Goal: Task Accomplishment & Management: Use online tool/utility

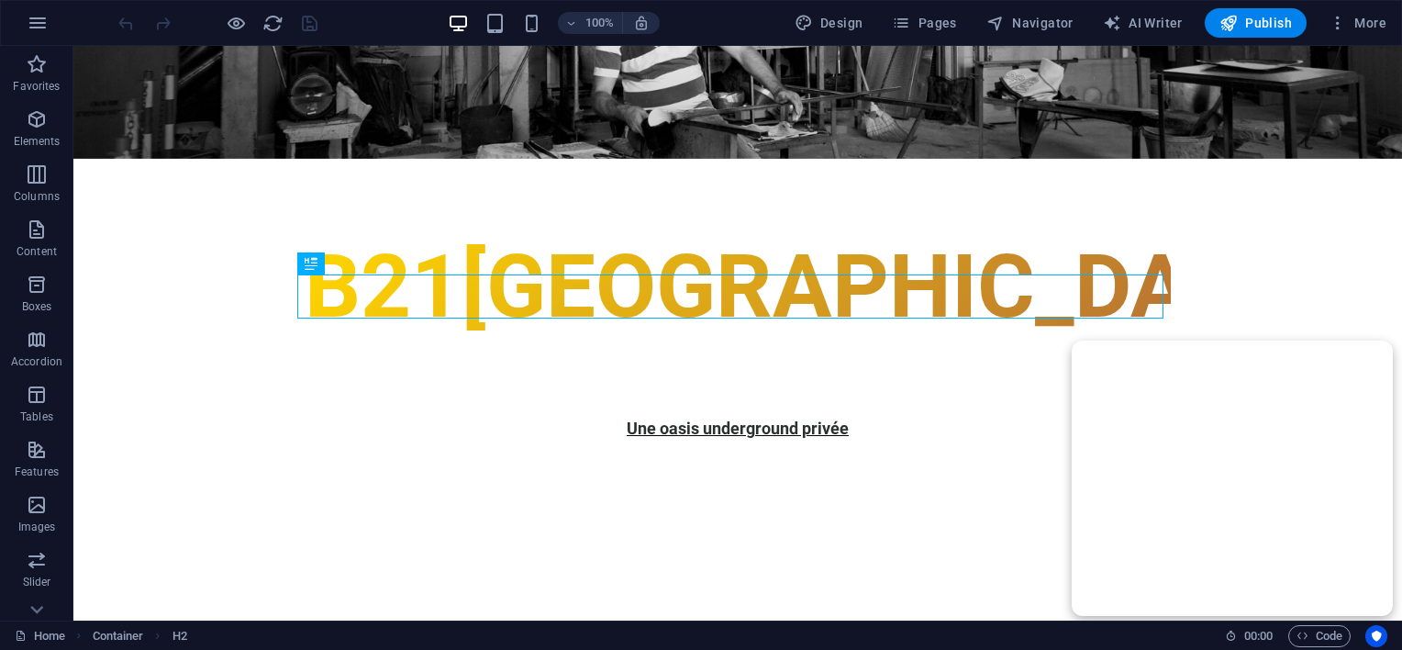
scroll to position [1246, 0]
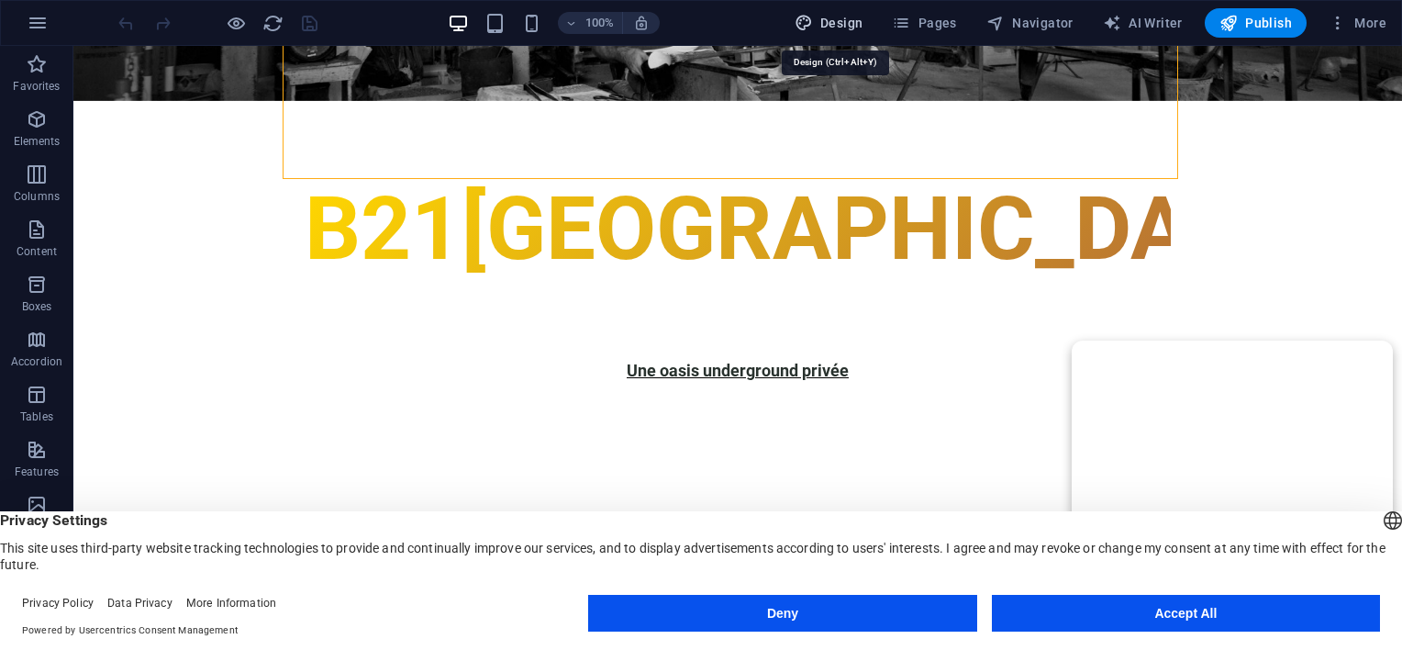
click at [844, 26] on span "Design" at bounding box center [829, 23] width 69 height 18
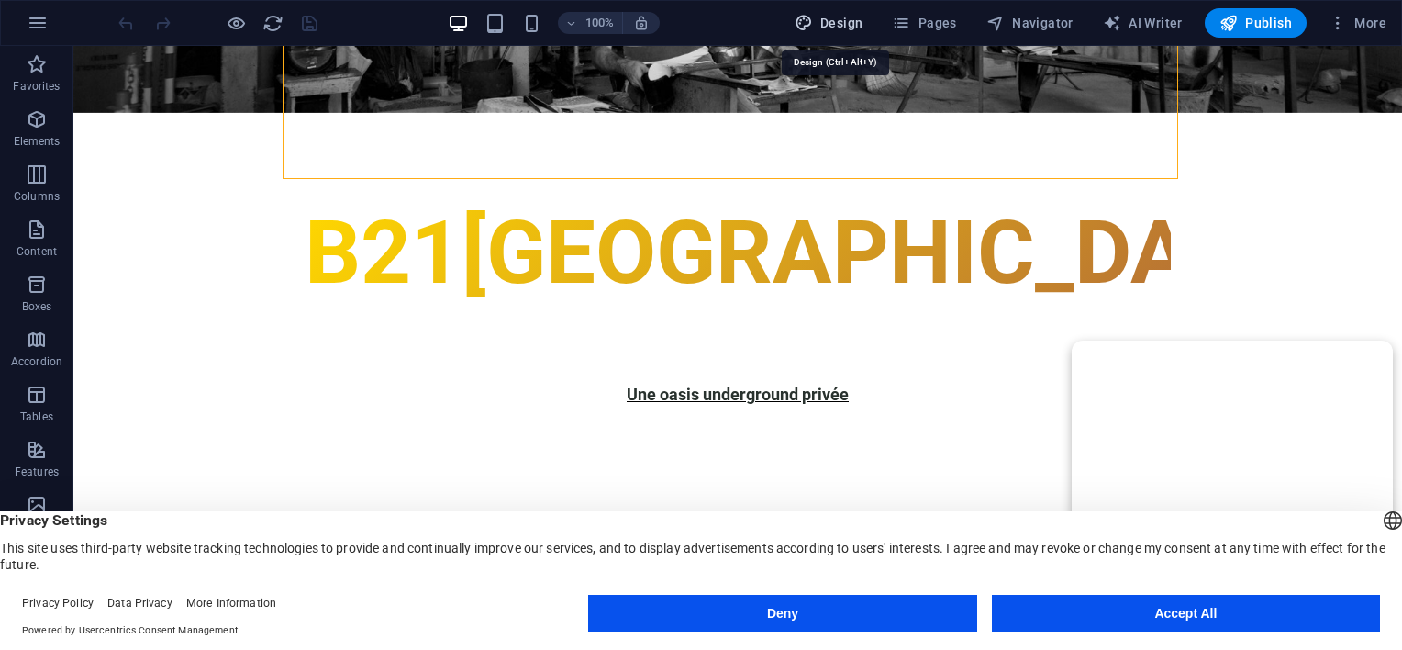
select select "px"
select select "300"
select select "px"
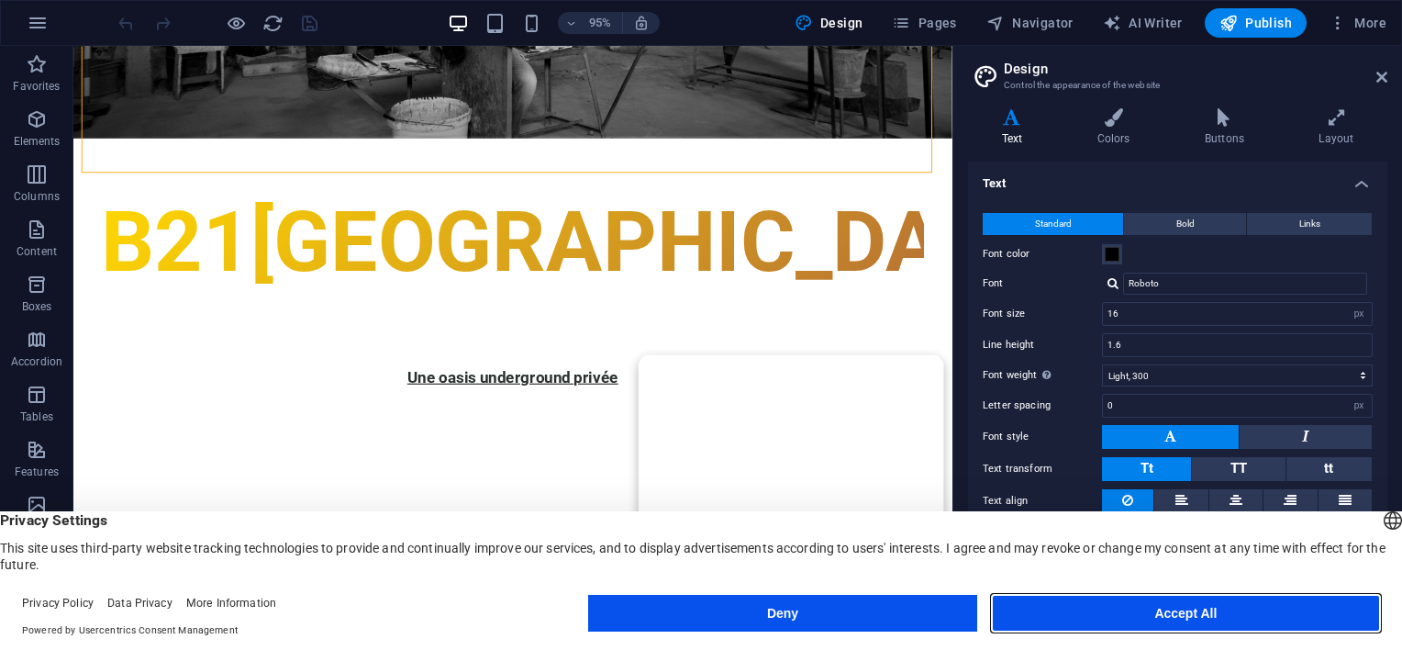
click at [1180, 609] on button "Accept All" at bounding box center [1186, 613] width 388 height 37
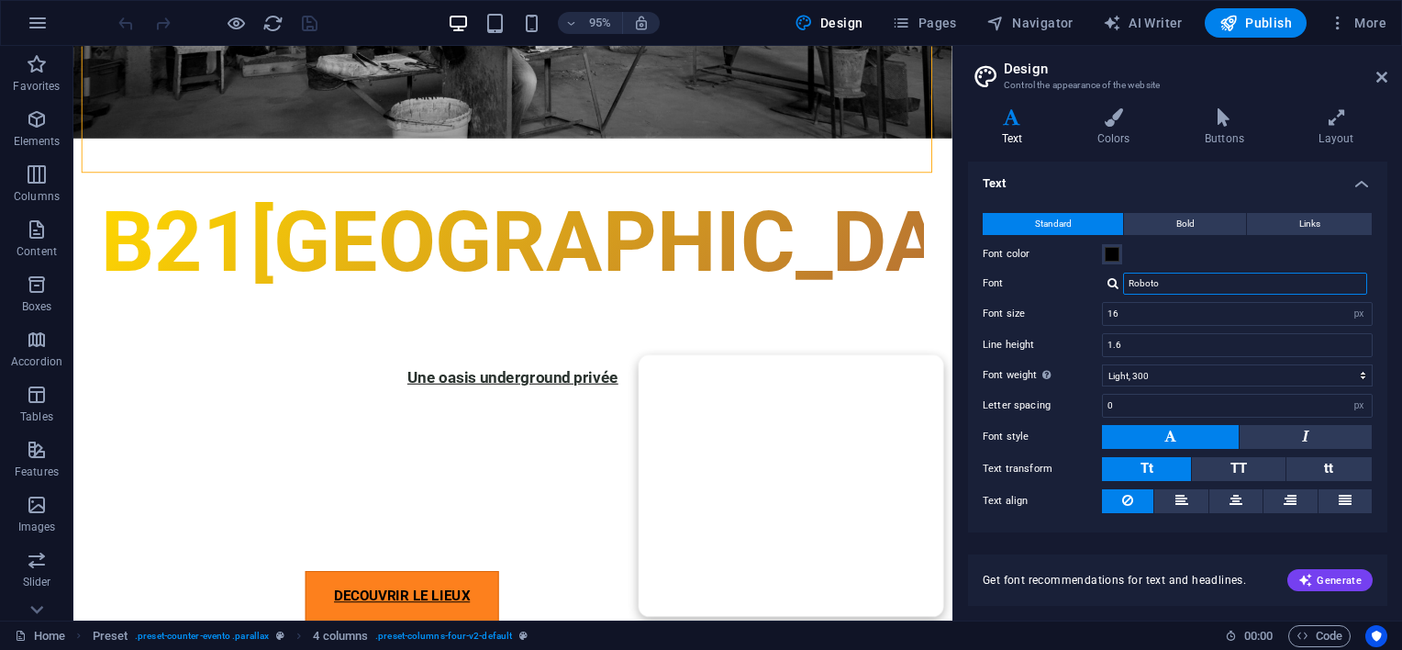
click at [1146, 280] on input "Roboto" at bounding box center [1245, 284] width 244 height 22
click at [1178, 290] on input "Roboto" at bounding box center [1245, 284] width 244 height 22
click at [1379, 76] on icon at bounding box center [1382, 77] width 11 height 15
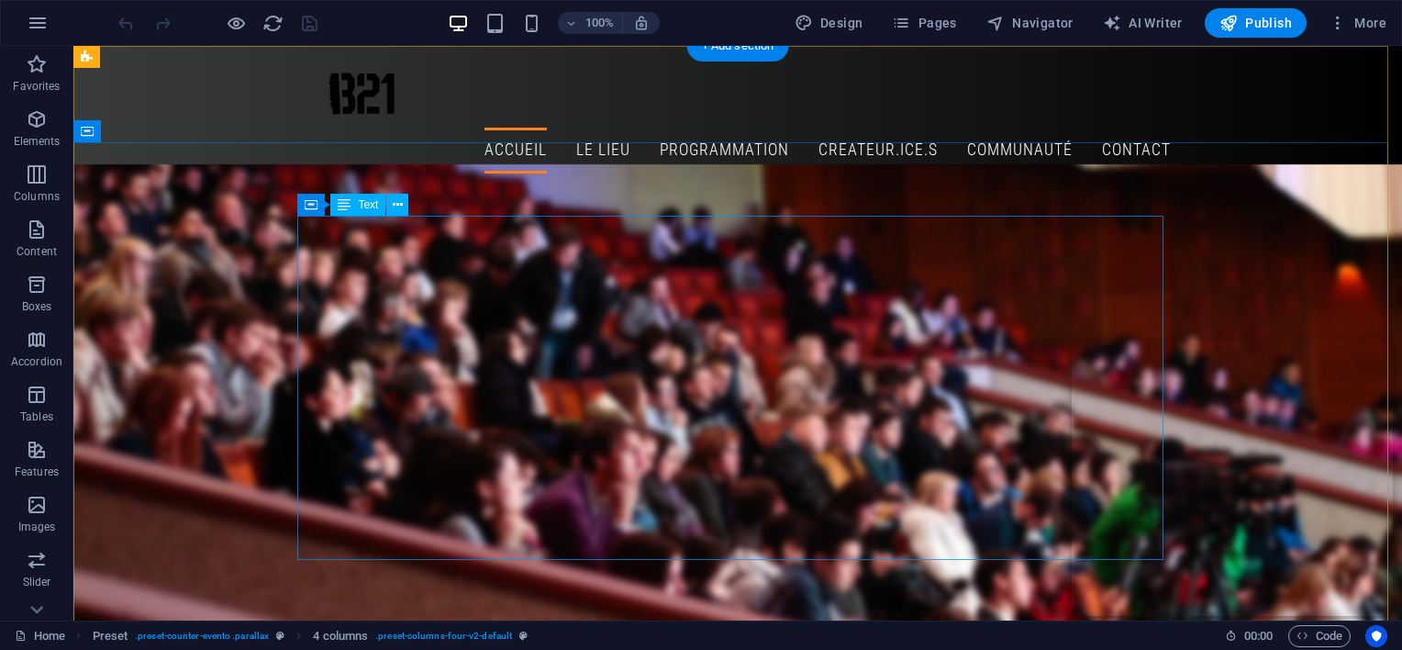
scroll to position [0, 0]
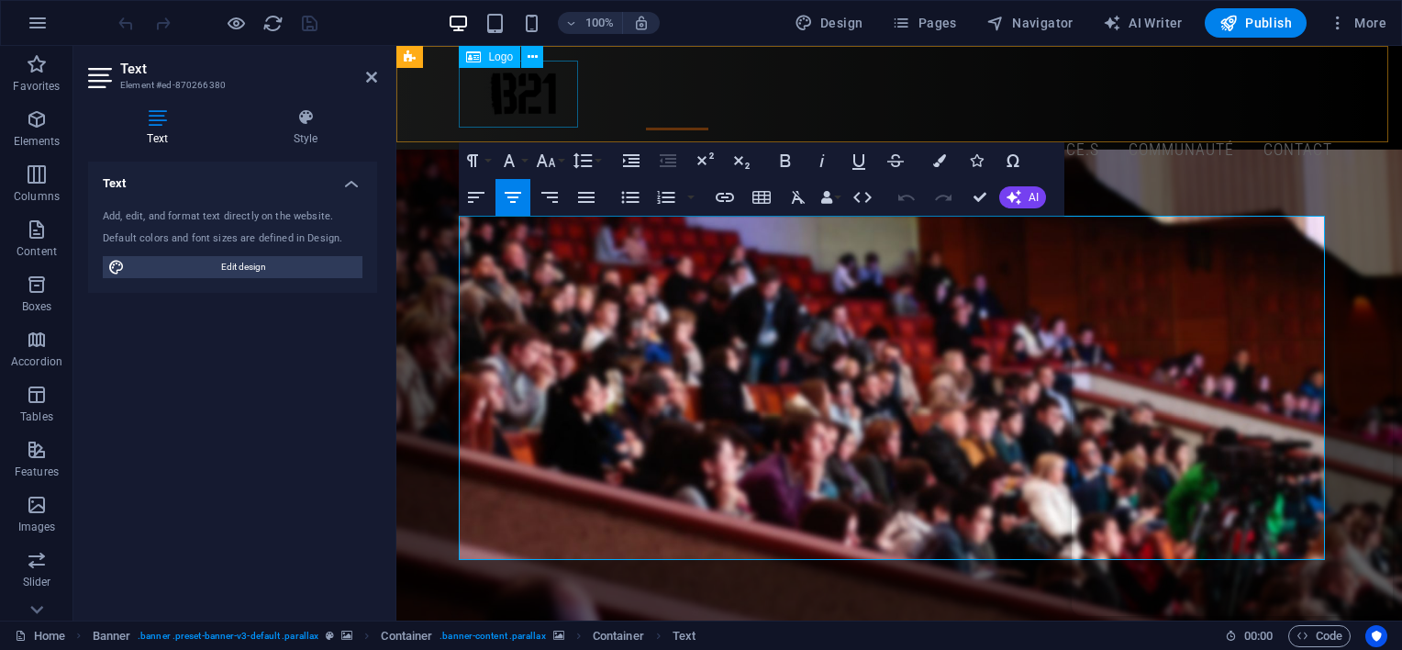
click at [514, 99] on div at bounding box center [899, 94] width 866 height 67
select select "px"
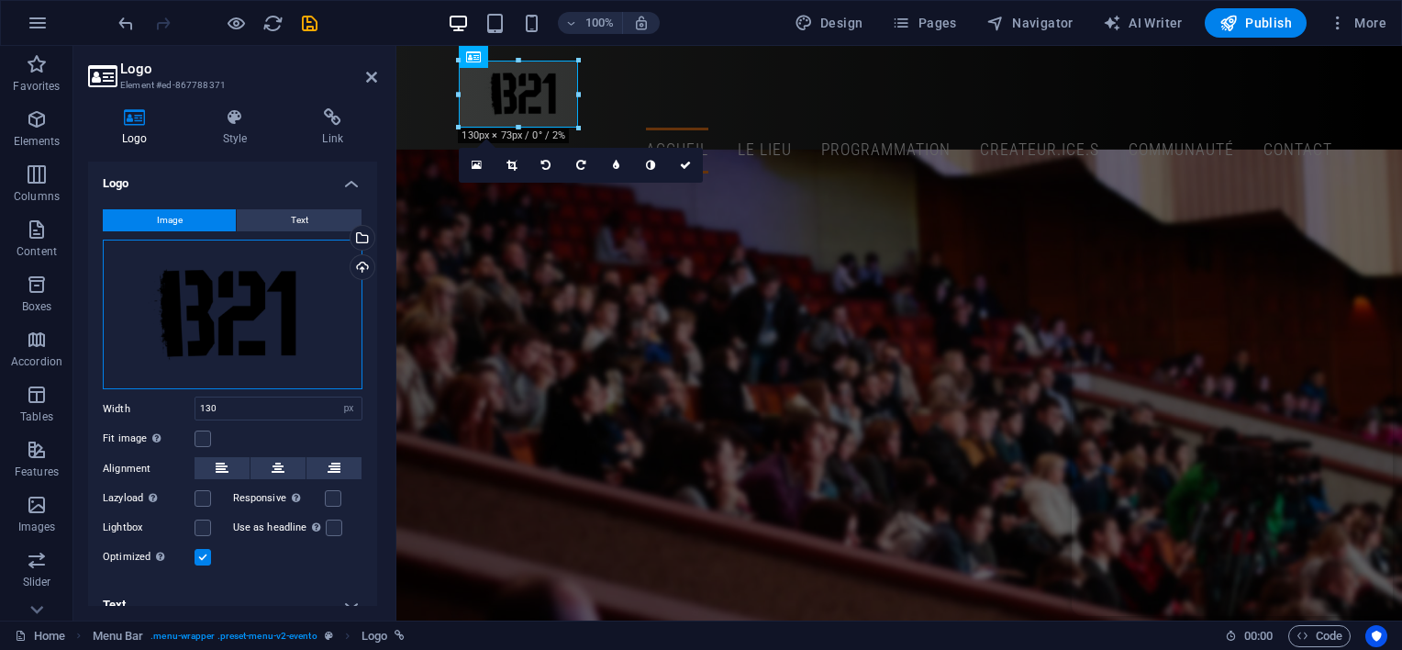
click at [246, 324] on div "Drag files here, click to choose files or select files from Files or our free s…" at bounding box center [233, 315] width 260 height 151
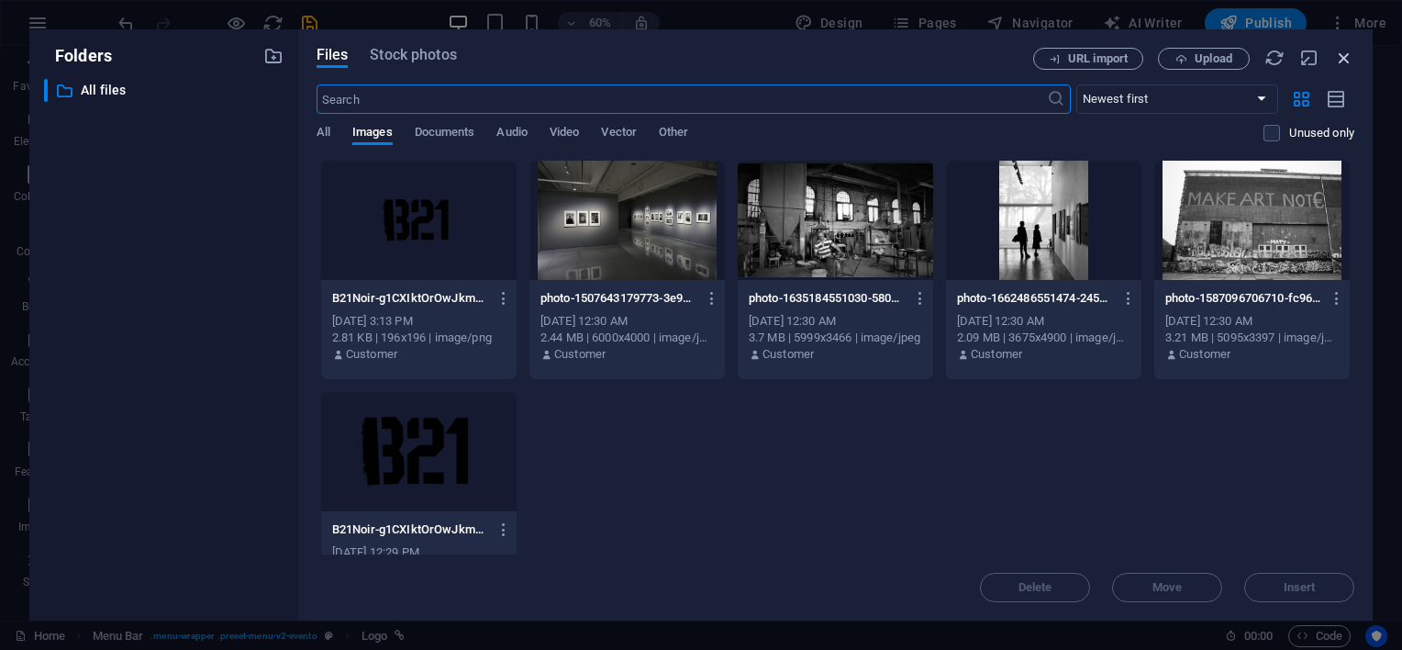
click at [1344, 53] on icon "button" at bounding box center [1344, 58] width 20 height 20
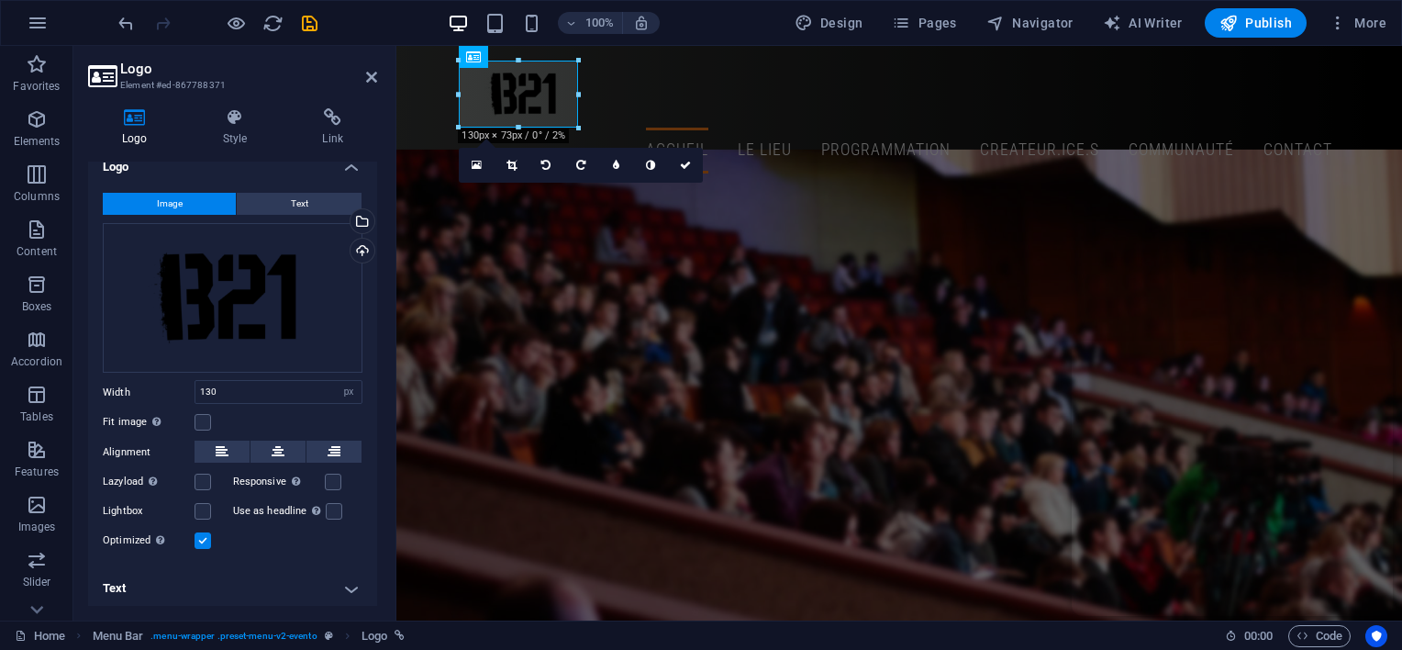
scroll to position [18, 0]
click at [231, 140] on h4 "Style" at bounding box center [239, 127] width 100 height 39
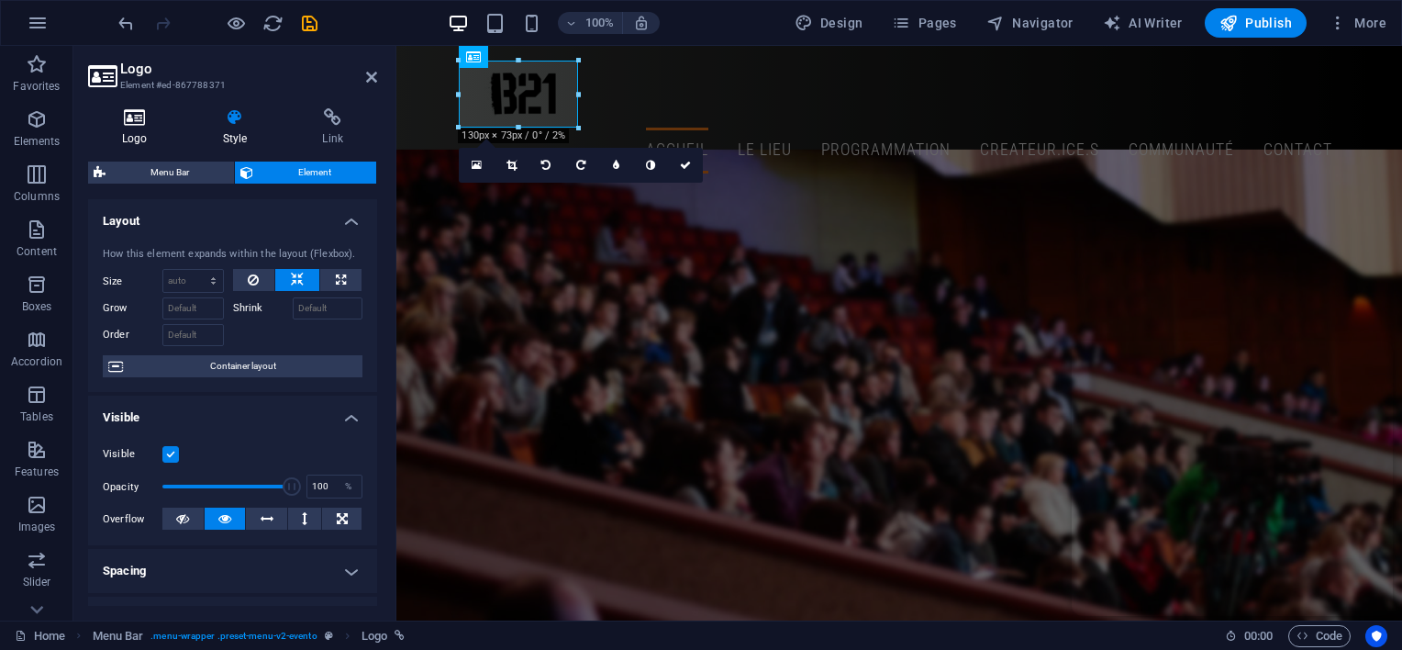
click at [118, 134] on h4 "Logo" at bounding box center [138, 127] width 101 height 39
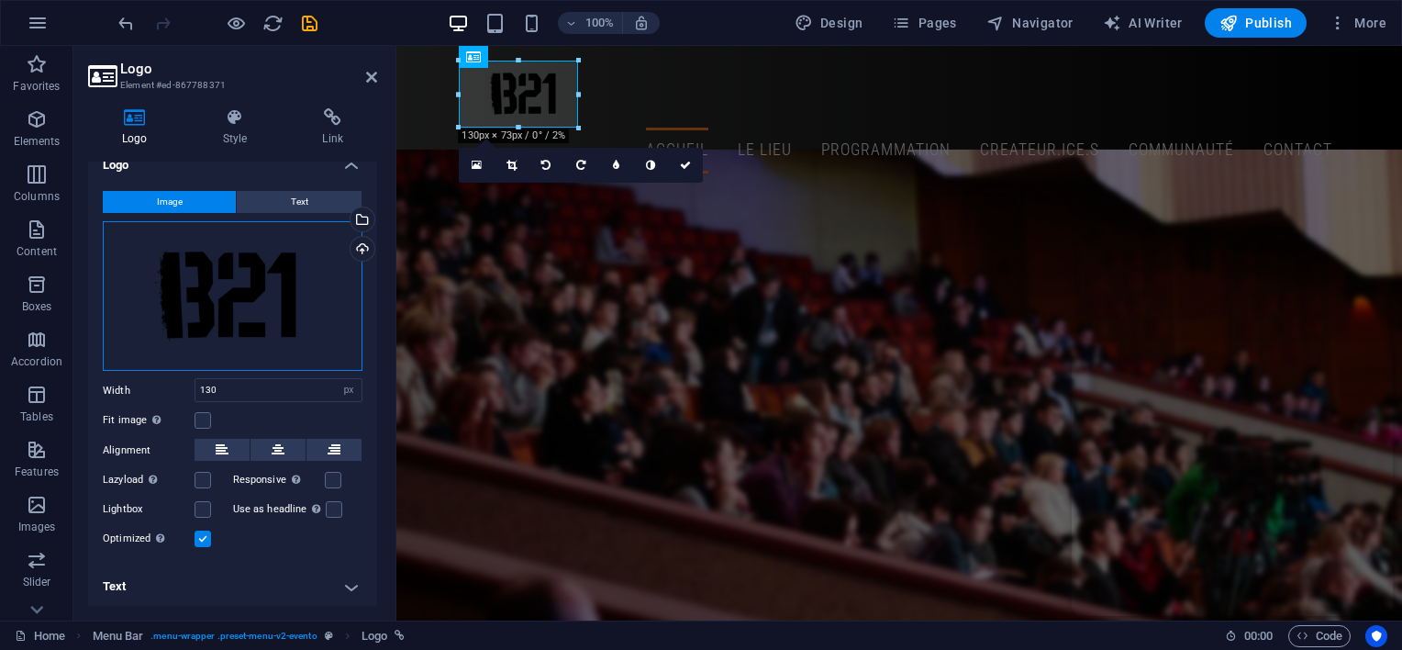
click at [230, 312] on div "Drag files here, click to choose files or select files from Files or our free s…" at bounding box center [233, 296] width 260 height 151
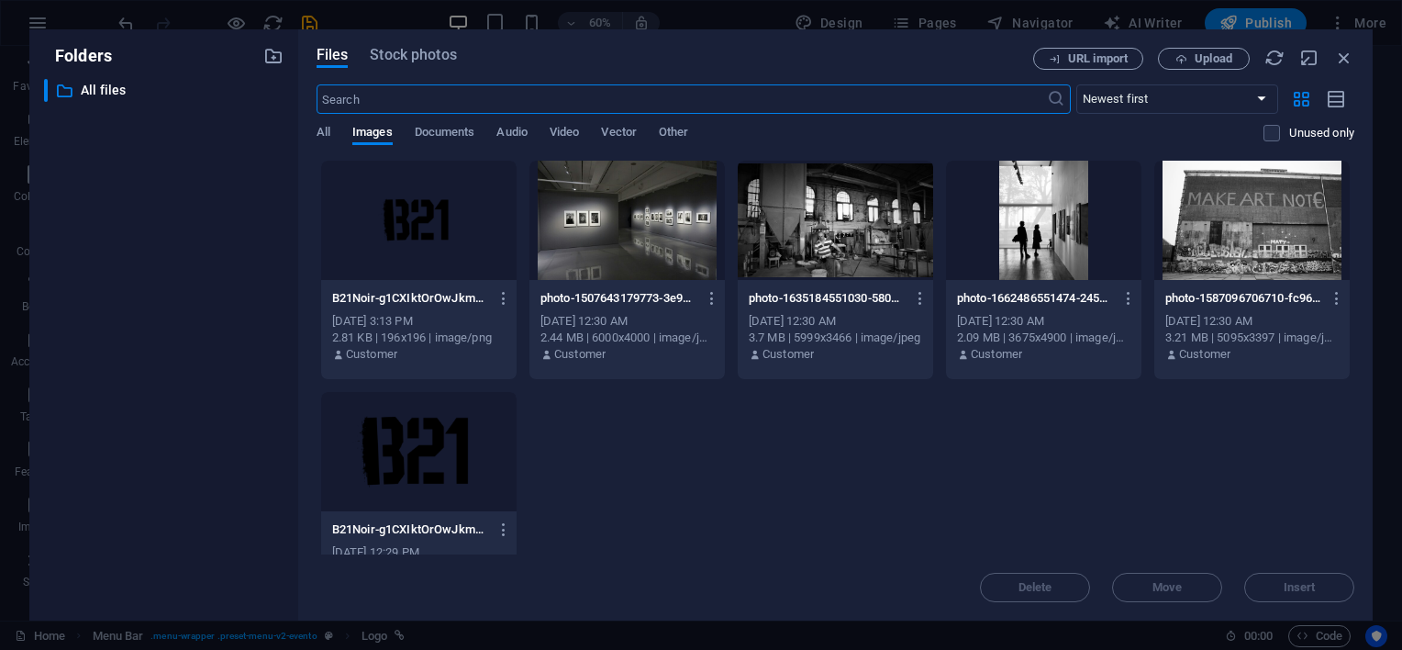
click at [1325, 60] on div "URL import Upload" at bounding box center [1193, 59] width 321 height 22
click at [1338, 56] on icon "button" at bounding box center [1344, 58] width 20 height 20
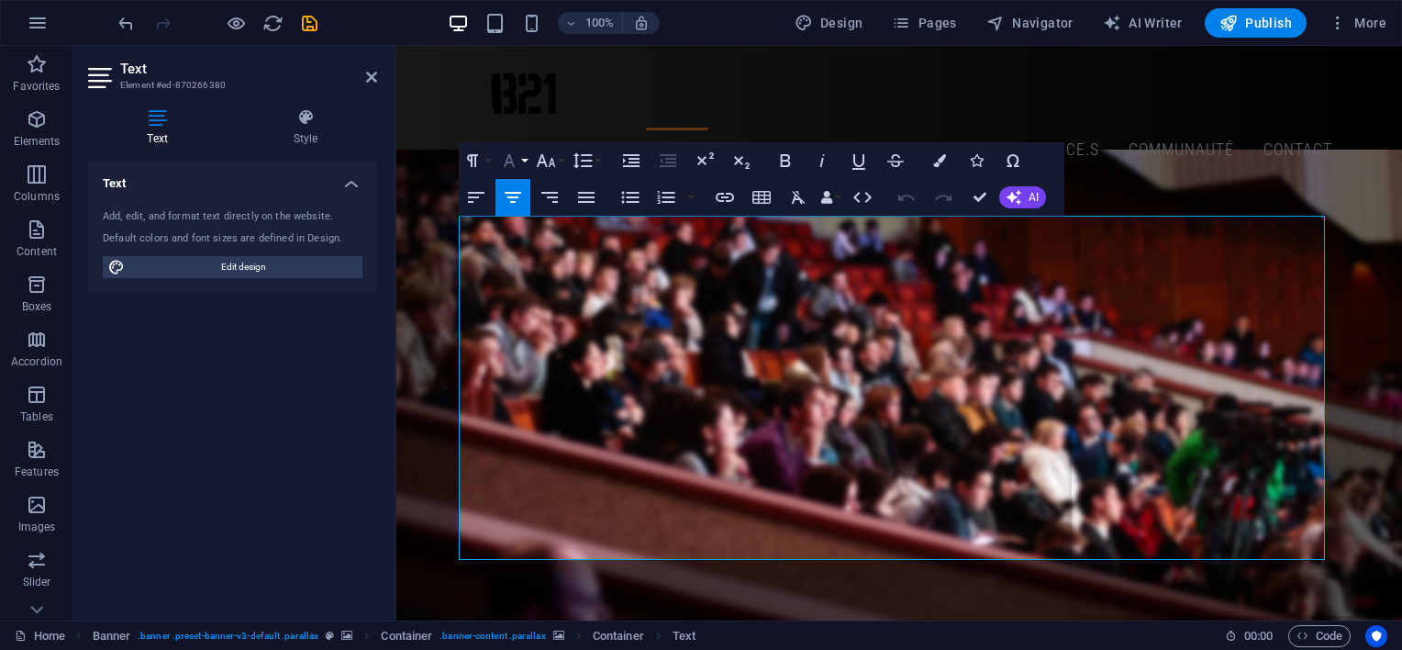
click at [503, 164] on icon "button" at bounding box center [509, 161] width 22 height 22
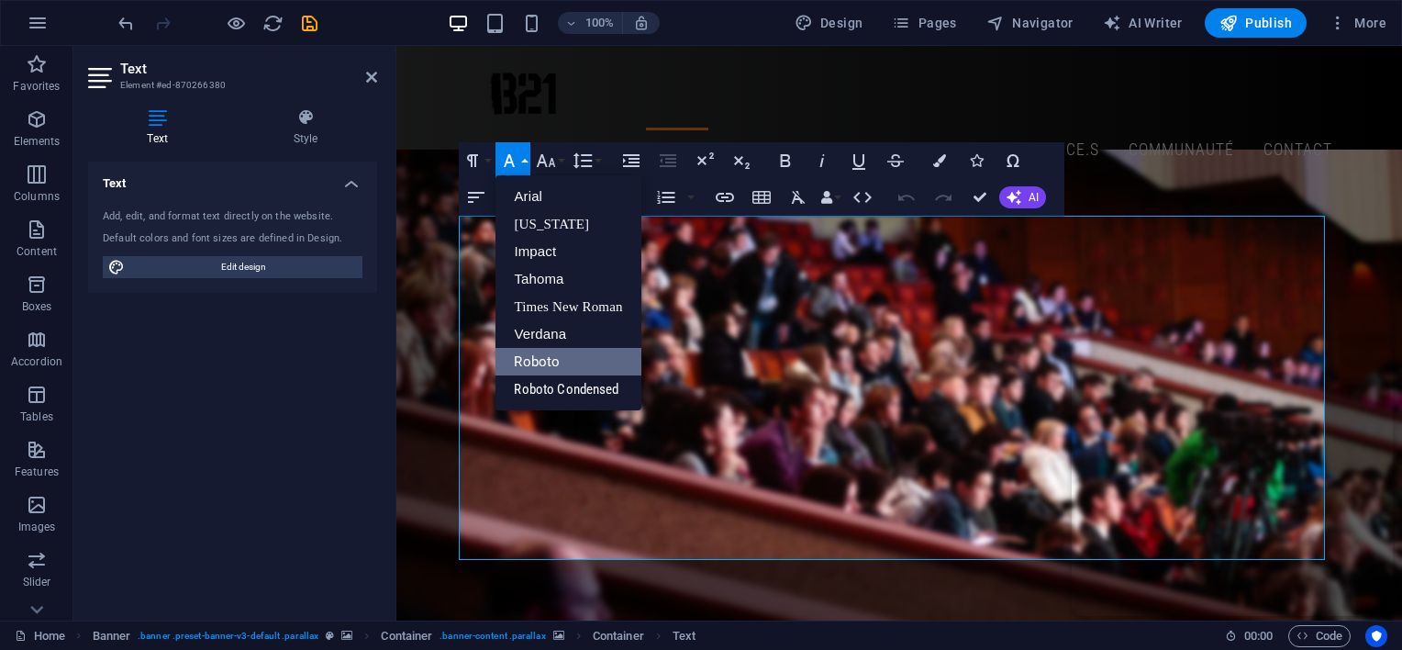
scroll to position [0, 0]
click at [525, 251] on link "Impact" at bounding box center [568, 252] width 145 height 28
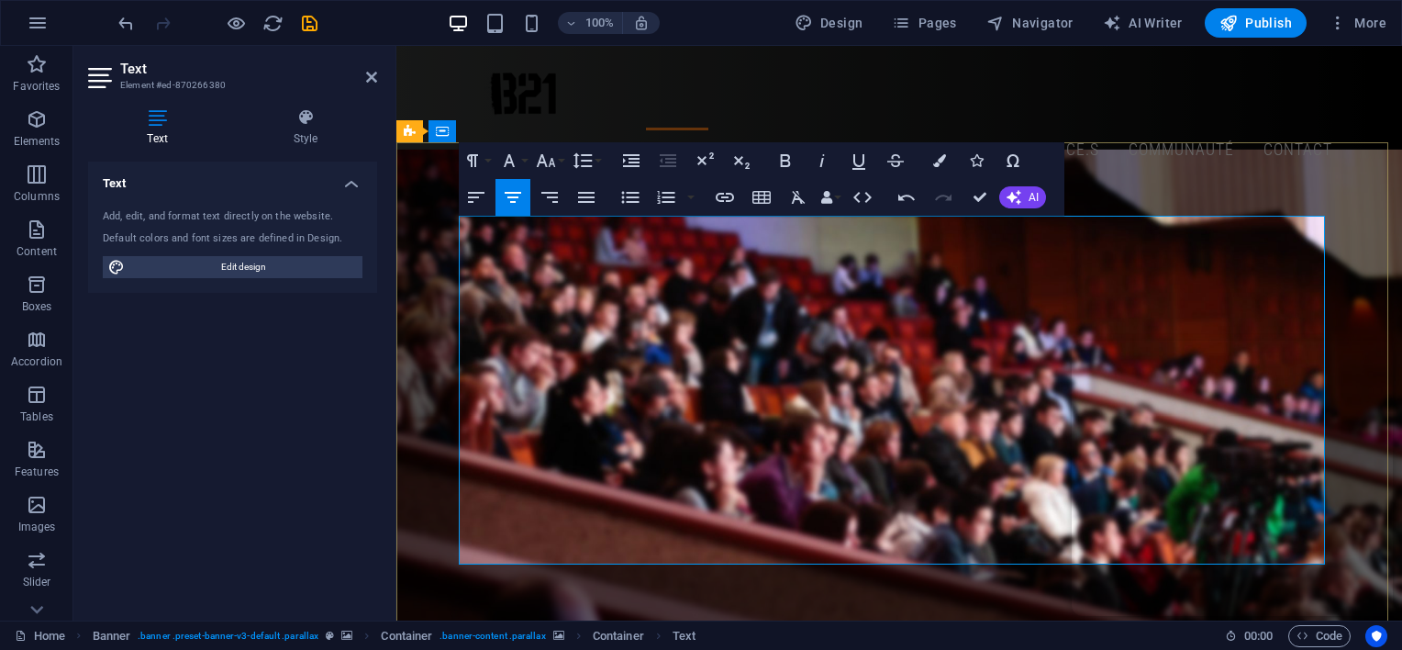
click at [510, 168] on icon "button" at bounding box center [509, 161] width 22 height 22
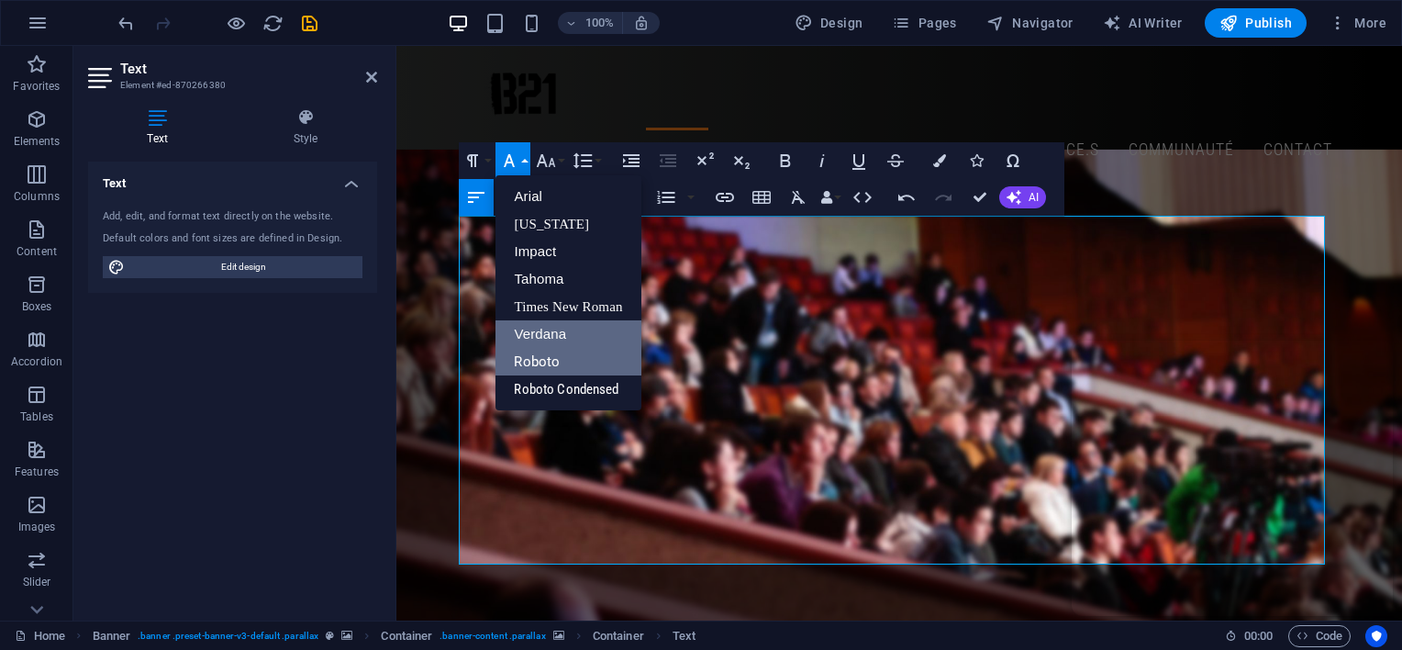
click at [554, 338] on link "Verdana" at bounding box center [568, 334] width 145 height 28
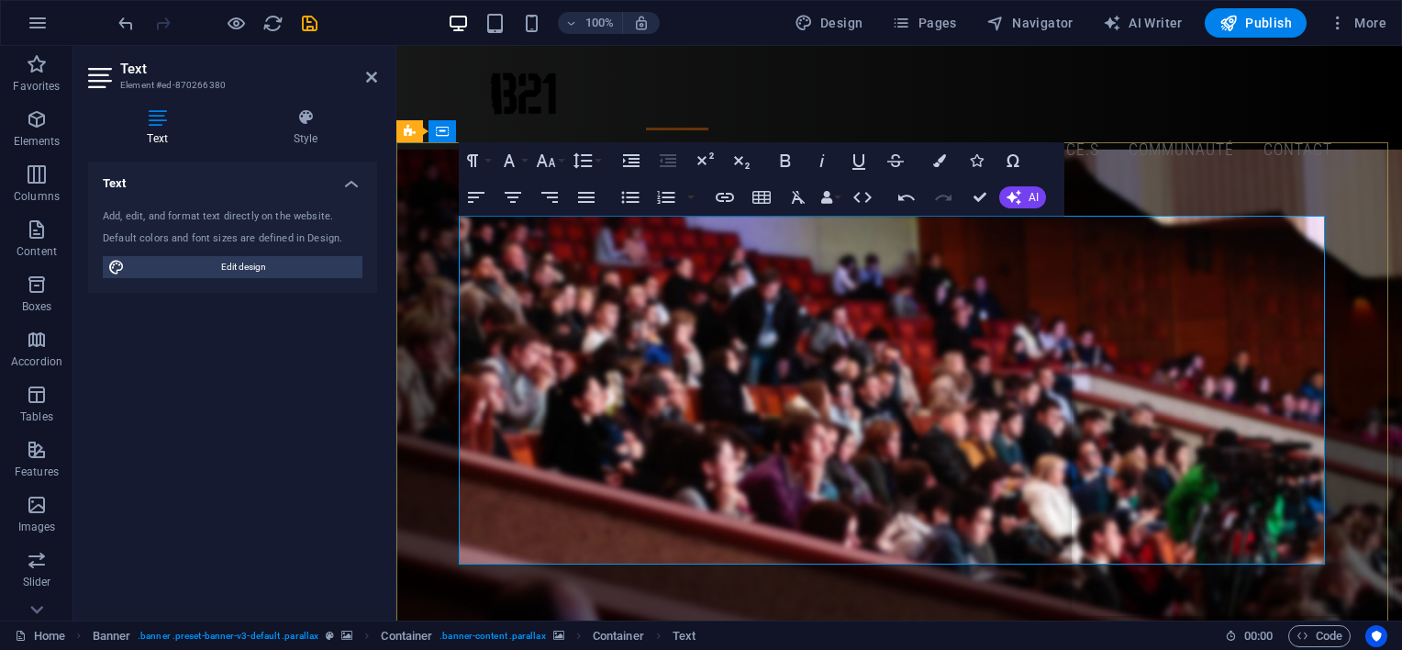
drag, startPoint x: 513, startPoint y: 168, endPoint x: 532, endPoint y: 176, distance: 21.0
click at [513, 169] on icon "button" at bounding box center [509, 161] width 22 height 22
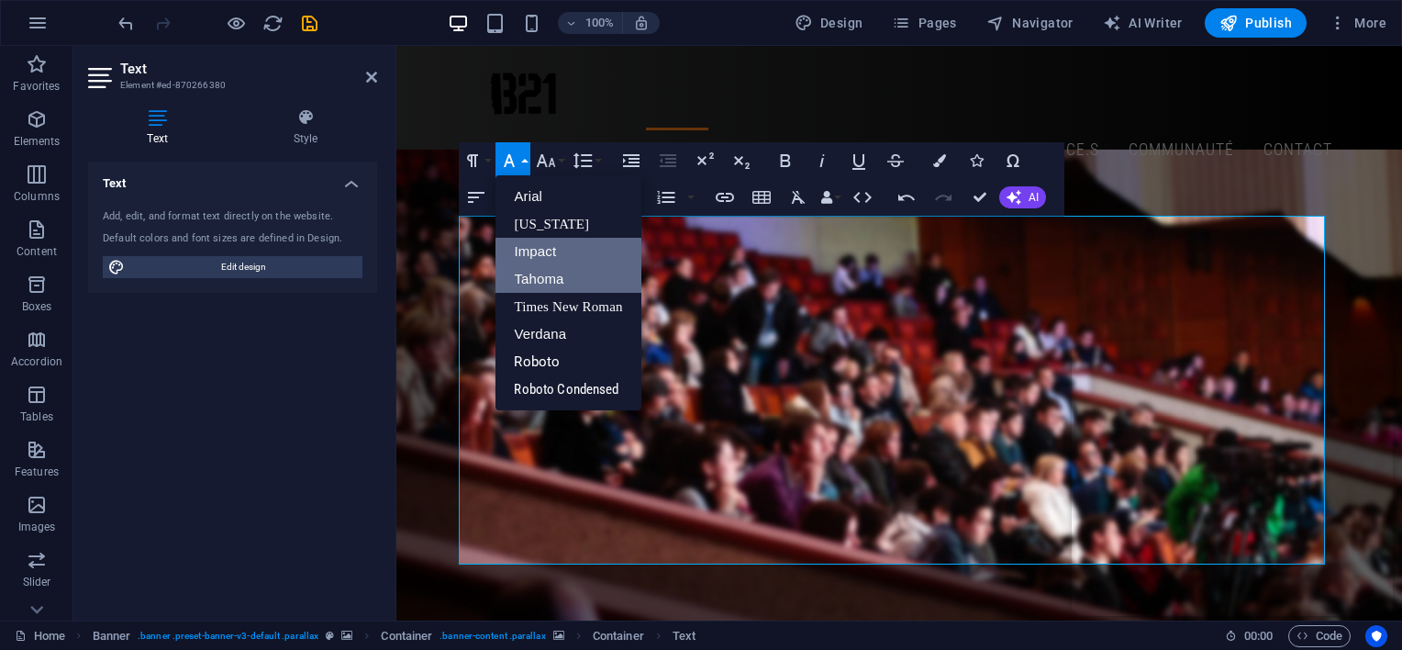
click at [565, 276] on link "Tahoma" at bounding box center [568, 279] width 145 height 28
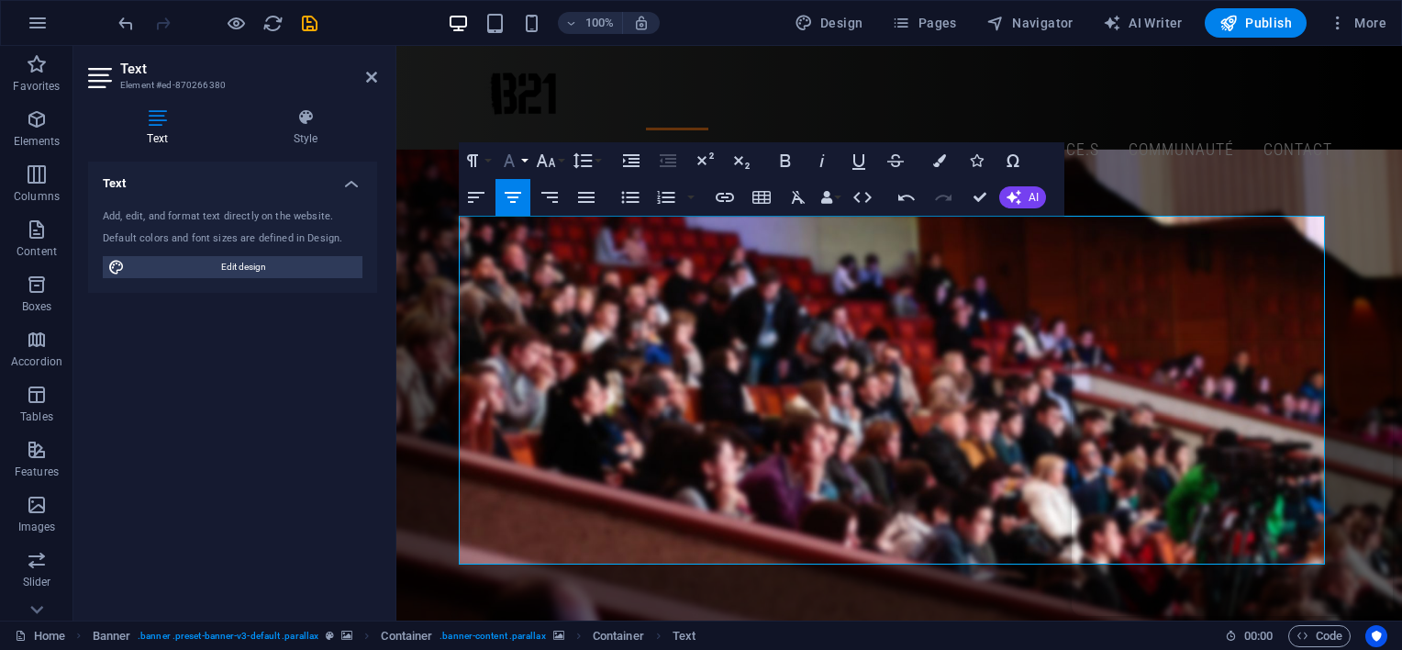
click at [511, 165] on icon "button" at bounding box center [509, 161] width 22 height 22
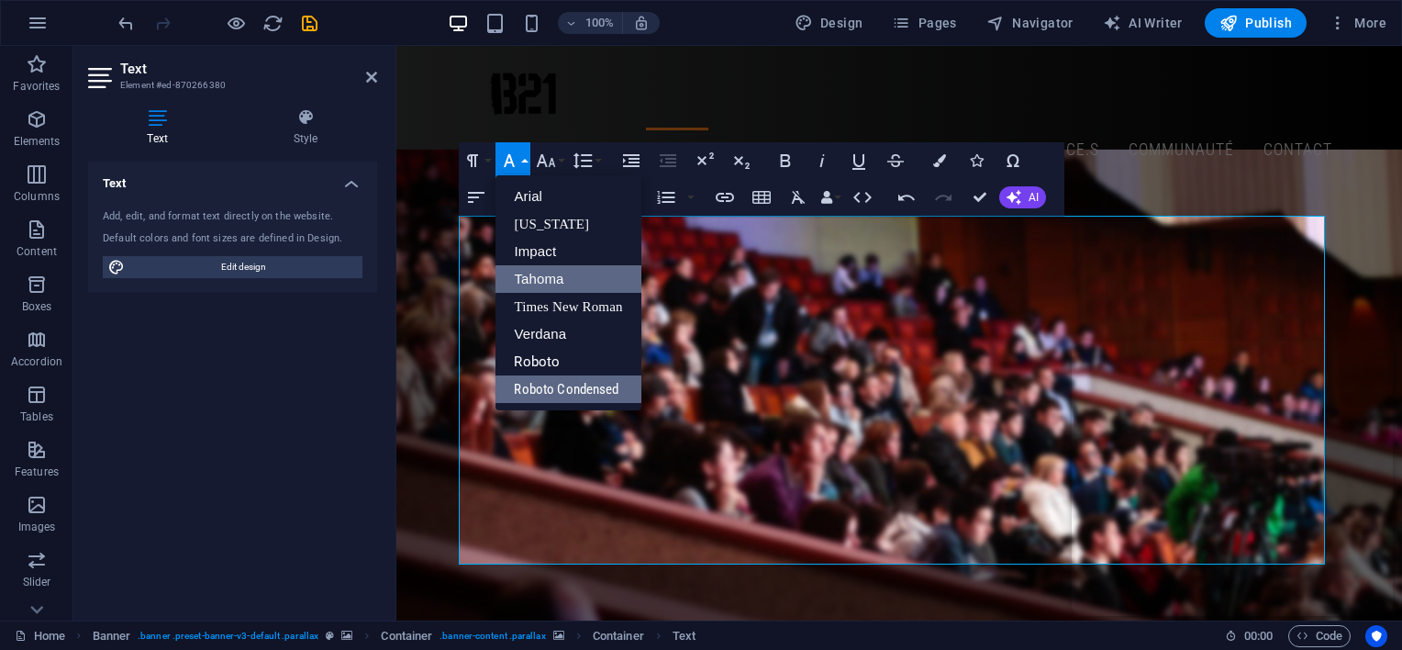
click at [575, 389] on link "Roboto Condensed" at bounding box center [568, 389] width 145 height 28
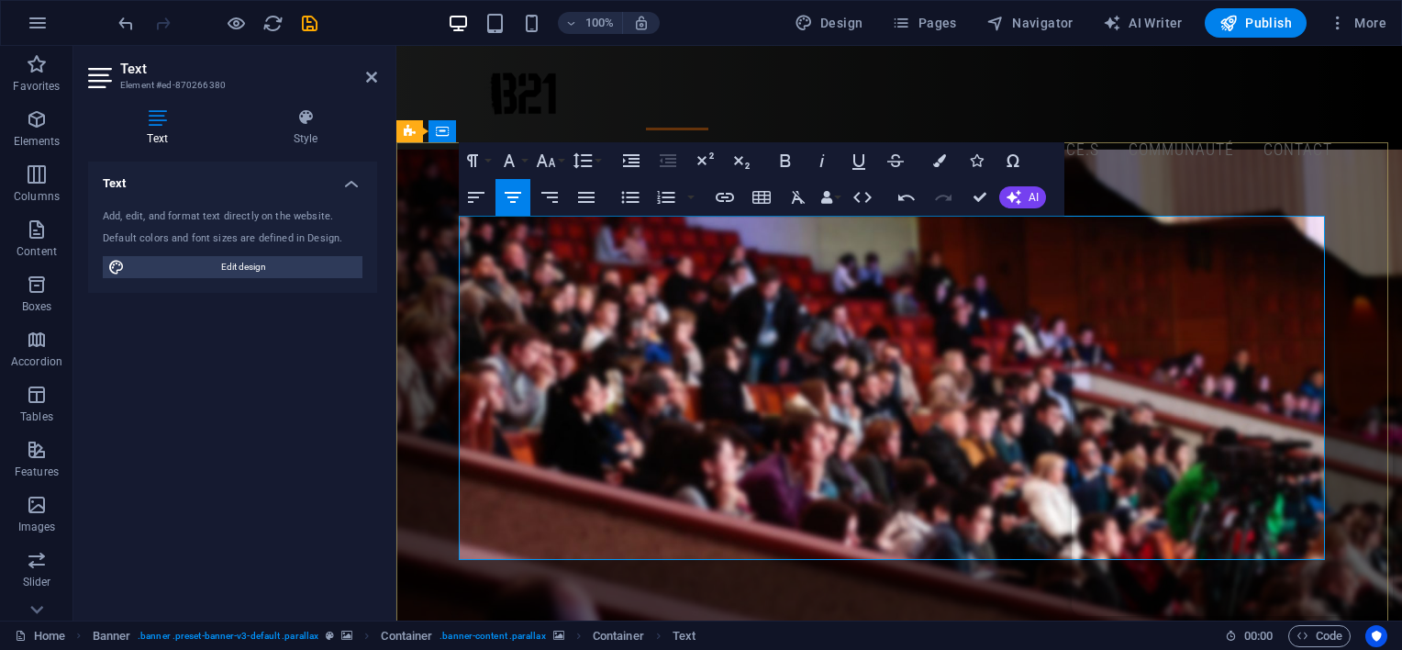
click at [508, 154] on icon "button" at bounding box center [509, 161] width 22 height 22
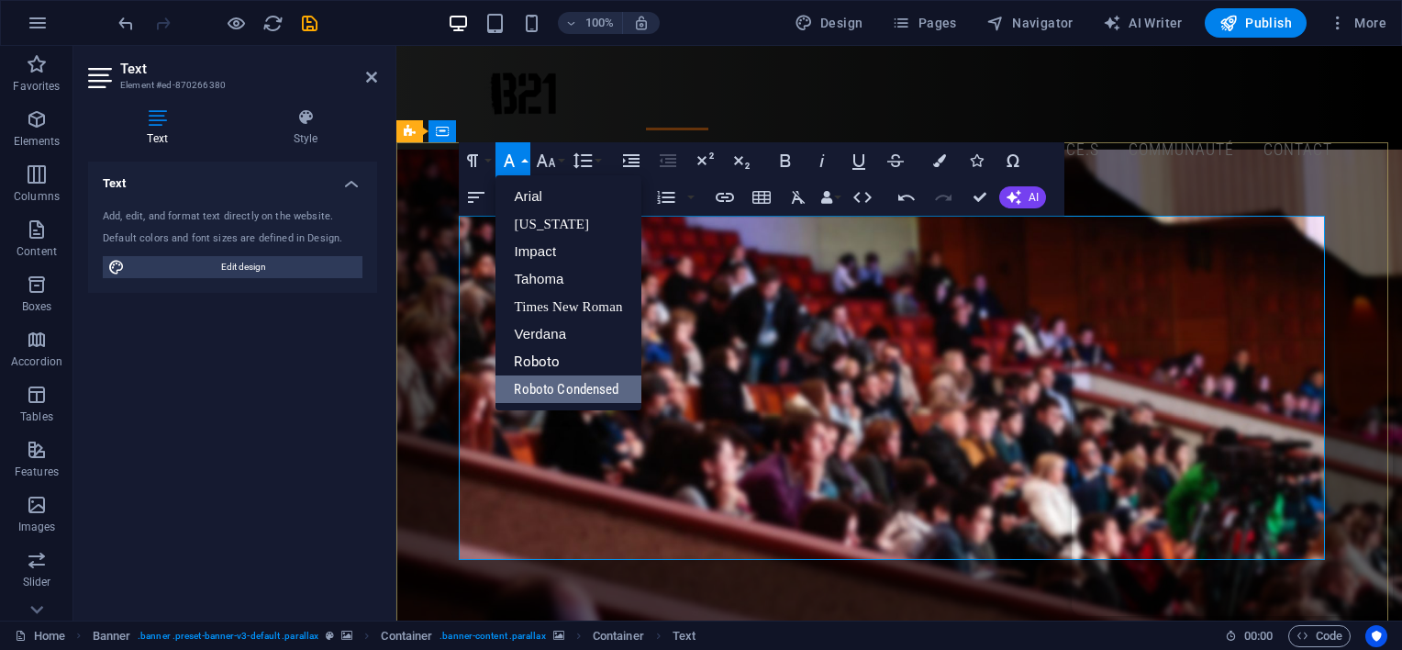
click at [539, 359] on link "Roboto" at bounding box center [568, 362] width 145 height 28
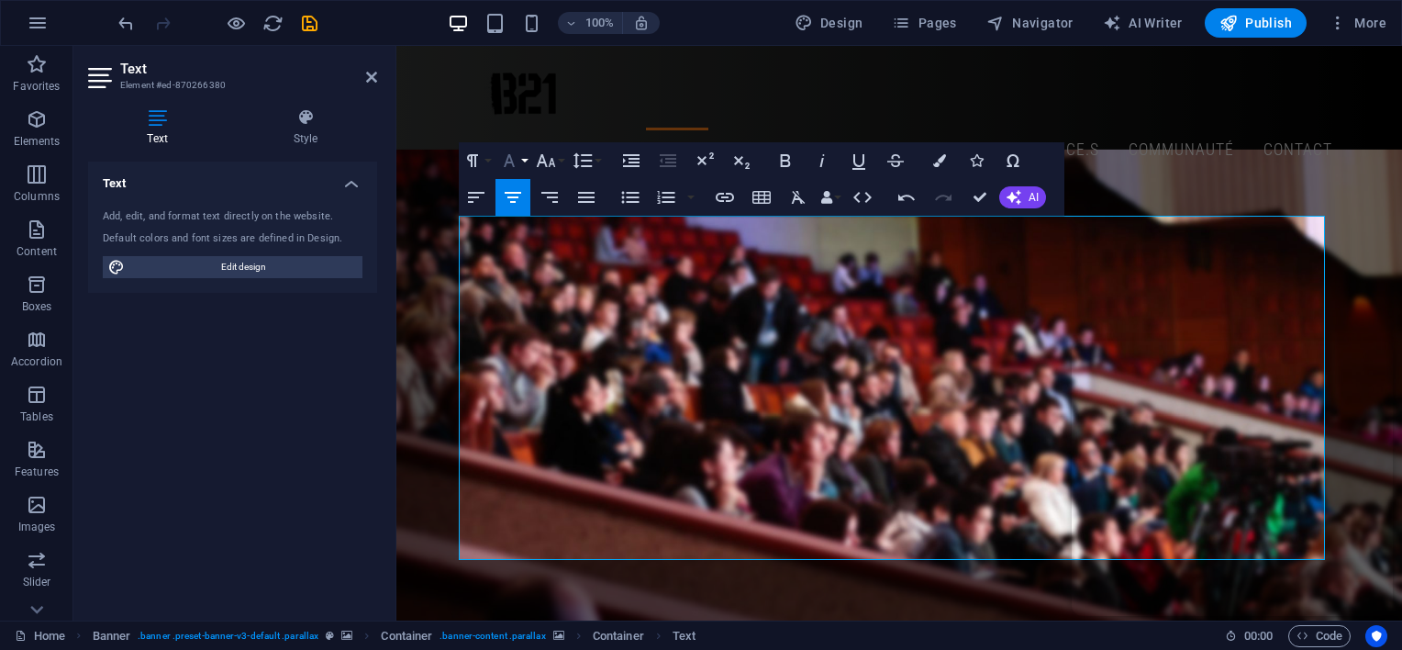
click at [513, 162] on icon "button" at bounding box center [509, 160] width 11 height 13
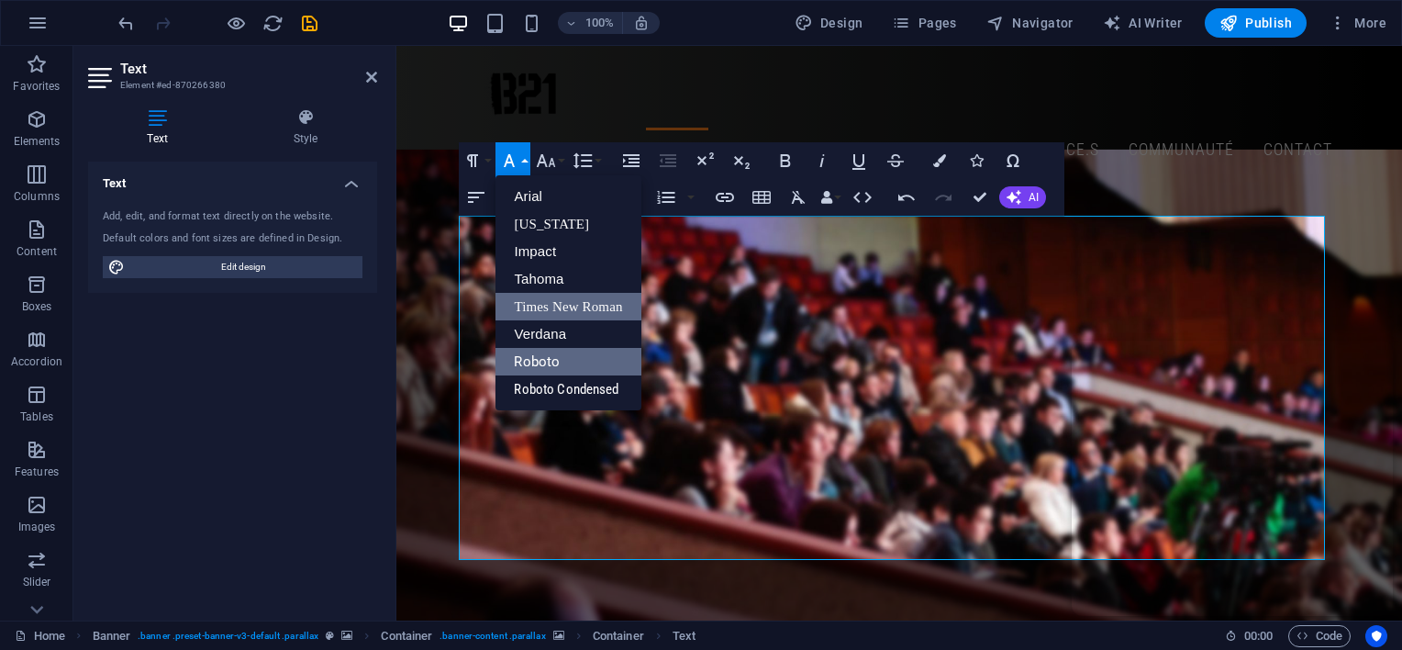
click at [576, 307] on link "Times New Roman" at bounding box center [568, 307] width 145 height 28
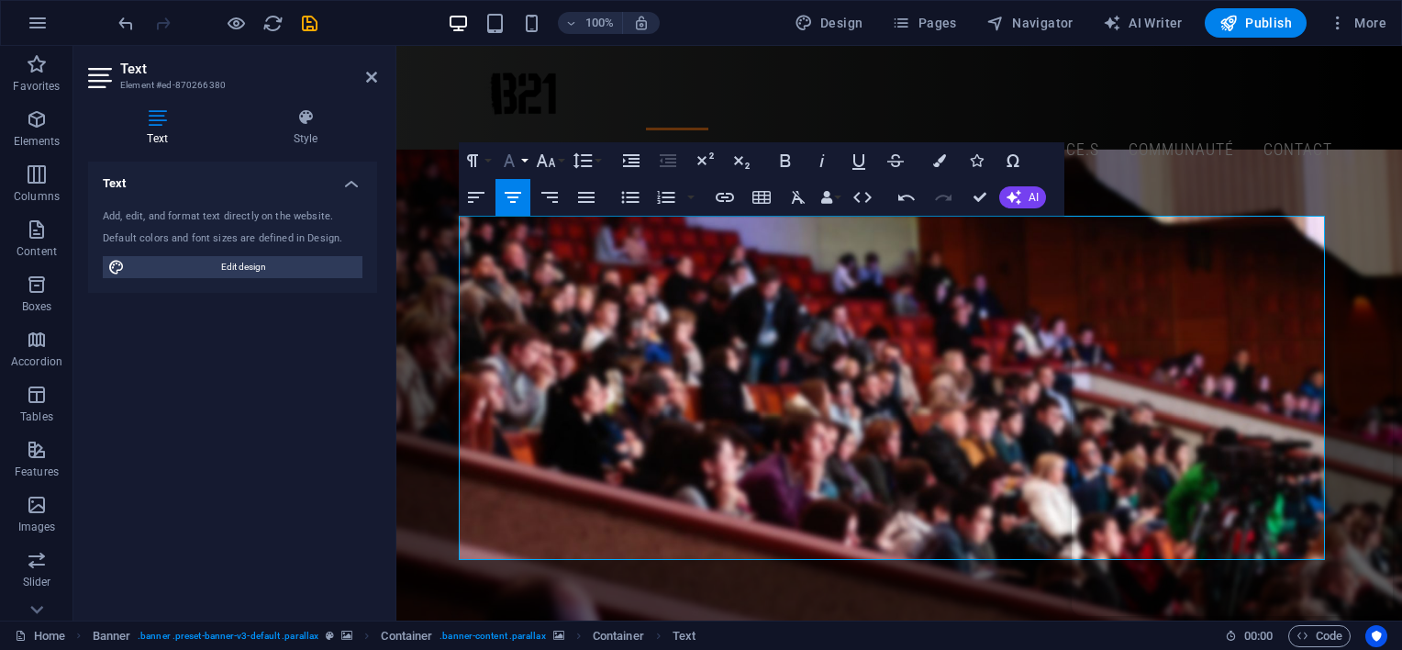
click at [507, 162] on icon "button" at bounding box center [509, 160] width 11 height 13
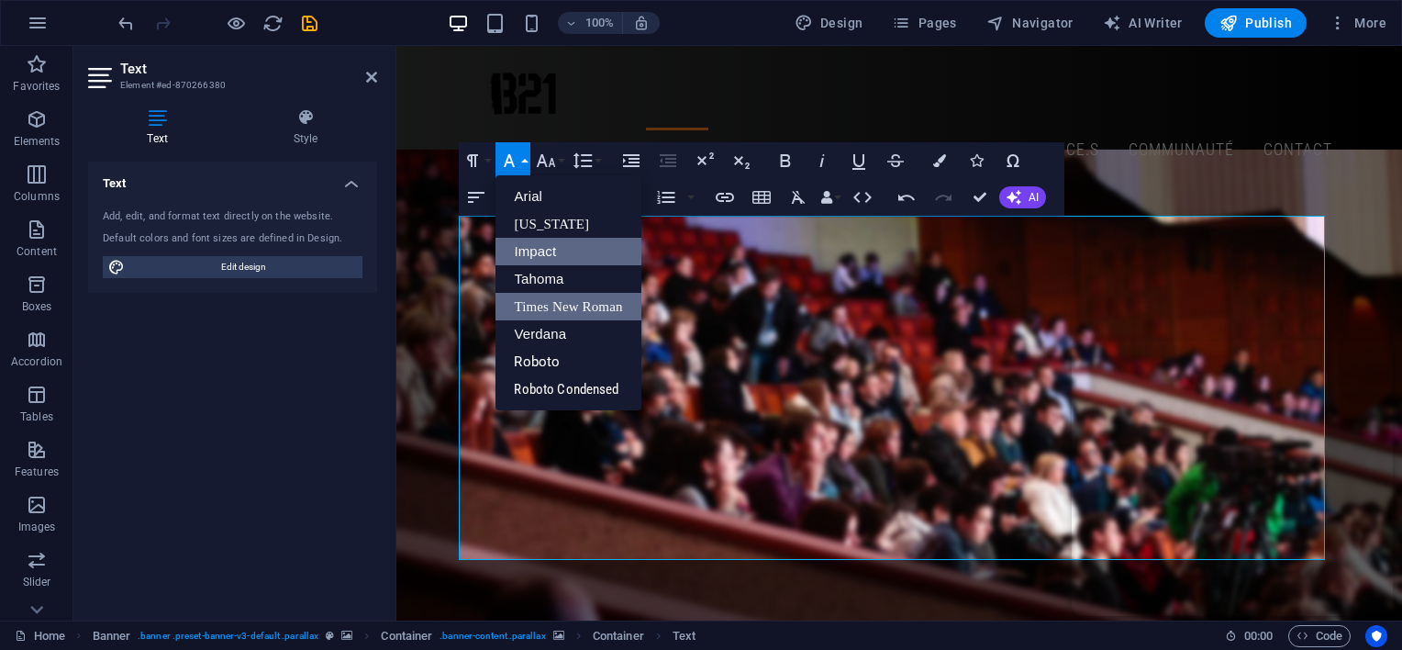
click at [541, 249] on link "Impact" at bounding box center [568, 252] width 145 height 28
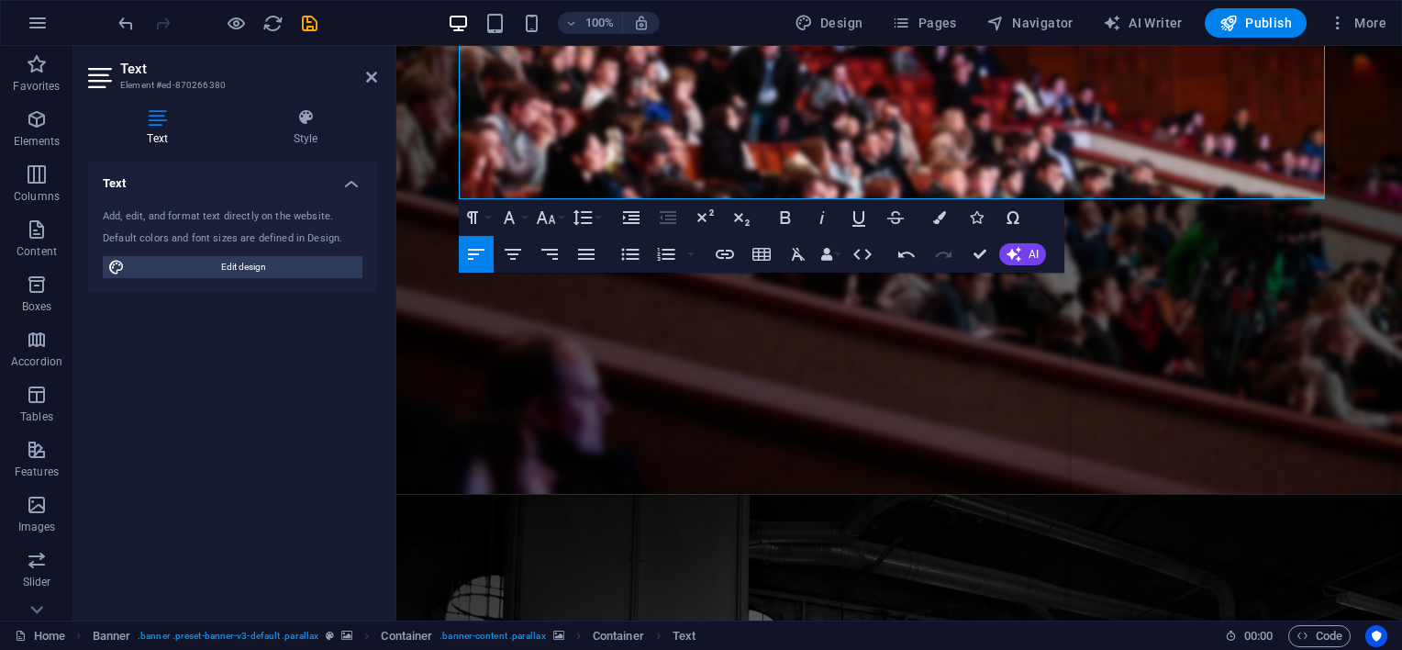
scroll to position [367, 0]
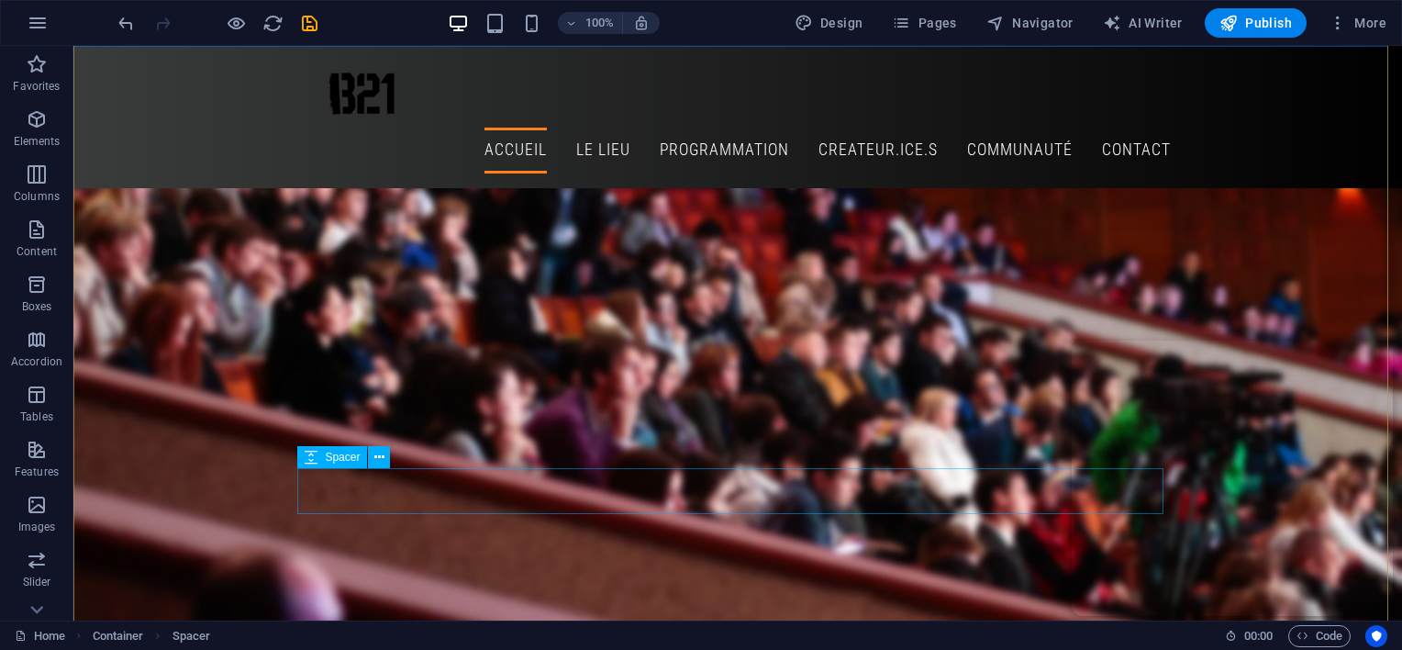
scroll to position [92, 0]
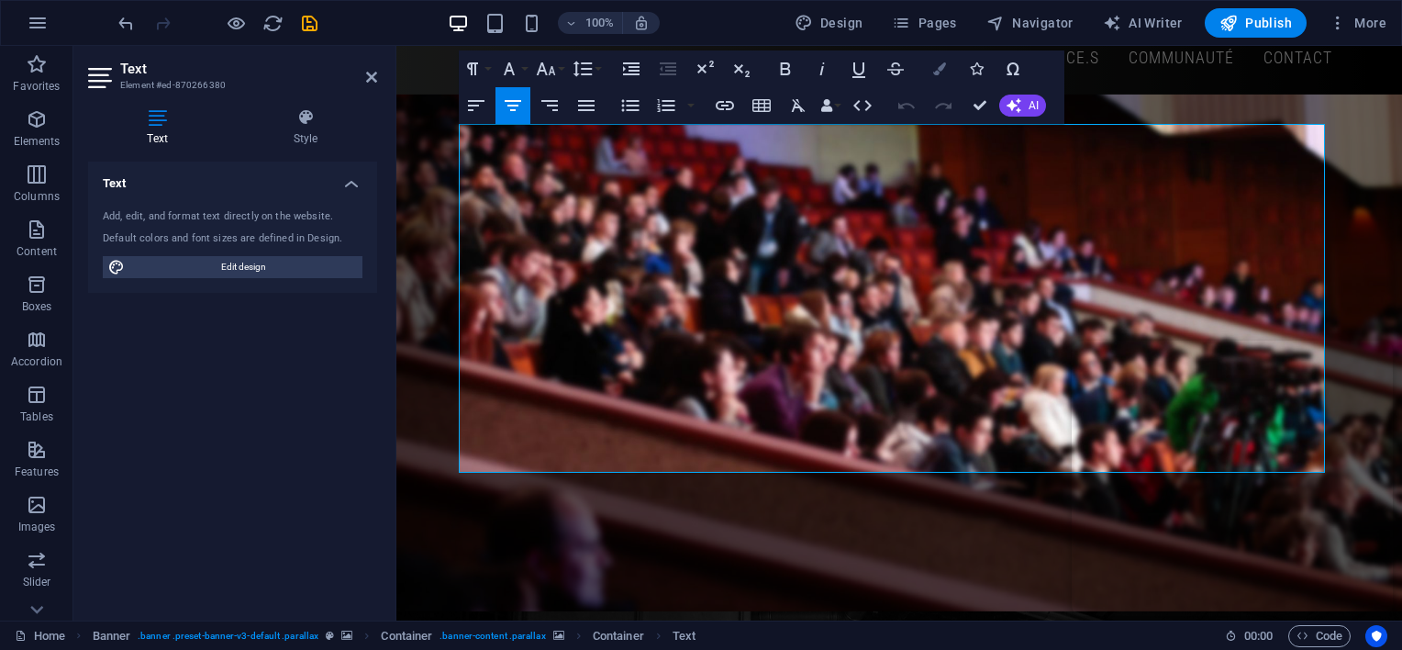
click at [945, 67] on icon "button" at bounding box center [939, 68] width 13 height 13
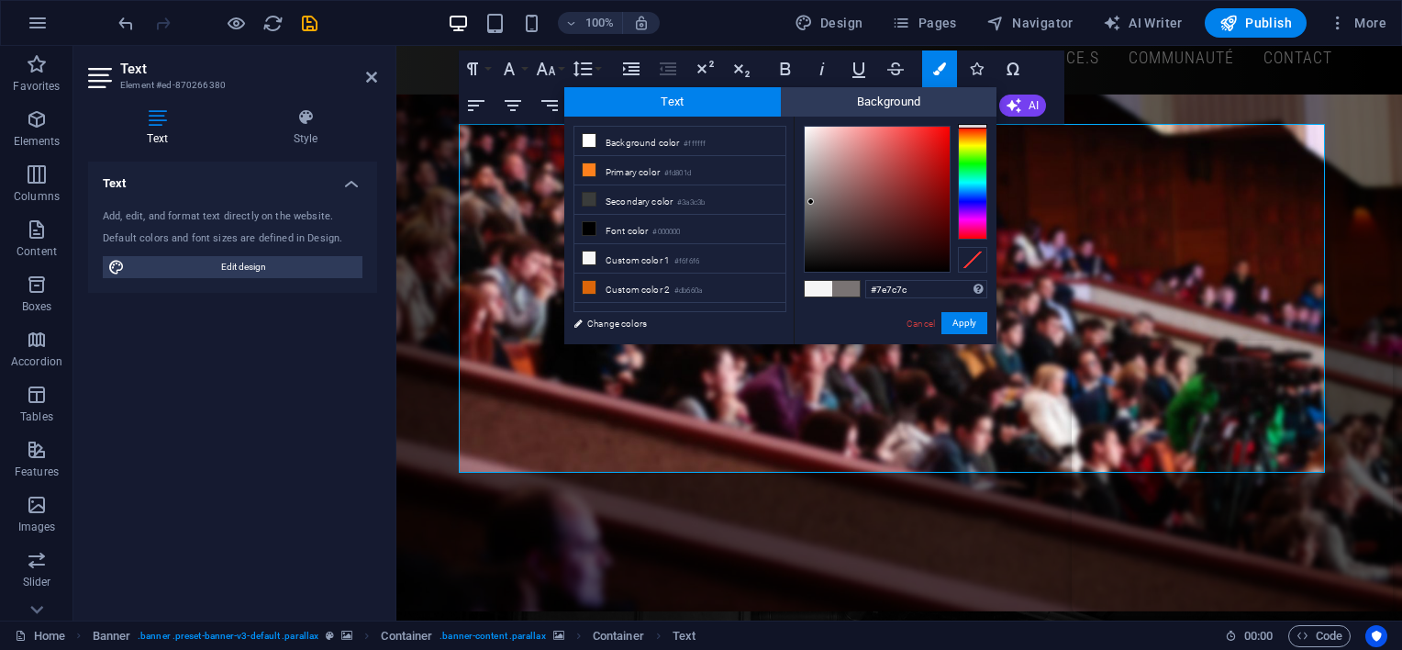
type input "#7e7e7e"
drag, startPoint x: 838, startPoint y: 240, endPoint x: 801, endPoint y: 200, distance: 54.6
click at [805, 199] on div at bounding box center [877, 199] width 145 height 145
click at [966, 323] on button "Apply" at bounding box center [965, 323] width 46 height 22
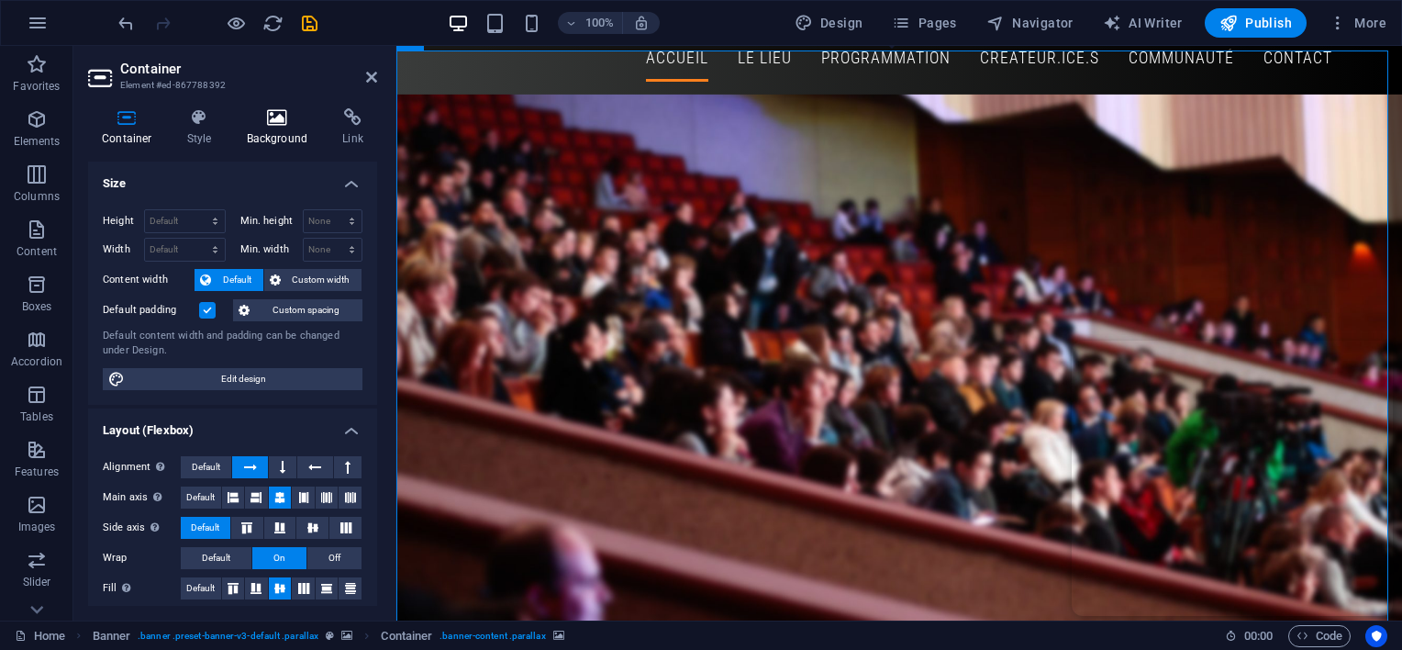
click at [283, 118] on icon at bounding box center [277, 117] width 89 height 18
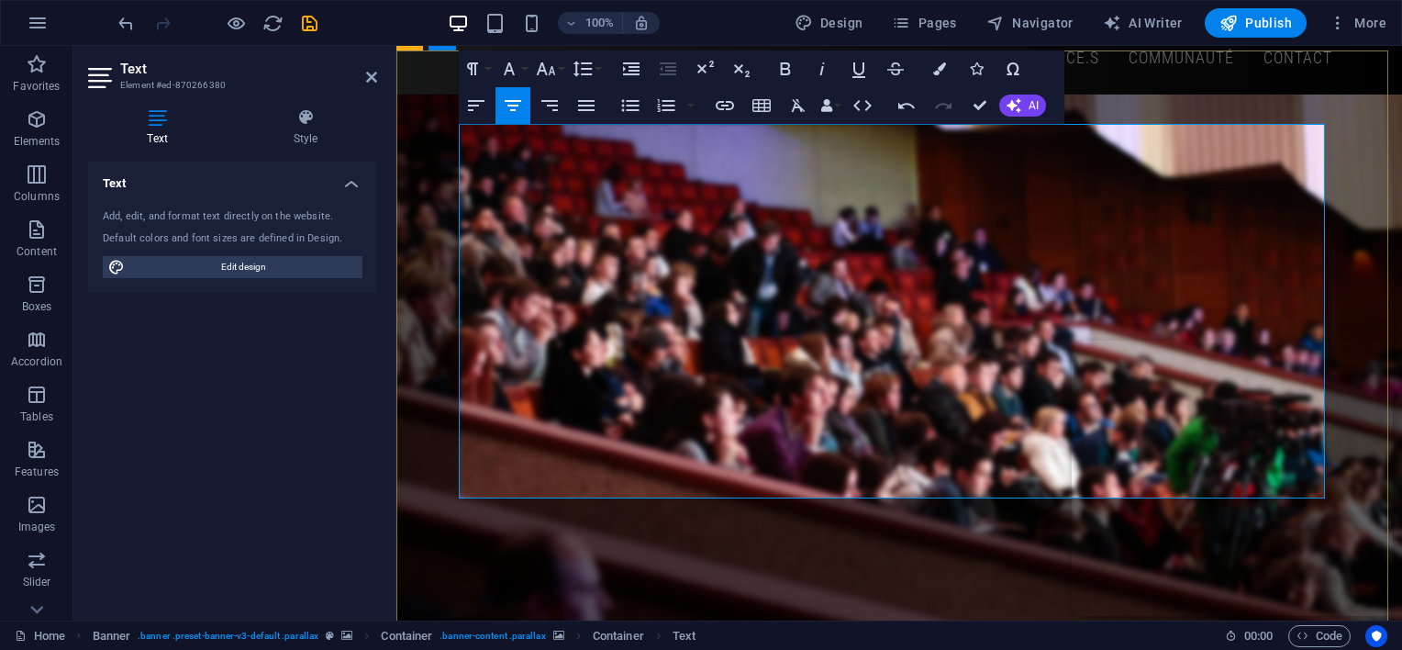
click at [942, 65] on icon "button" at bounding box center [939, 68] width 13 height 13
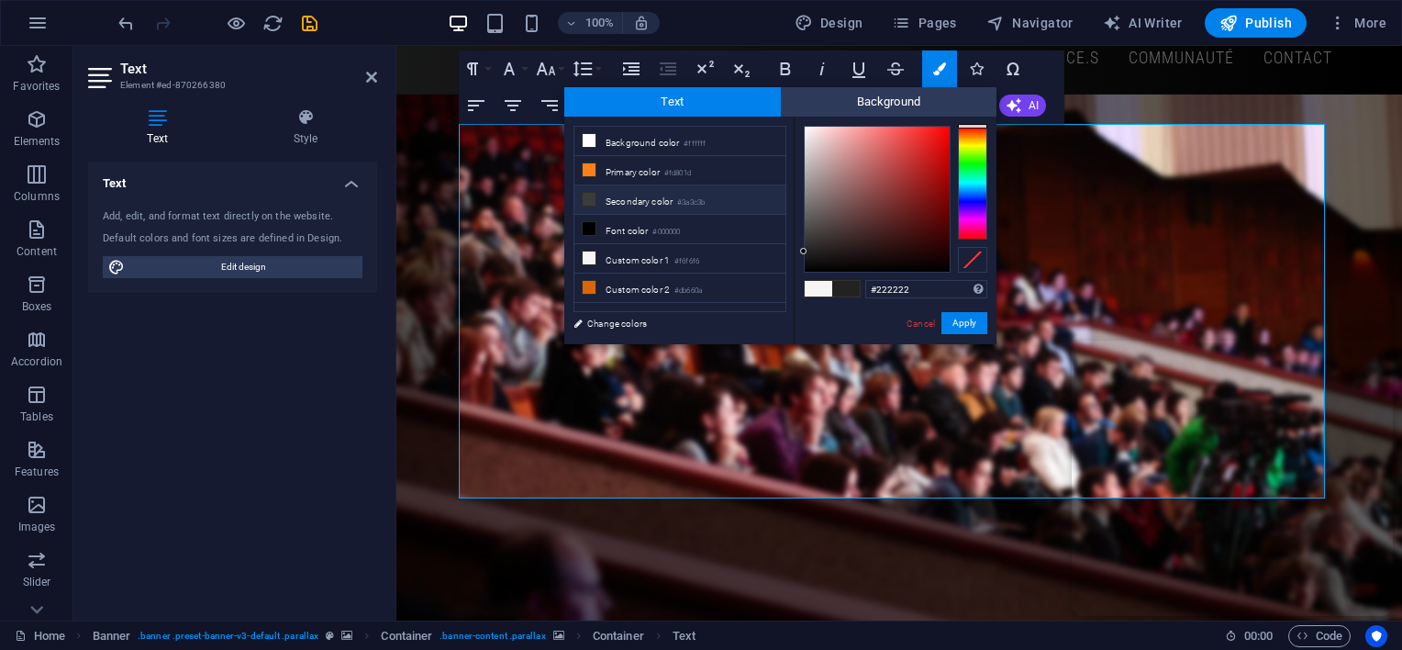
click at [661, 206] on li "Secondary color #3a3c3b" at bounding box center [680, 199] width 211 height 29
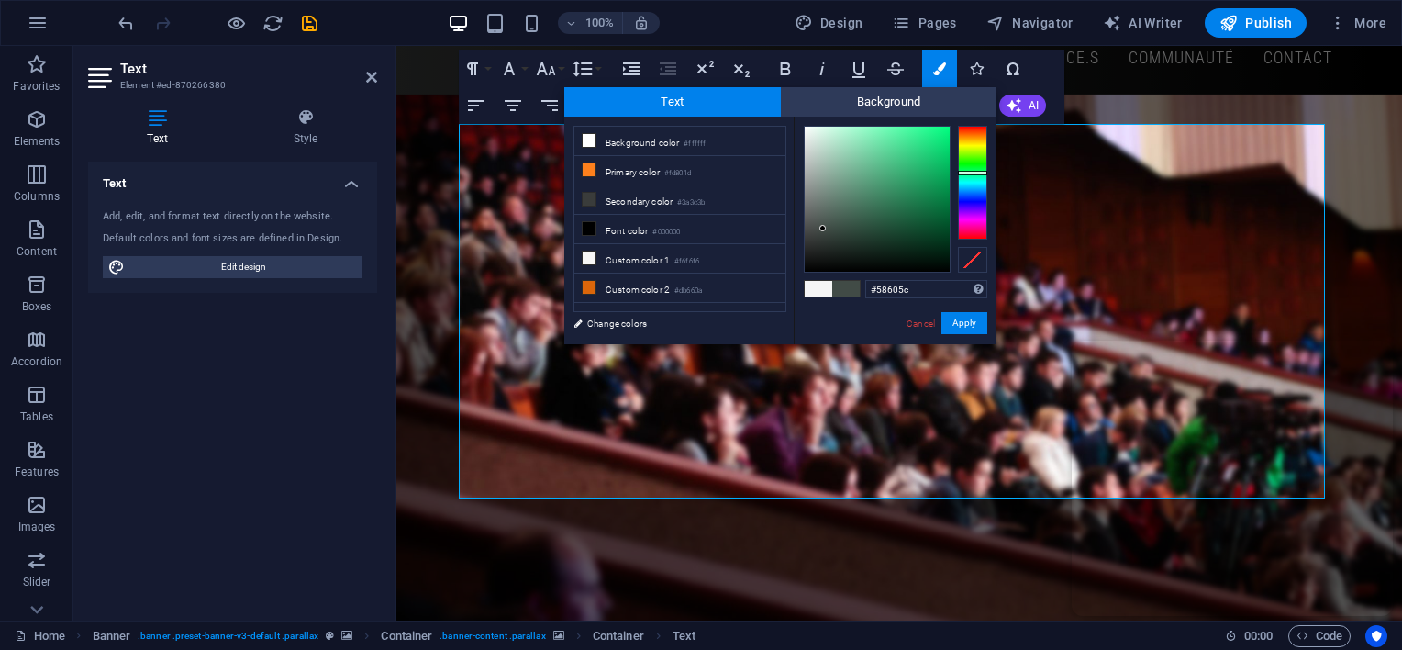
type input "#59615d"
drag, startPoint x: 817, startPoint y: 230, endPoint x: 816, endPoint y: 216, distance: 14.7
click at [816, 216] on div at bounding box center [877, 199] width 145 height 145
click at [956, 316] on button "Apply" at bounding box center [965, 323] width 46 height 22
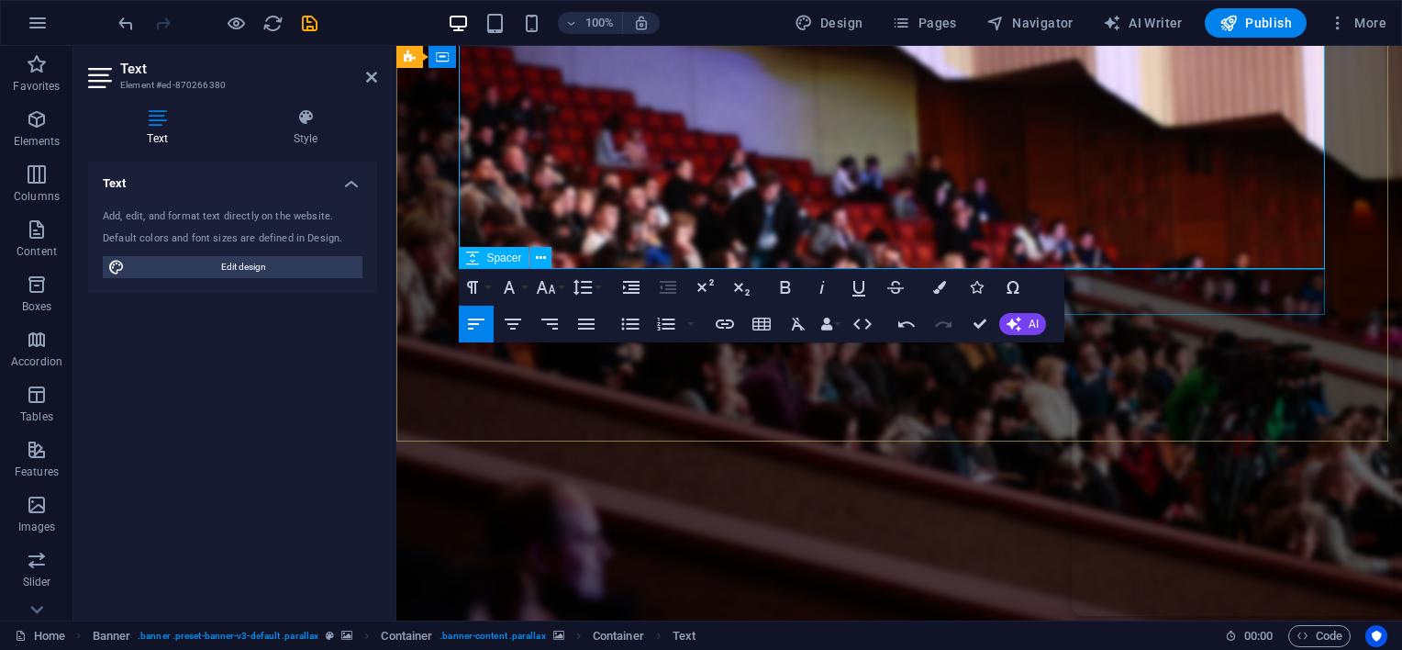
scroll to position [367, 0]
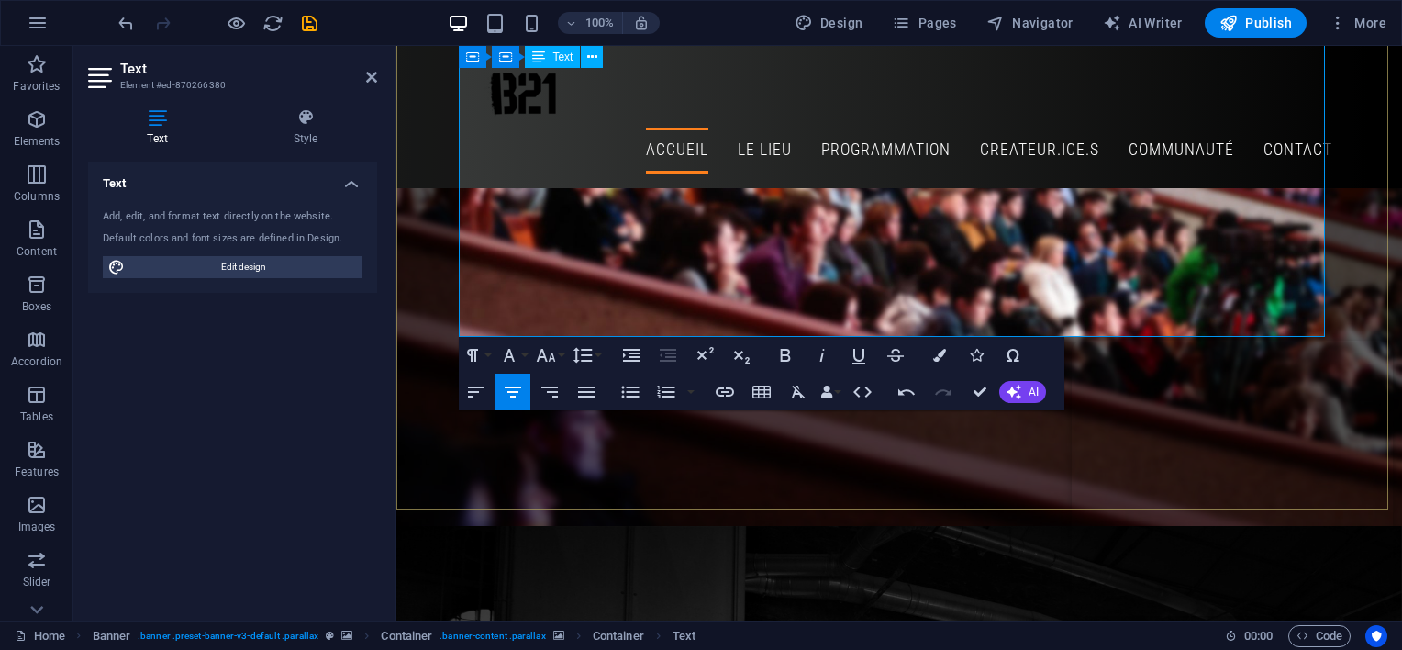
scroll to position [184, 0]
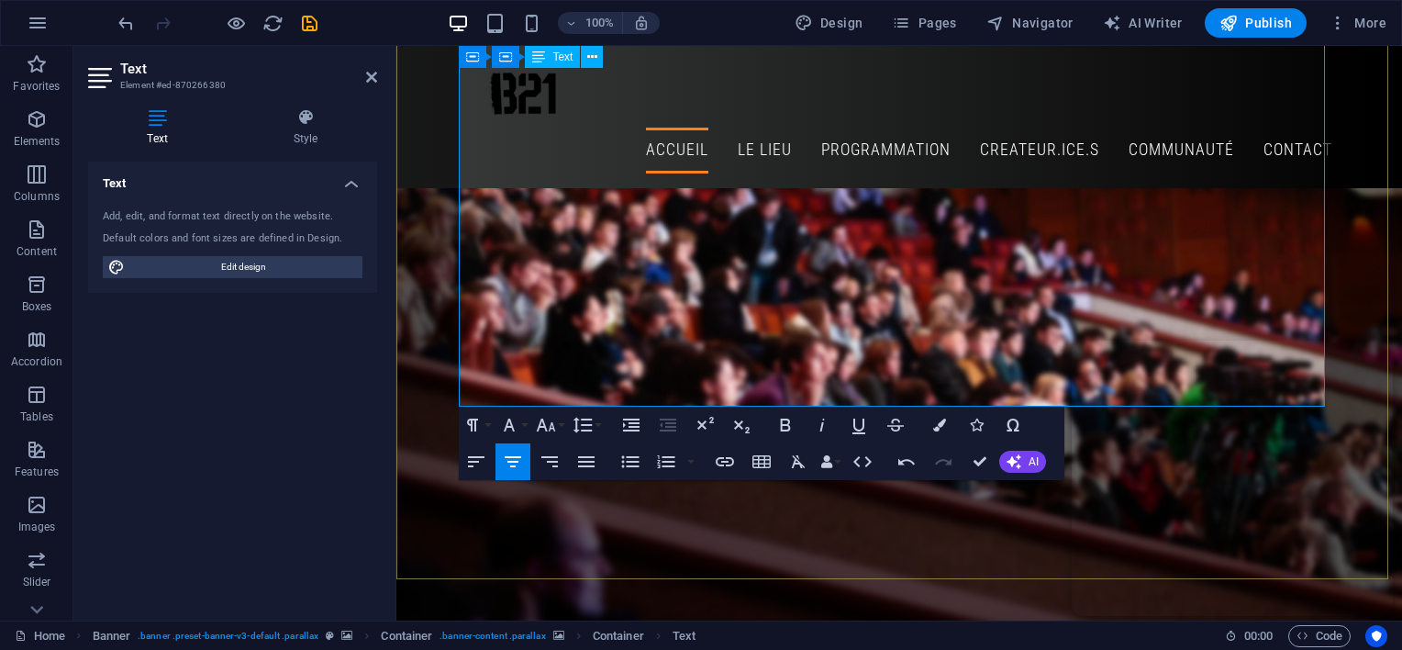
drag, startPoint x: 1314, startPoint y: 244, endPoint x: 1322, endPoint y: 193, distance: 51.9
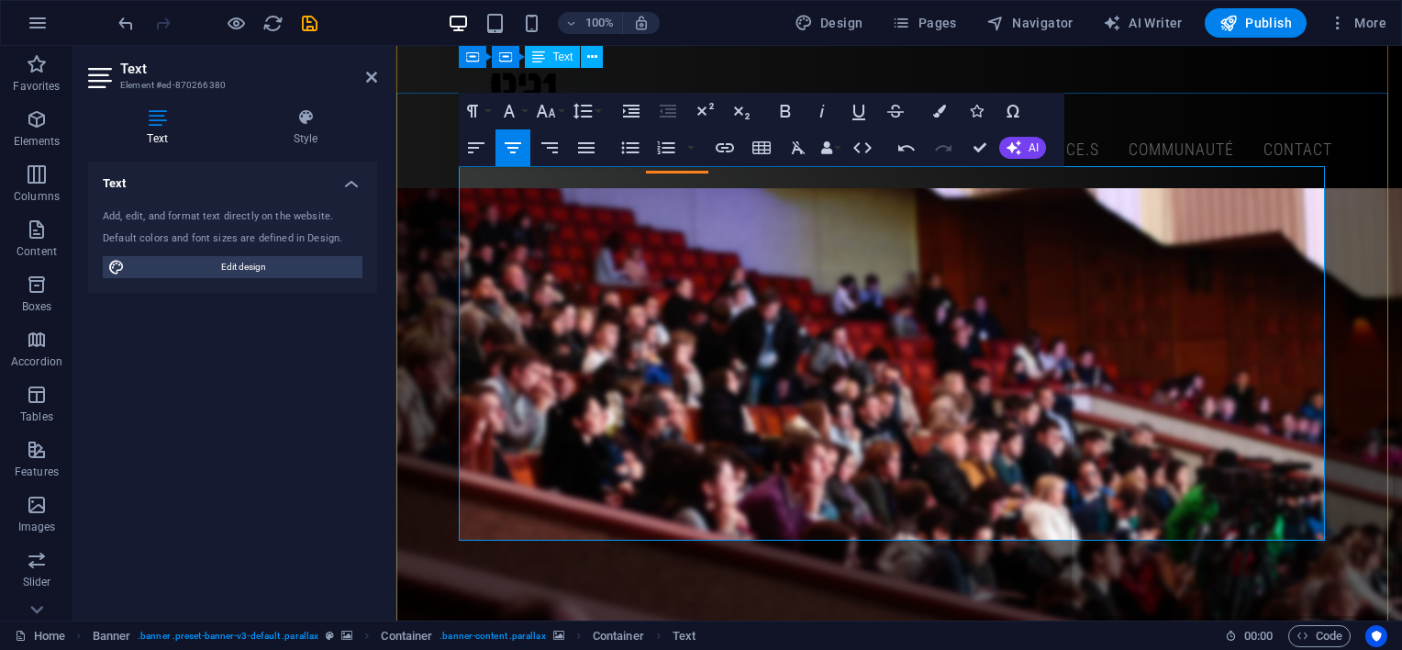
scroll to position [0, 0]
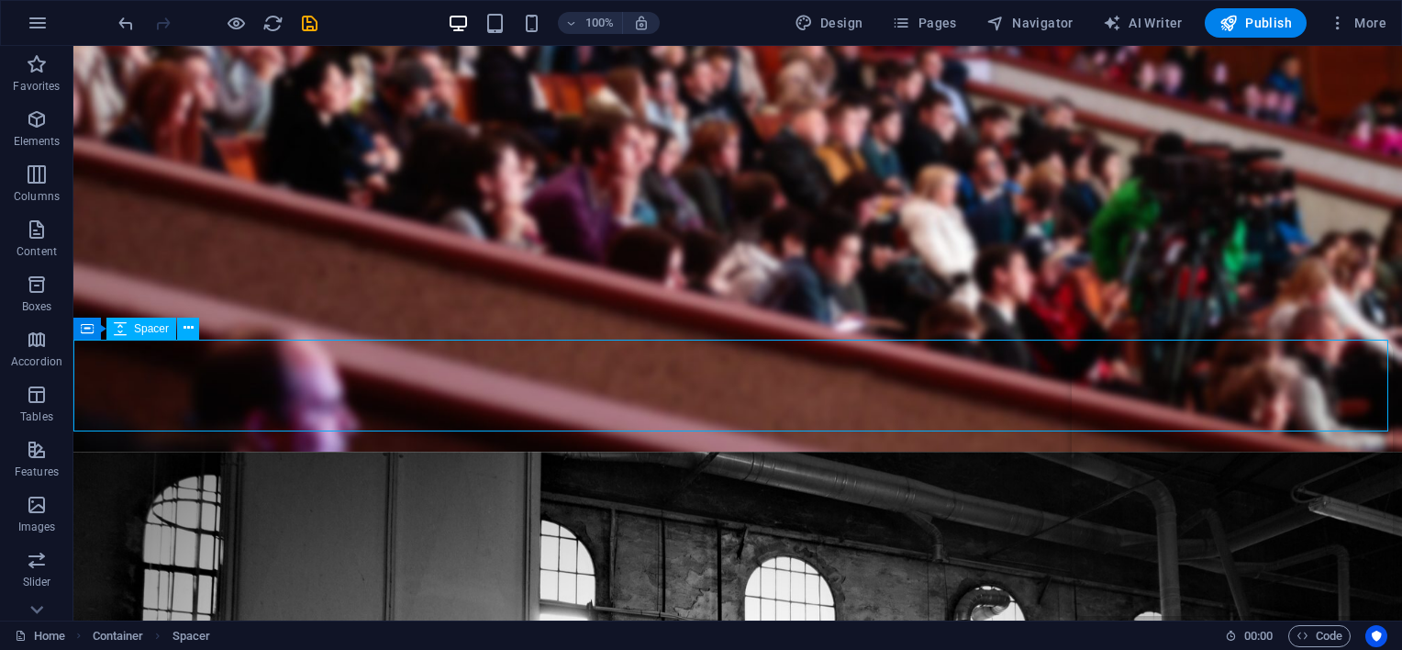
scroll to position [642, 0]
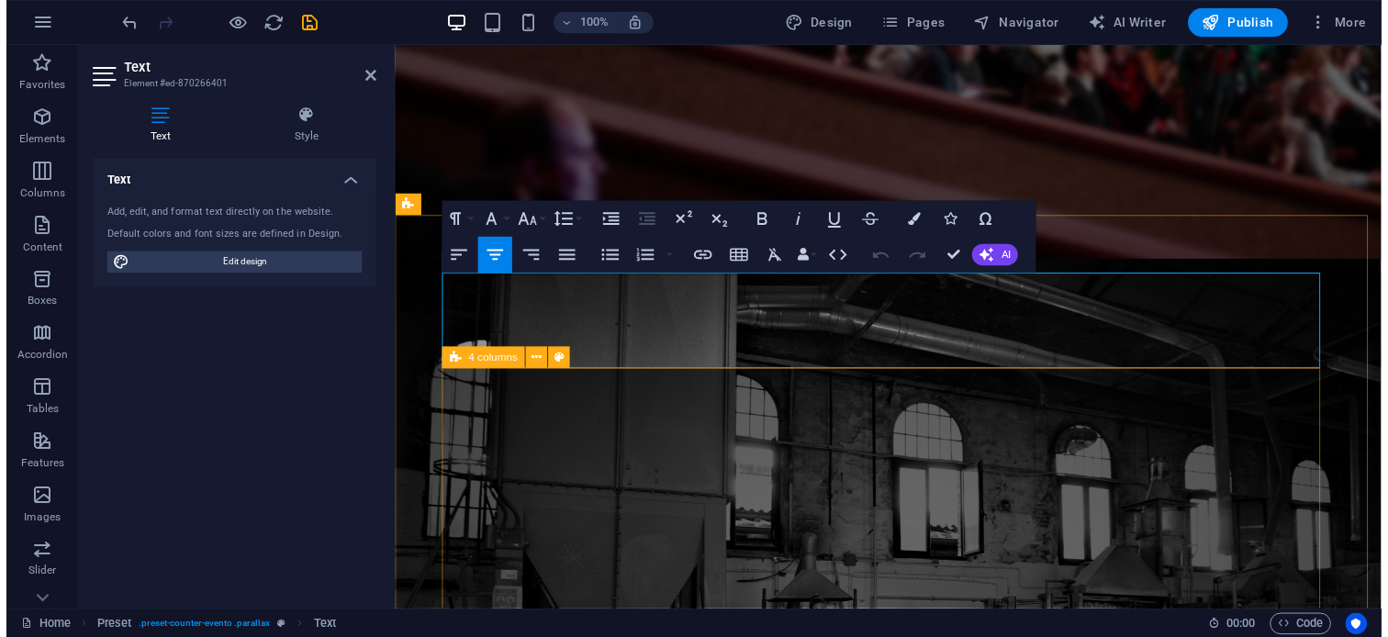
scroll to position [826, 0]
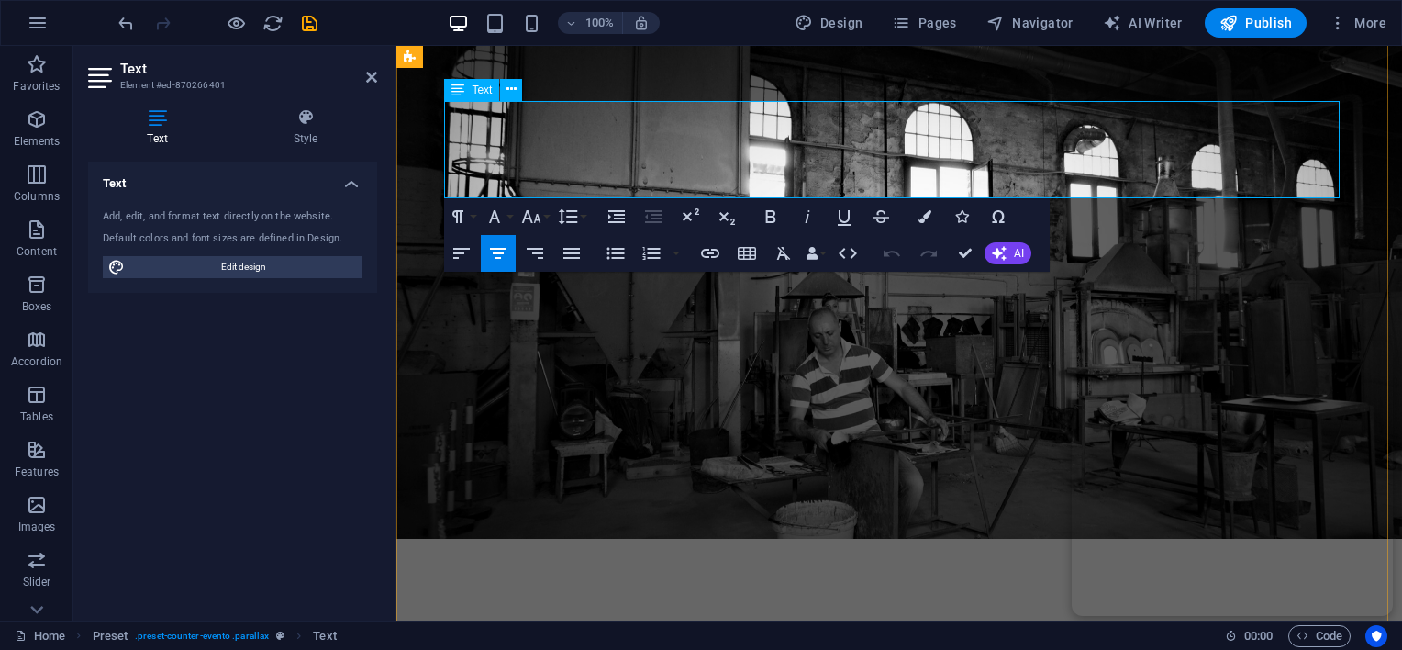
click at [133, 22] on icon "undo" at bounding box center [126, 23] width 21 height 21
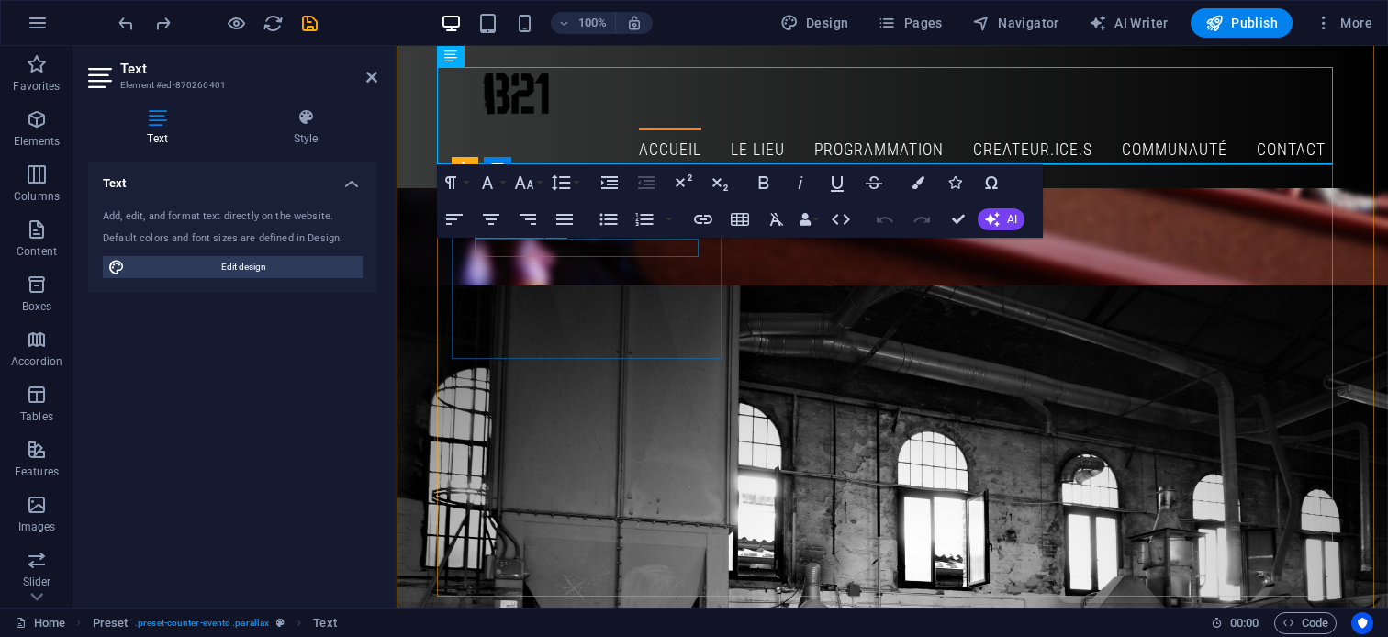
scroll to position [459, 0]
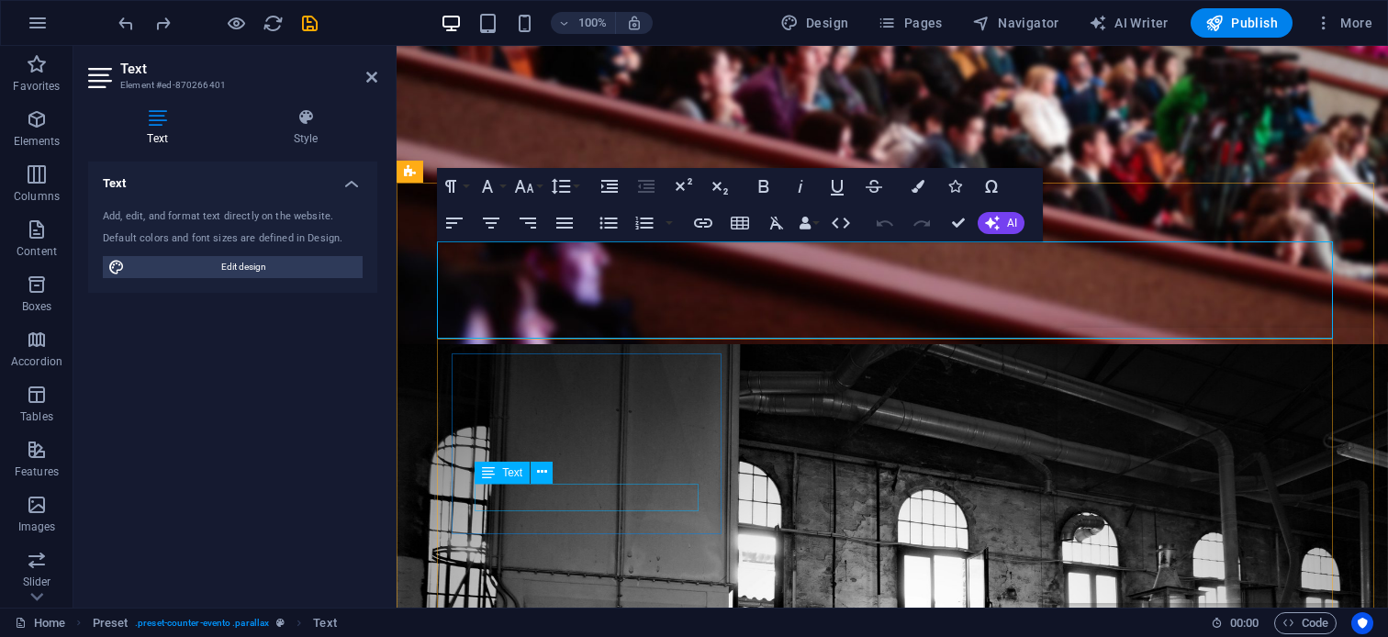
scroll to position [734, 0]
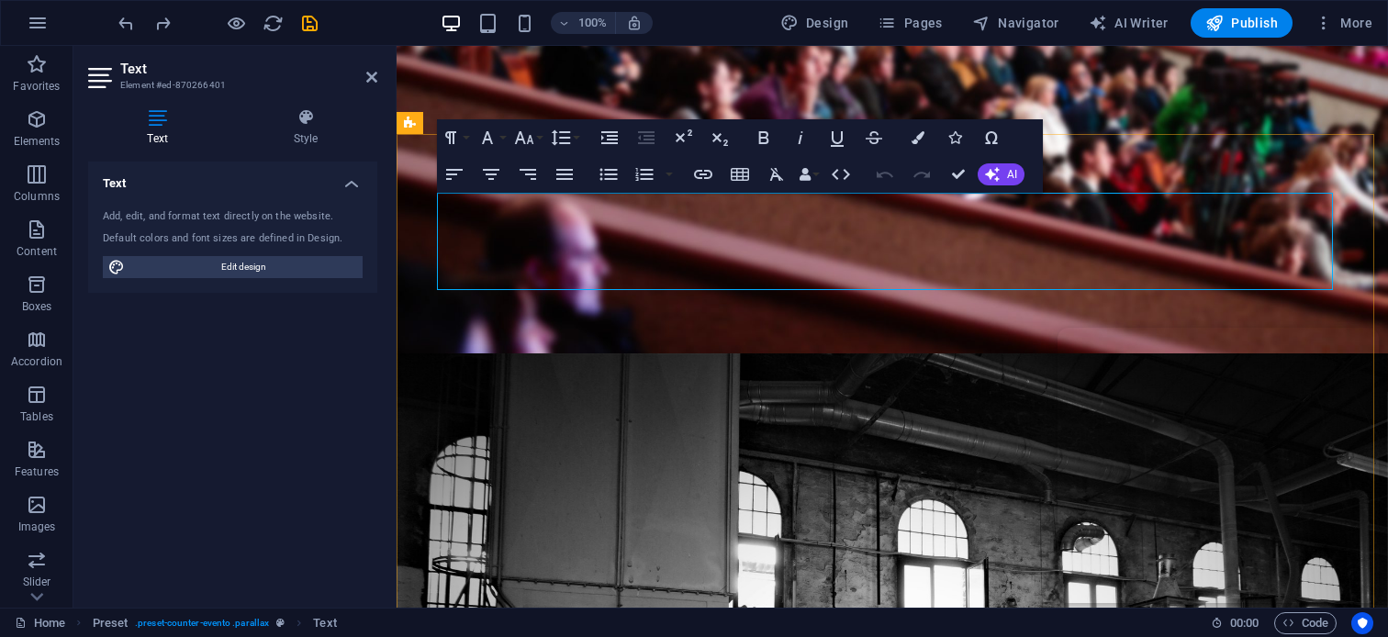
drag, startPoint x: 643, startPoint y: 251, endPoint x: 641, endPoint y: 267, distance: 15.8
drag, startPoint x: 250, startPoint y: 22, endPoint x: 239, endPoint y: 23, distance: 11.1
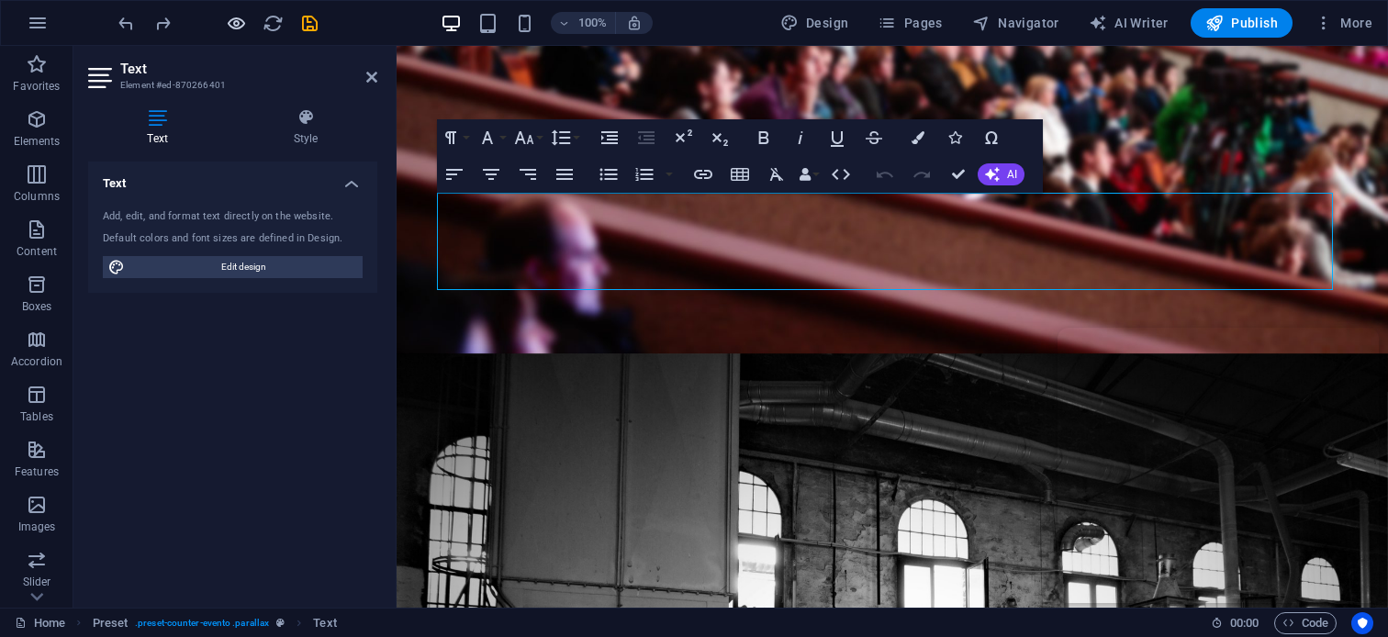
click at [247, 22] on div at bounding box center [218, 22] width 206 height 29
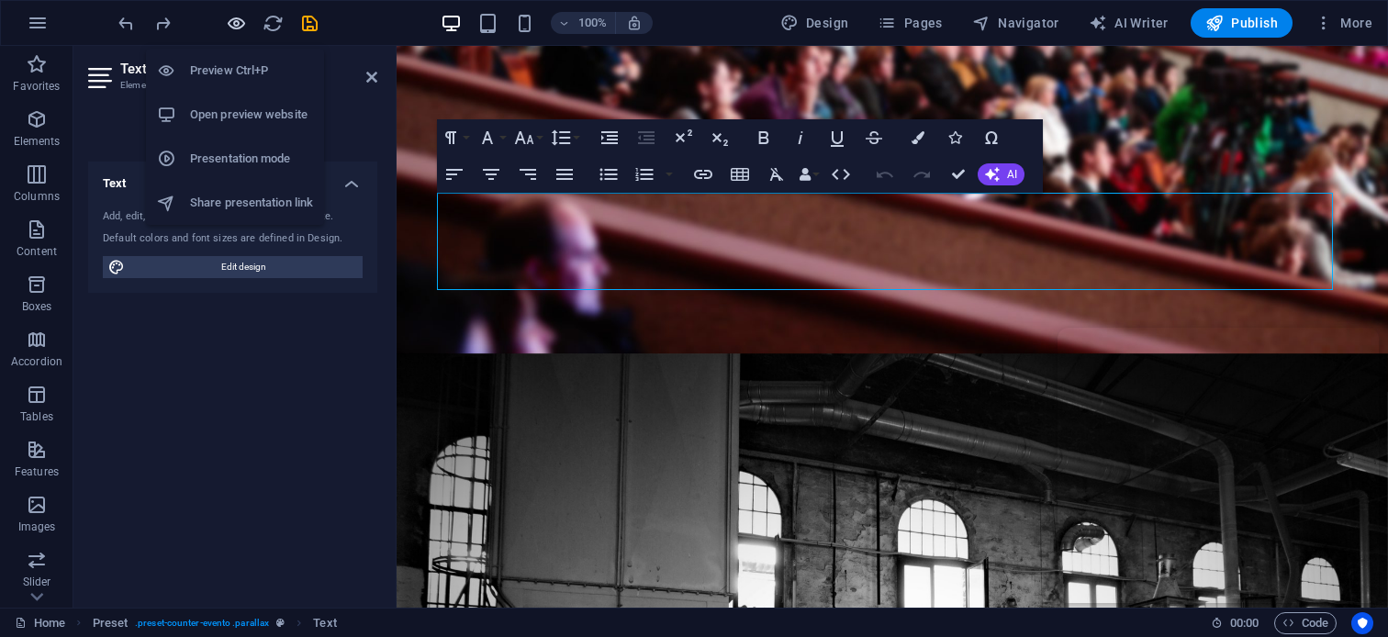
click at [239, 23] on icon "button" at bounding box center [236, 23] width 21 height 21
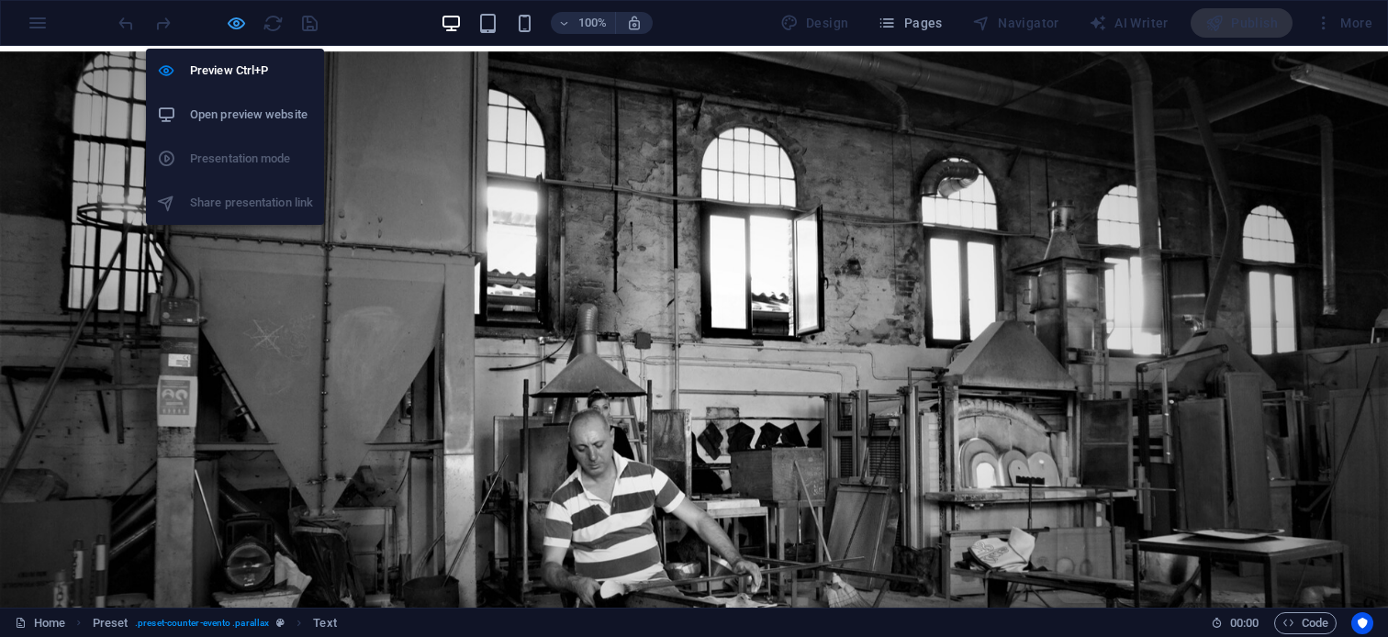
click at [239, 23] on icon "button" at bounding box center [236, 23] width 21 height 21
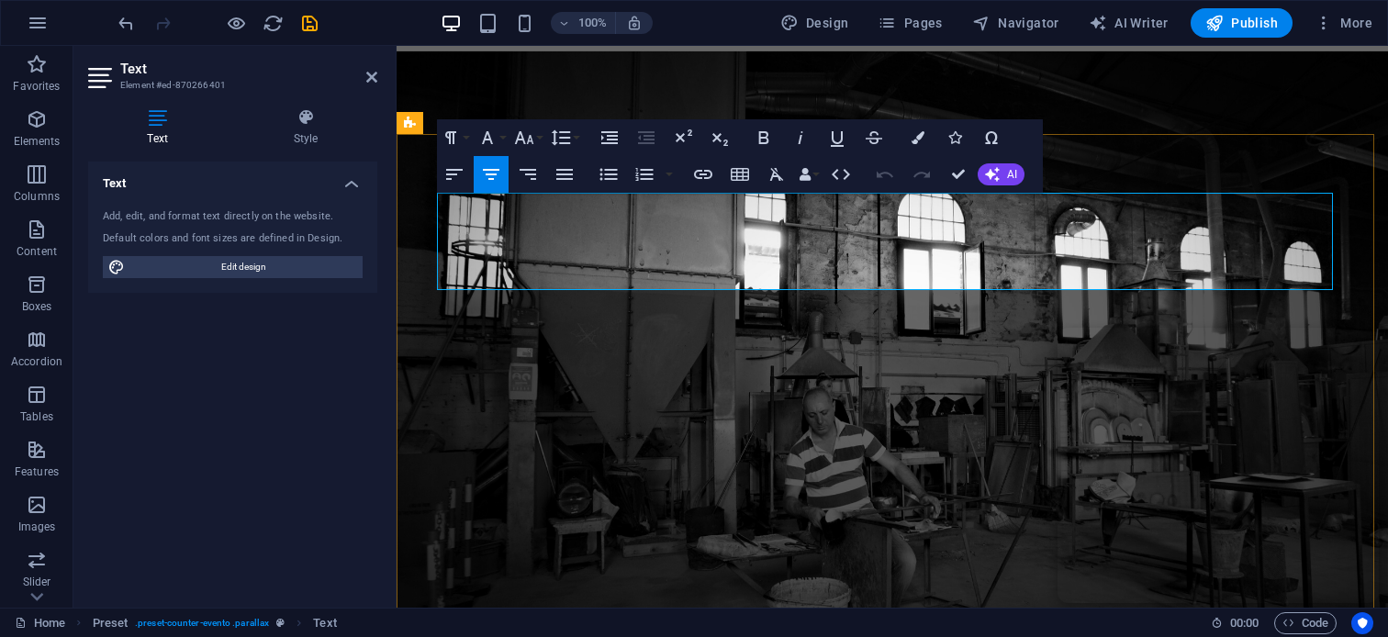
drag, startPoint x: 826, startPoint y: 276, endPoint x: 476, endPoint y: 290, distance: 350.0
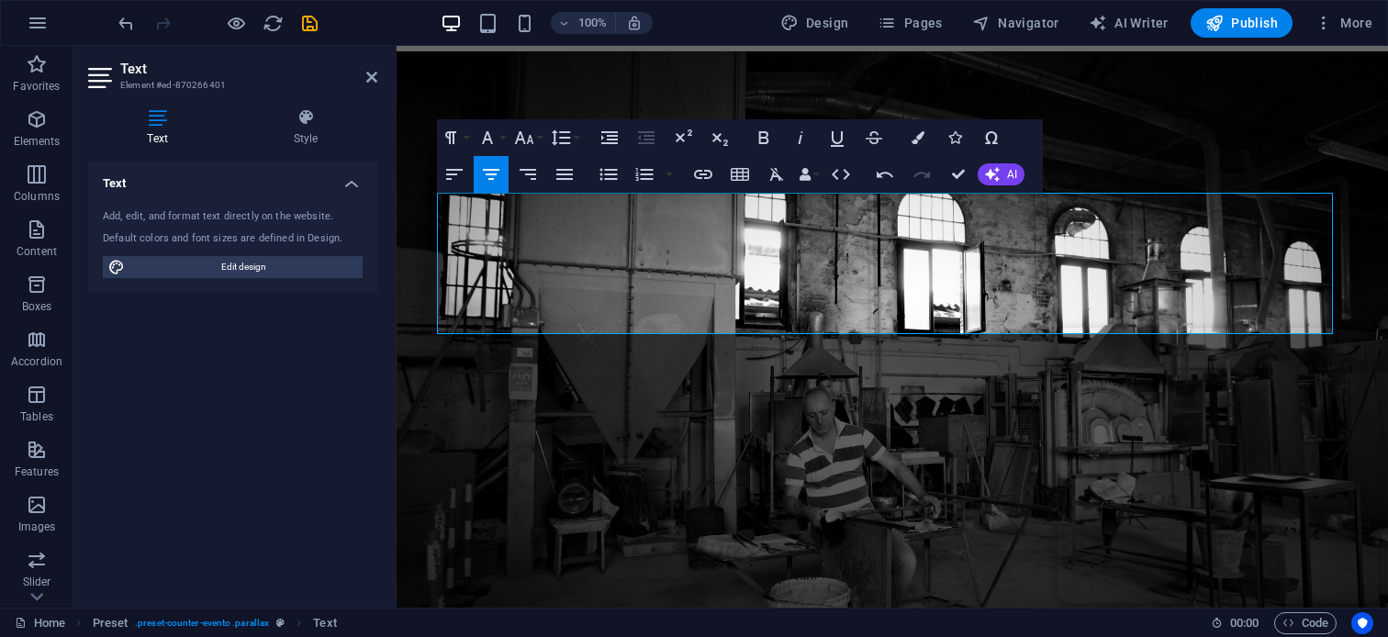
scroll to position [181, 3]
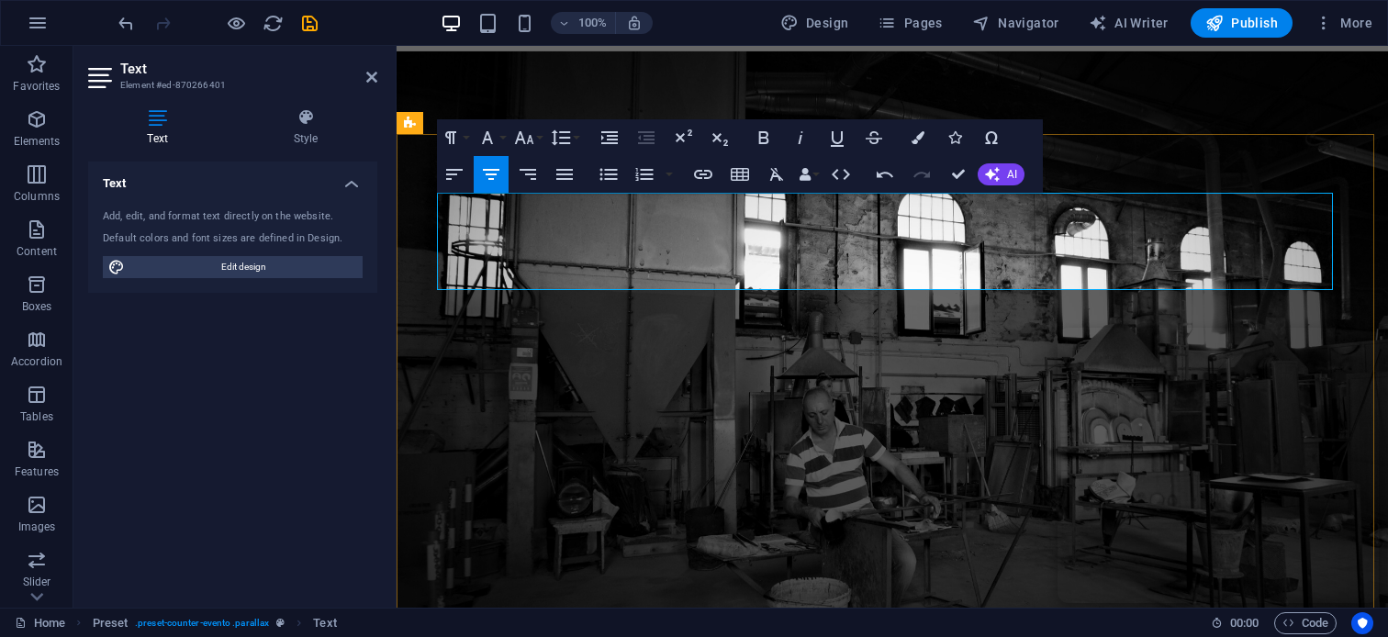
drag, startPoint x: 789, startPoint y: 269, endPoint x: 833, endPoint y: 278, distance: 45.0
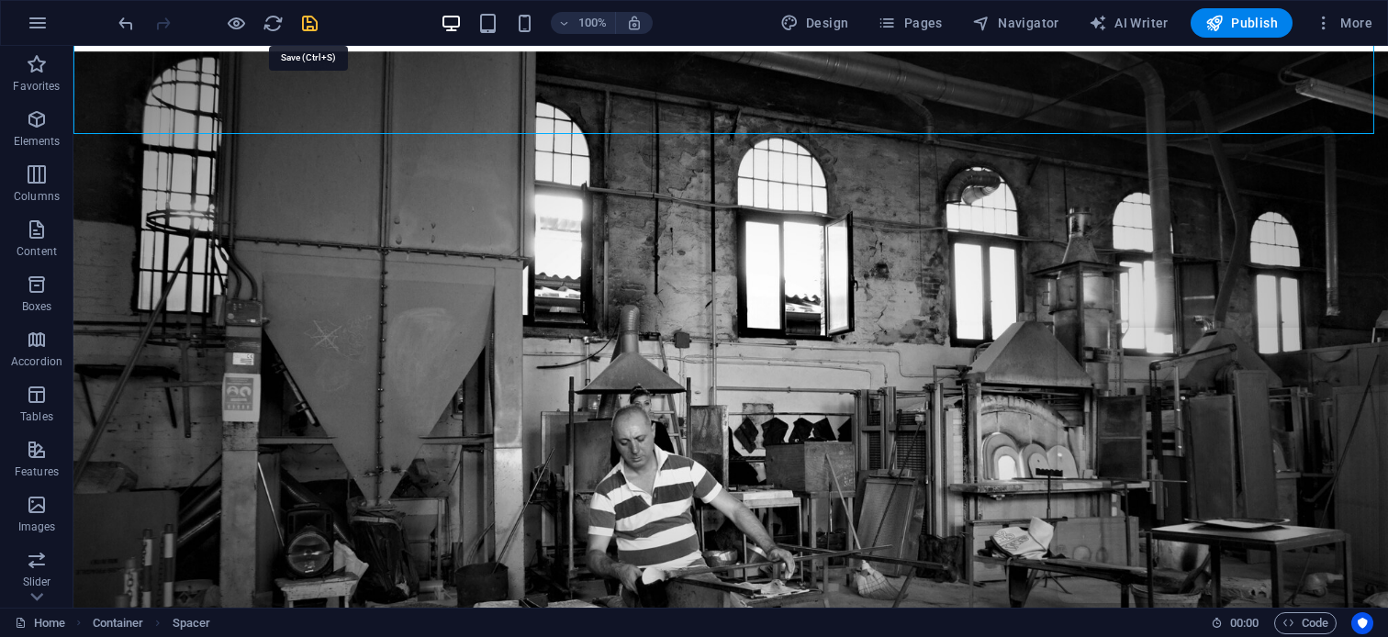
drag, startPoint x: 307, startPoint y: 18, endPoint x: 39, endPoint y: 55, distance: 271.4
click at [307, 18] on icon "save" at bounding box center [309, 23] width 21 height 21
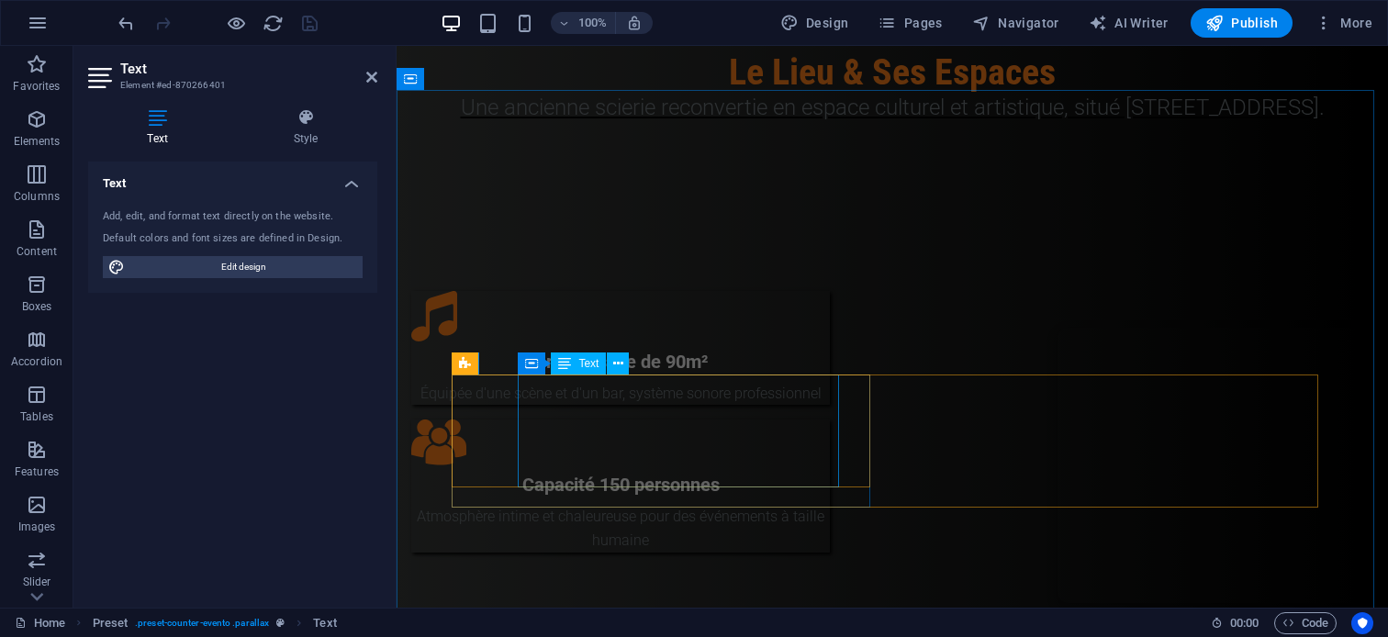
scroll to position [3579, 0]
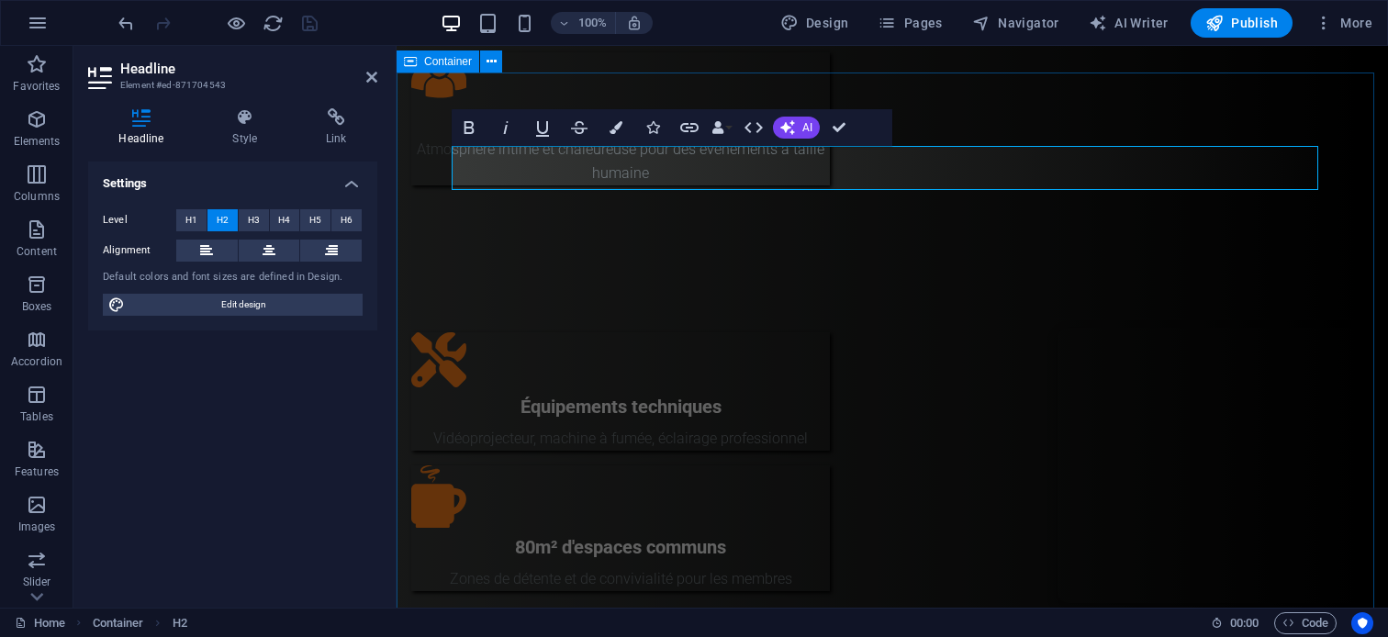
drag, startPoint x: 1072, startPoint y: 115, endPoint x: 1357, endPoint y: 95, distance: 286.2
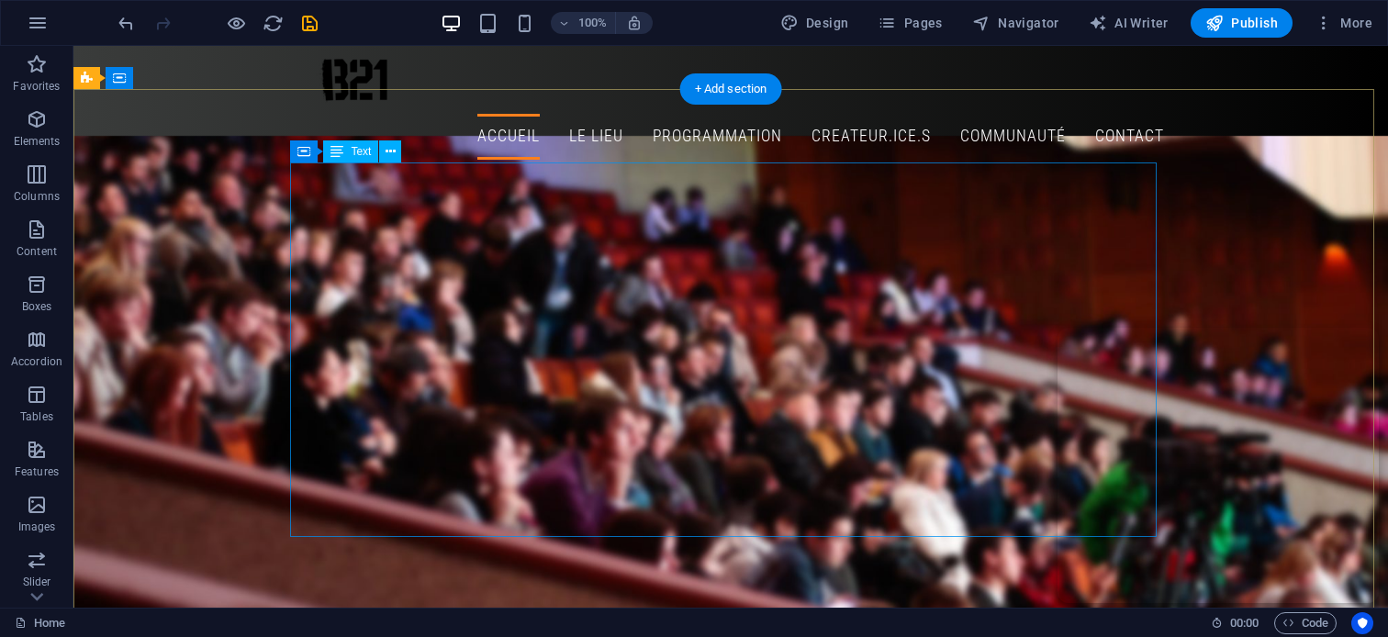
scroll to position [92, 0]
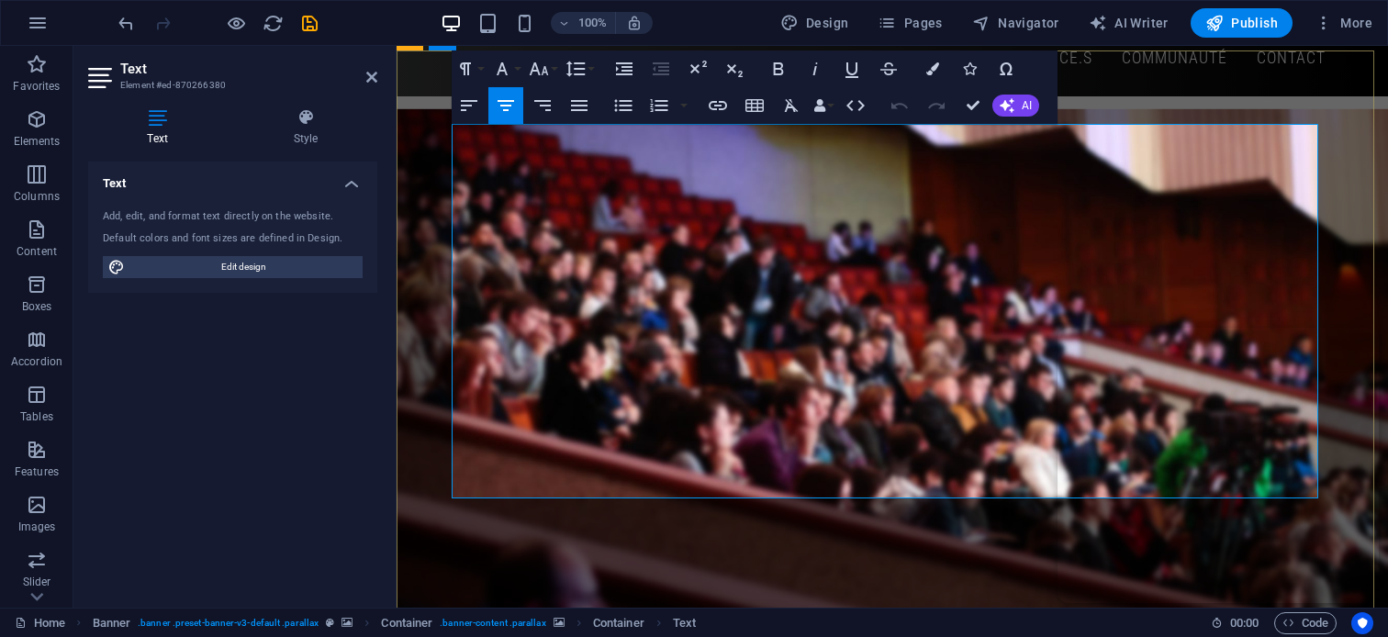
scroll to position [184, 0]
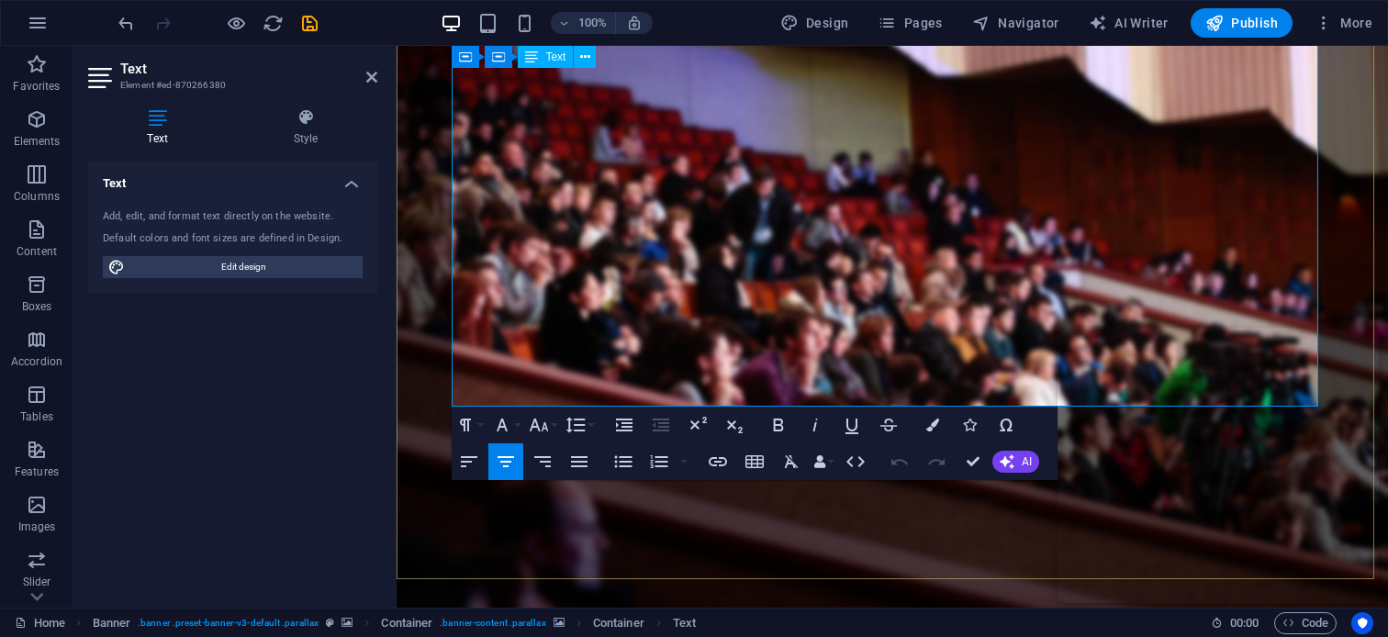
drag, startPoint x: 544, startPoint y: 171, endPoint x: 592, endPoint y: 187, distance: 50.5
drag, startPoint x: 701, startPoint y: 216, endPoint x: 1311, endPoint y: 247, distance: 610.2
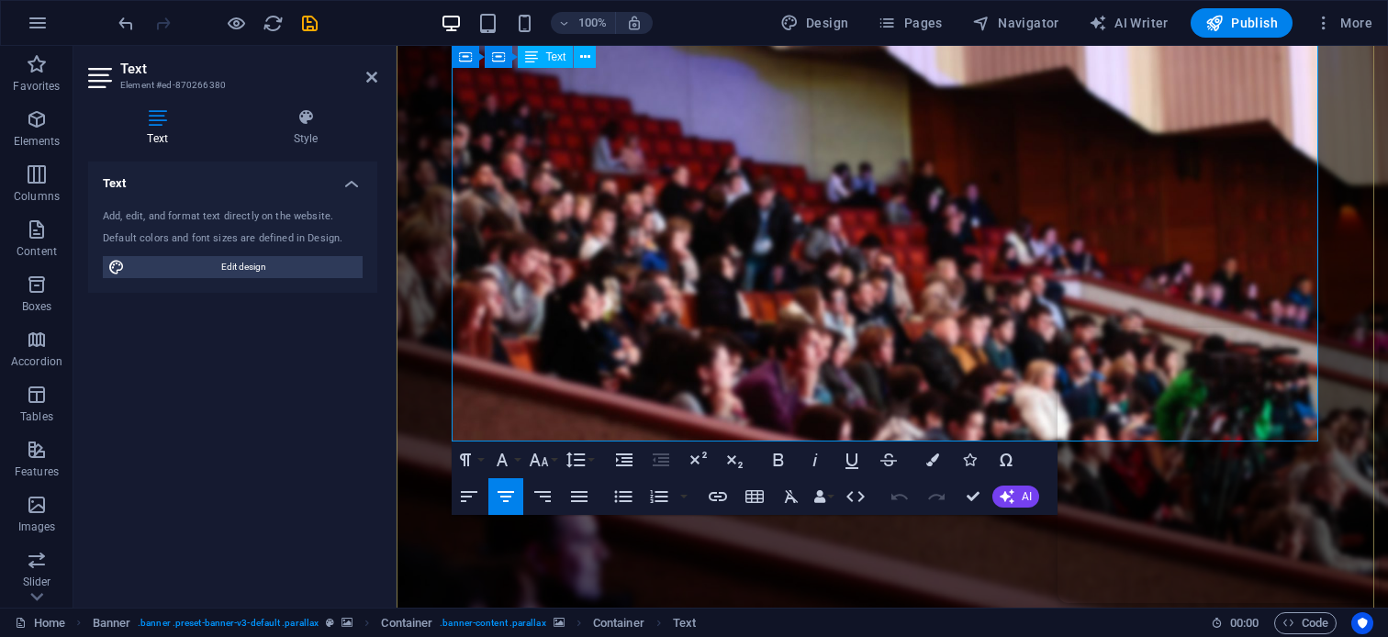
scroll to position [3713, 0]
drag, startPoint x: 664, startPoint y: 257, endPoint x: 437, endPoint y: 206, distance: 233.3
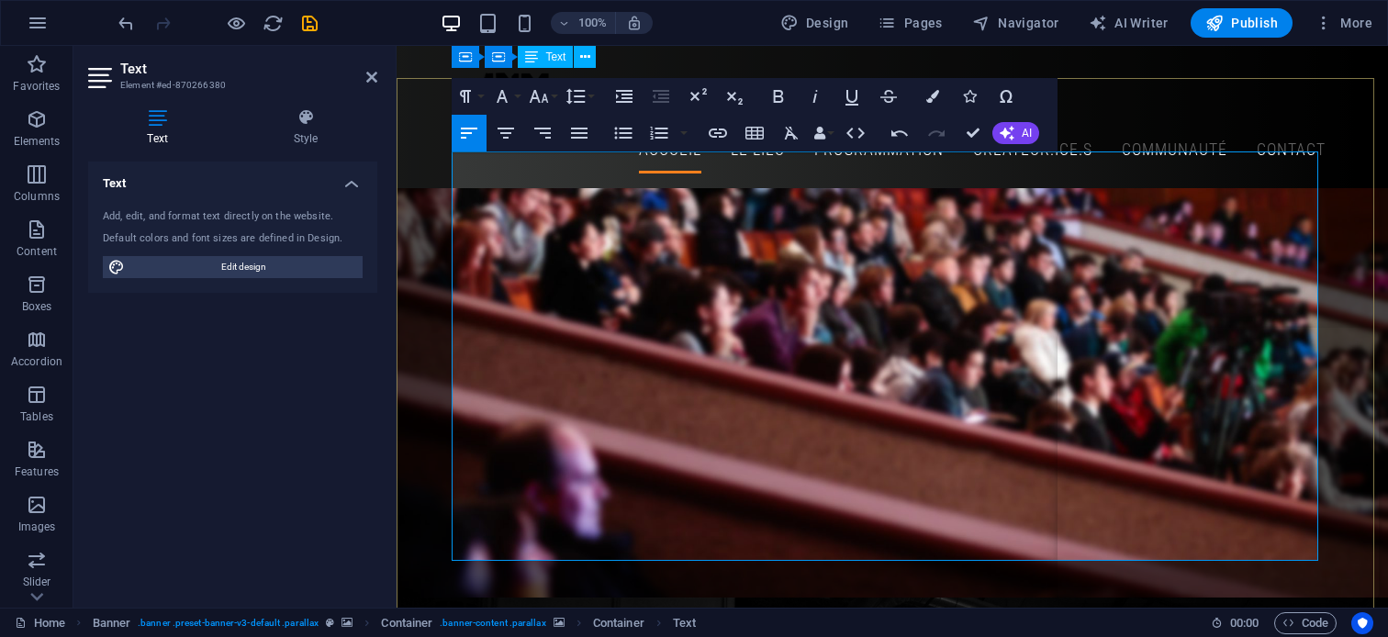
scroll to position [0, 0]
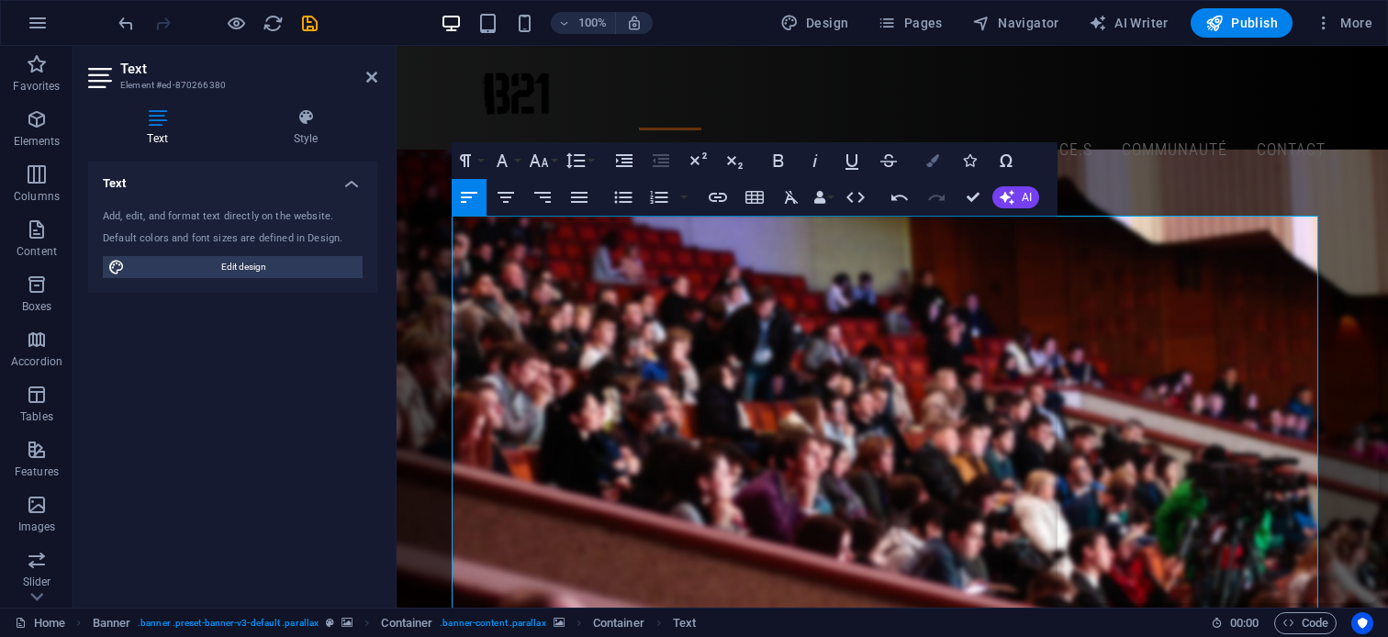
click at [932, 163] on icon "button" at bounding box center [932, 160] width 13 height 13
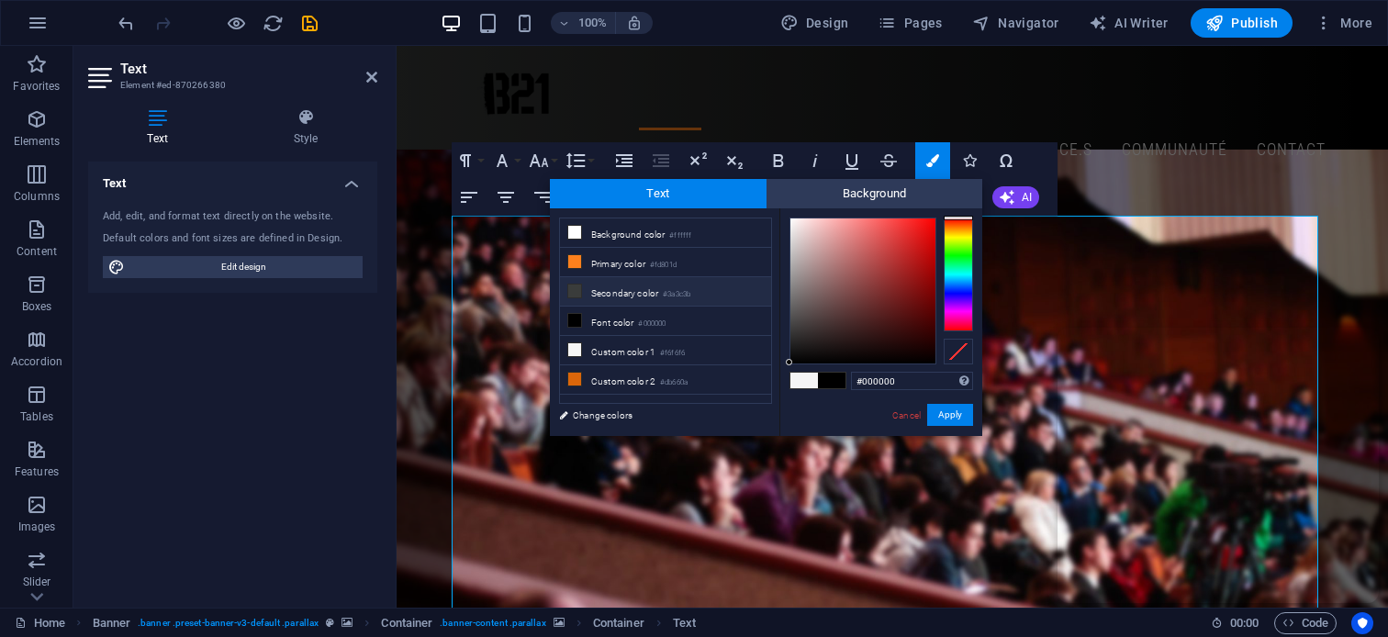
drag, startPoint x: 664, startPoint y: 286, endPoint x: 676, endPoint y: 289, distance: 12.2
click at [671, 287] on li "Secondary color #3a3c3b" at bounding box center [665, 291] width 211 height 29
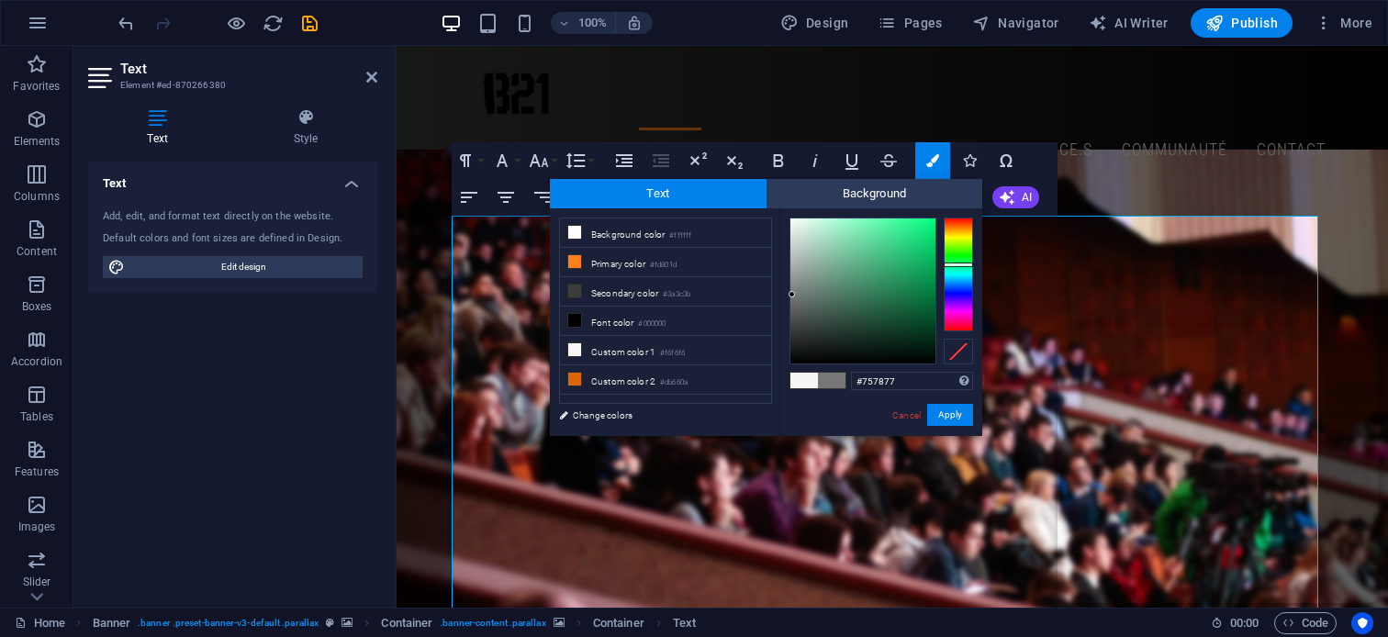
drag, startPoint x: 806, startPoint y: 313, endPoint x: 814, endPoint y: 329, distance: 18.5
click at [792, 295] on div at bounding box center [862, 290] width 145 height 145
drag, startPoint x: 944, startPoint y: 410, endPoint x: 542, endPoint y: 364, distance: 404.6
click at [944, 410] on button "Apply" at bounding box center [950, 415] width 46 height 22
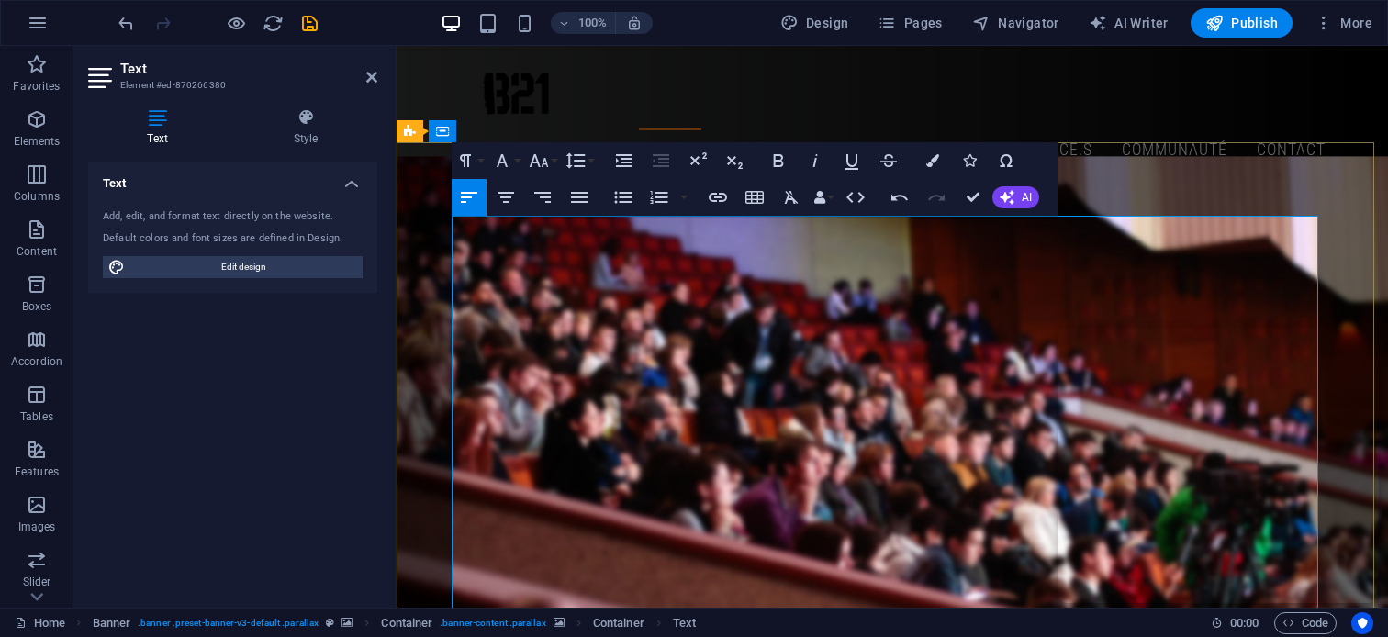
scroll to position [92, 0]
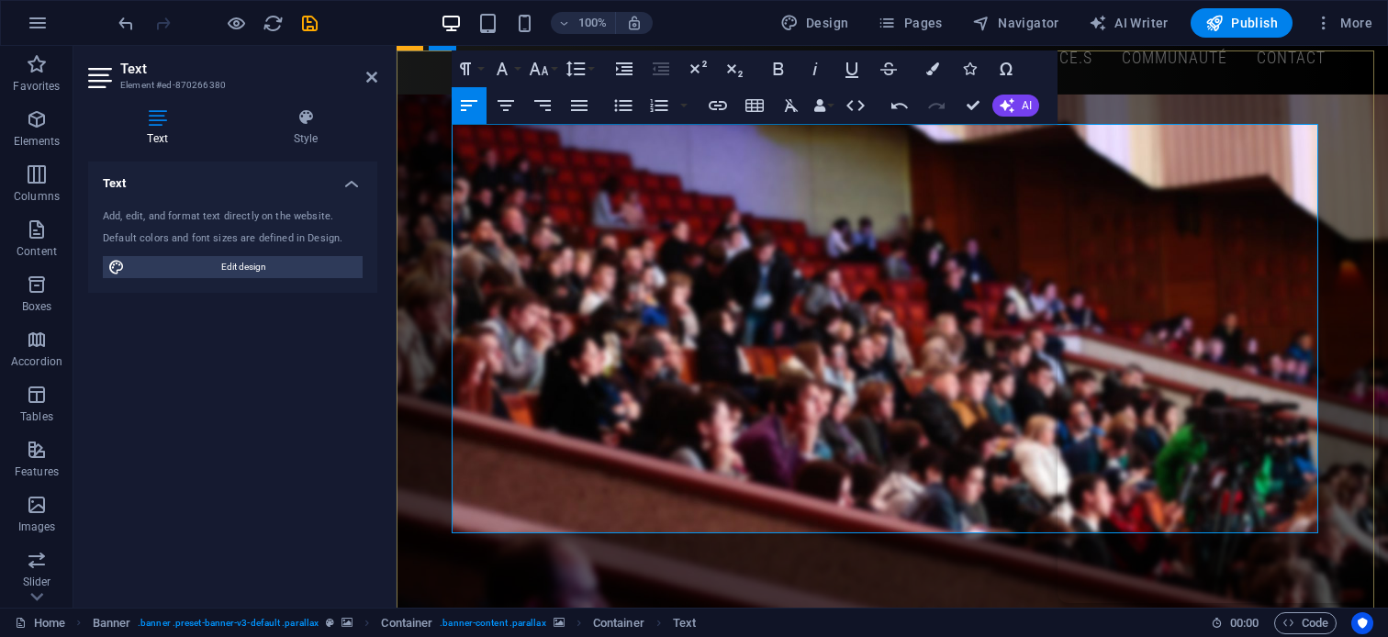
drag, startPoint x: 632, startPoint y: 324, endPoint x: 570, endPoint y: 304, distance: 65.6
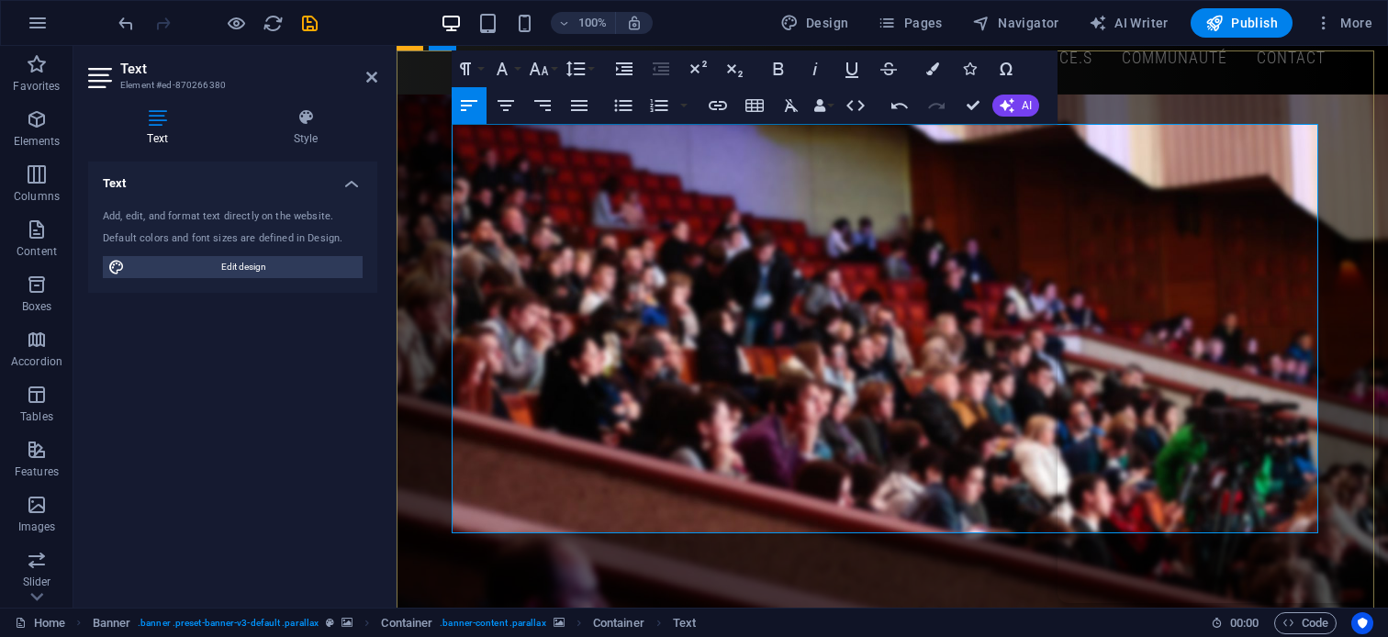
click at [926, 65] on icon "button" at bounding box center [932, 68] width 13 height 13
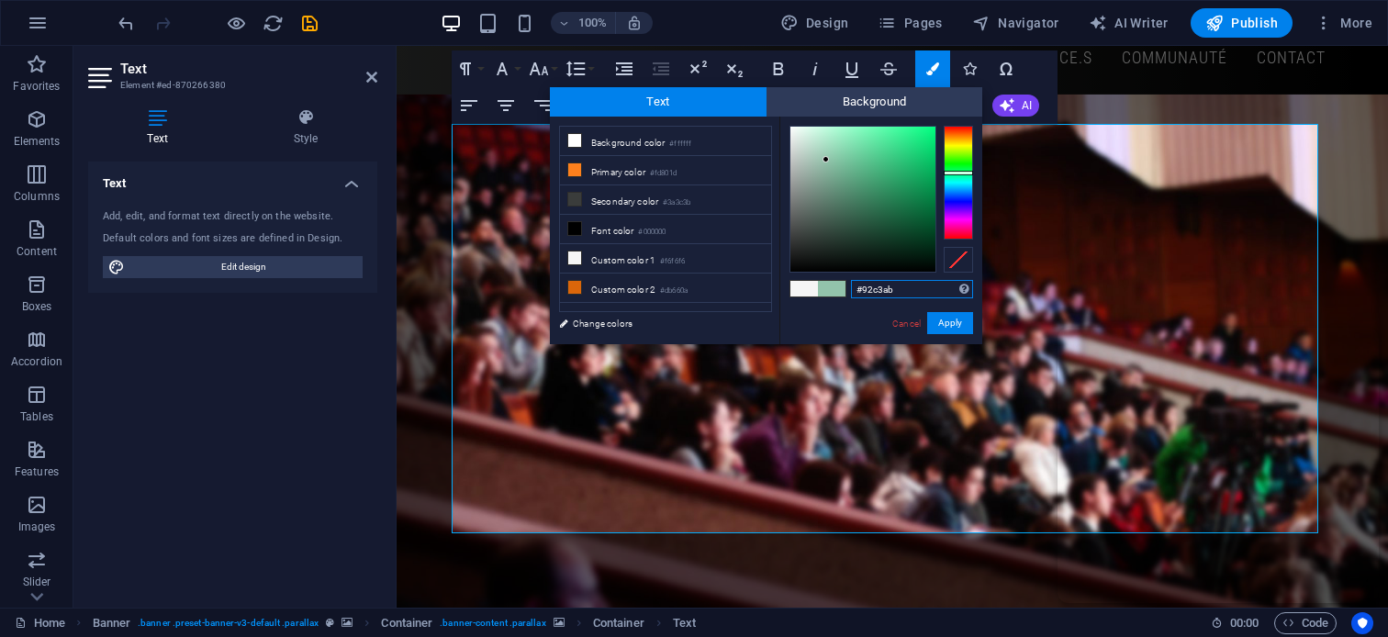
drag, startPoint x: 788, startPoint y: 196, endPoint x: 826, endPoint y: 160, distance: 52.6
click at [826, 160] on div at bounding box center [862, 199] width 147 height 147
click at [947, 326] on button "Apply" at bounding box center [950, 323] width 46 height 22
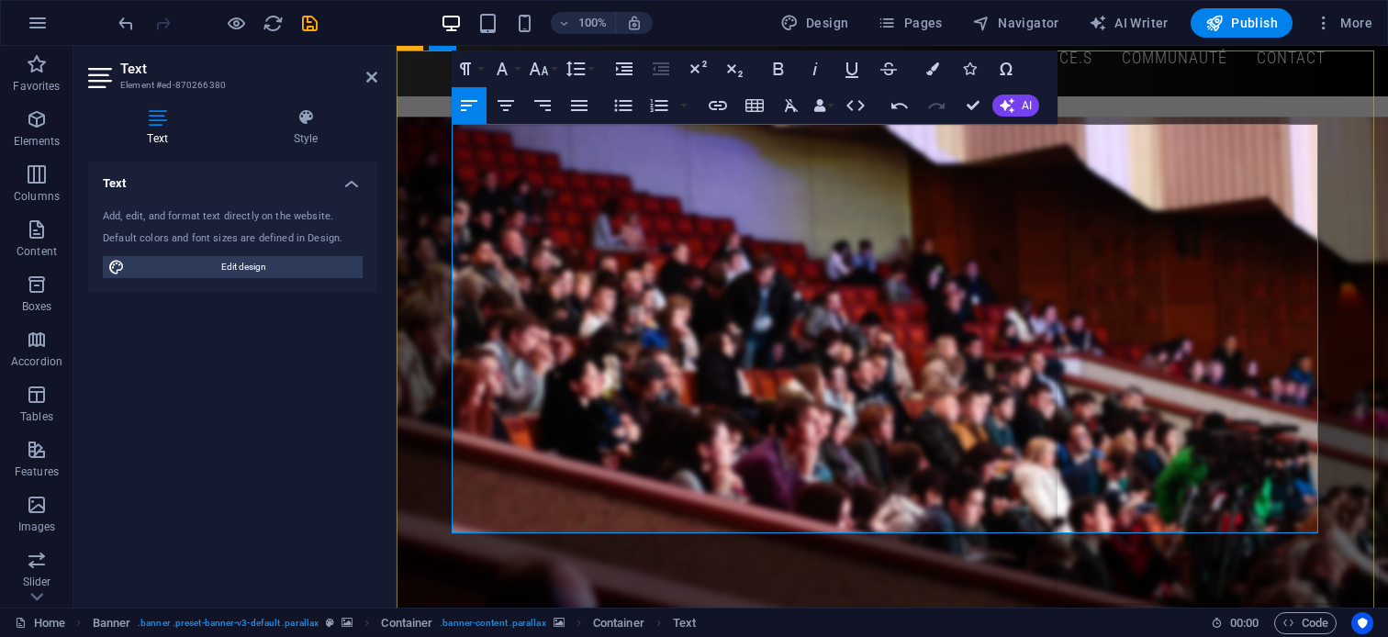
scroll to position [275, 0]
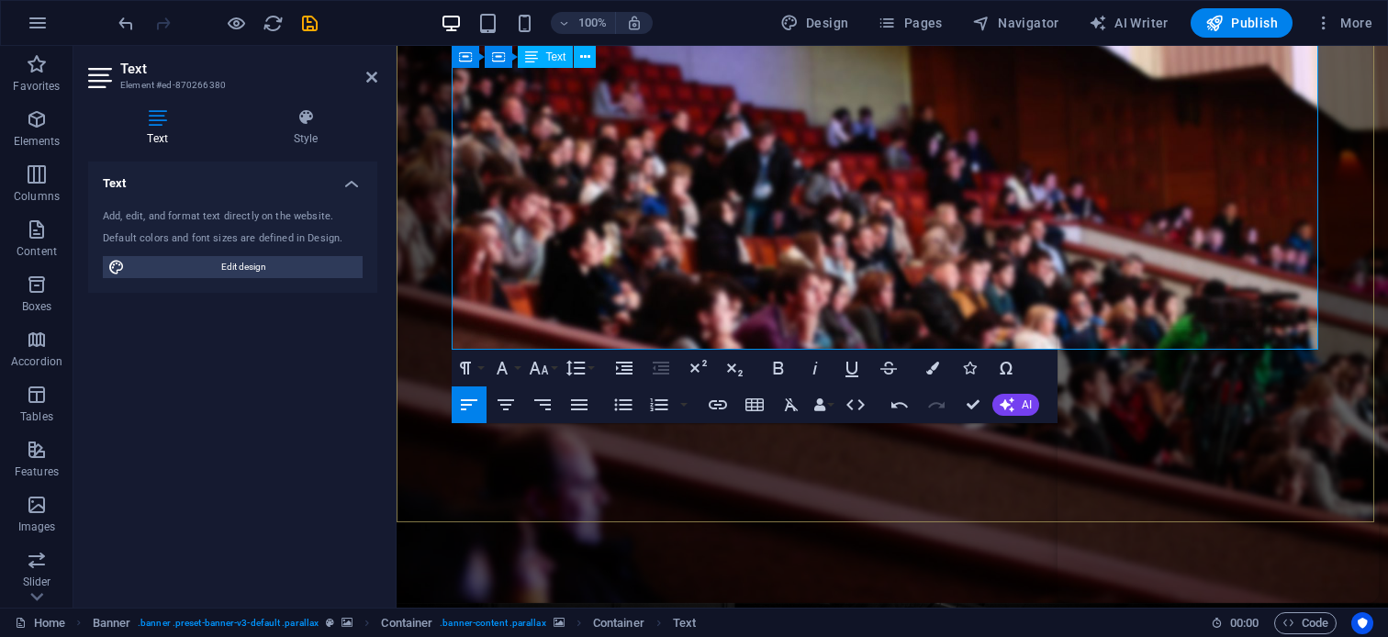
drag, startPoint x: 662, startPoint y: 170, endPoint x: 456, endPoint y: 125, distance: 210.5
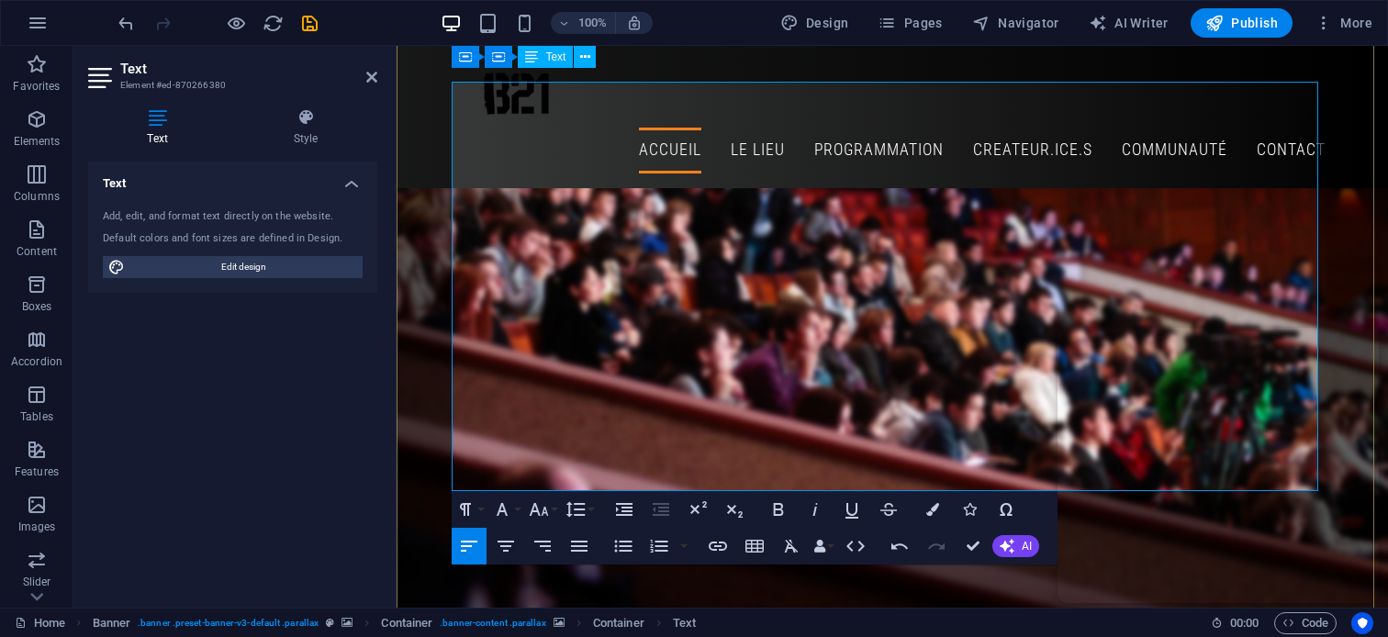
scroll to position [92, 0]
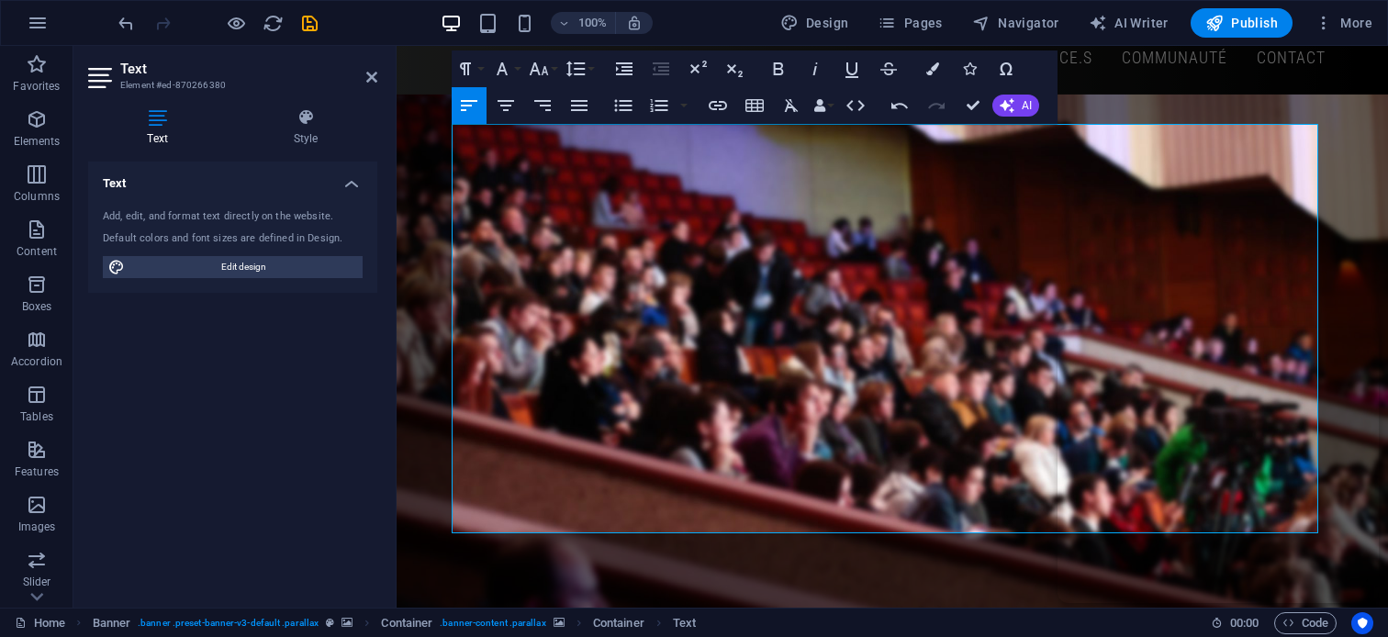
drag, startPoint x: 774, startPoint y: 77, endPoint x: 772, endPoint y: 115, distance: 37.7
click at [774, 78] on icon "button" at bounding box center [778, 69] width 22 height 22
drag, startPoint x: 664, startPoint y: 365, endPoint x: 411, endPoint y: 310, distance: 259.2
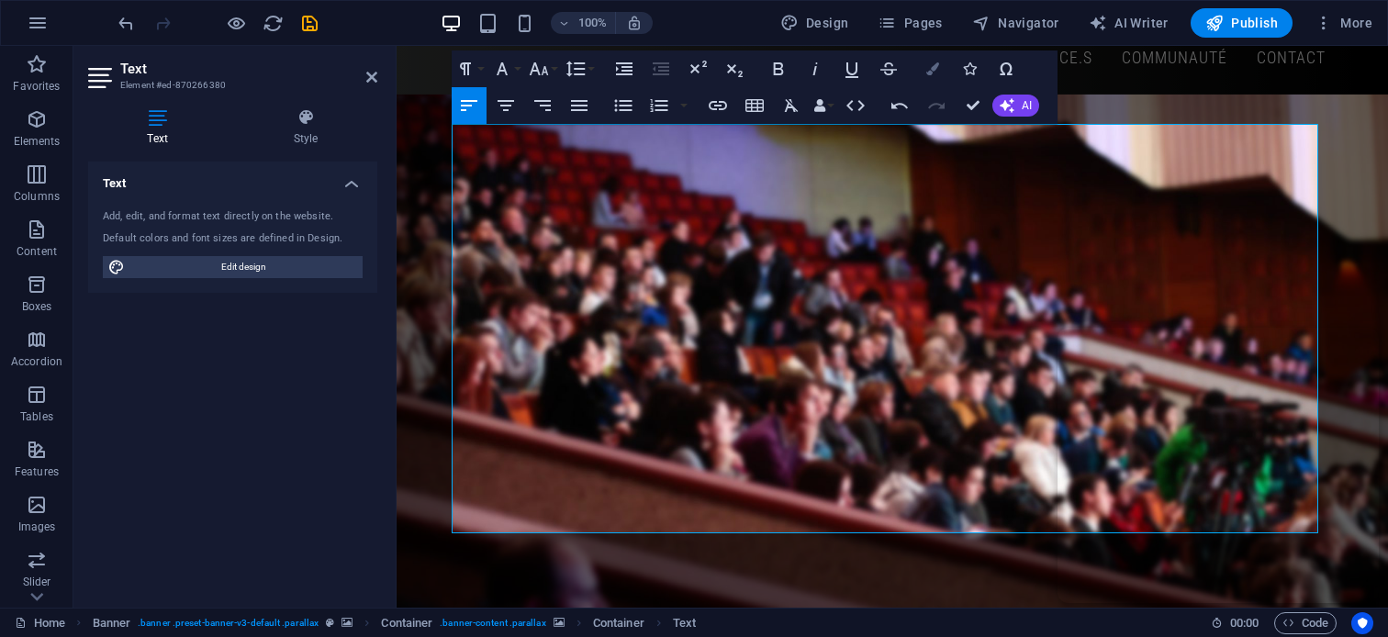
click at [934, 66] on icon "button" at bounding box center [932, 68] width 13 height 13
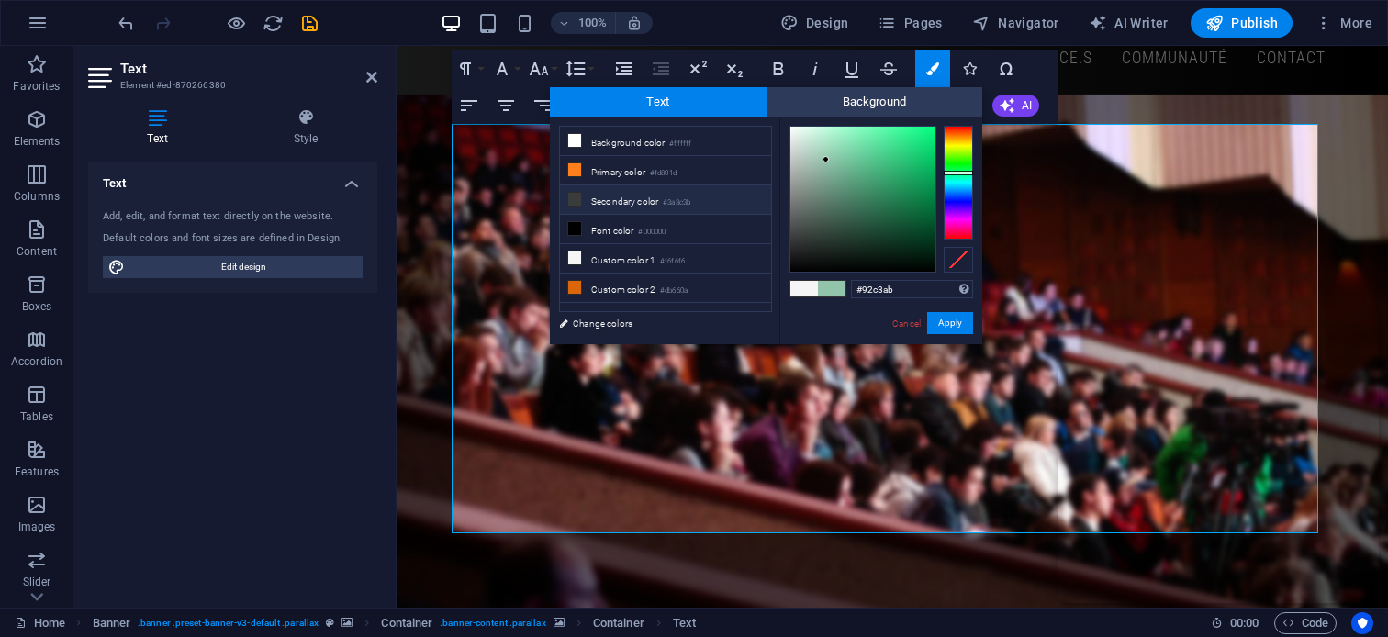
click at [652, 198] on li "Secondary color #3a3c3b" at bounding box center [665, 199] width 211 height 29
drag, startPoint x: 952, startPoint y: 326, endPoint x: 559, endPoint y: 271, distance: 396.7
click at [952, 326] on button "Apply" at bounding box center [950, 323] width 46 height 22
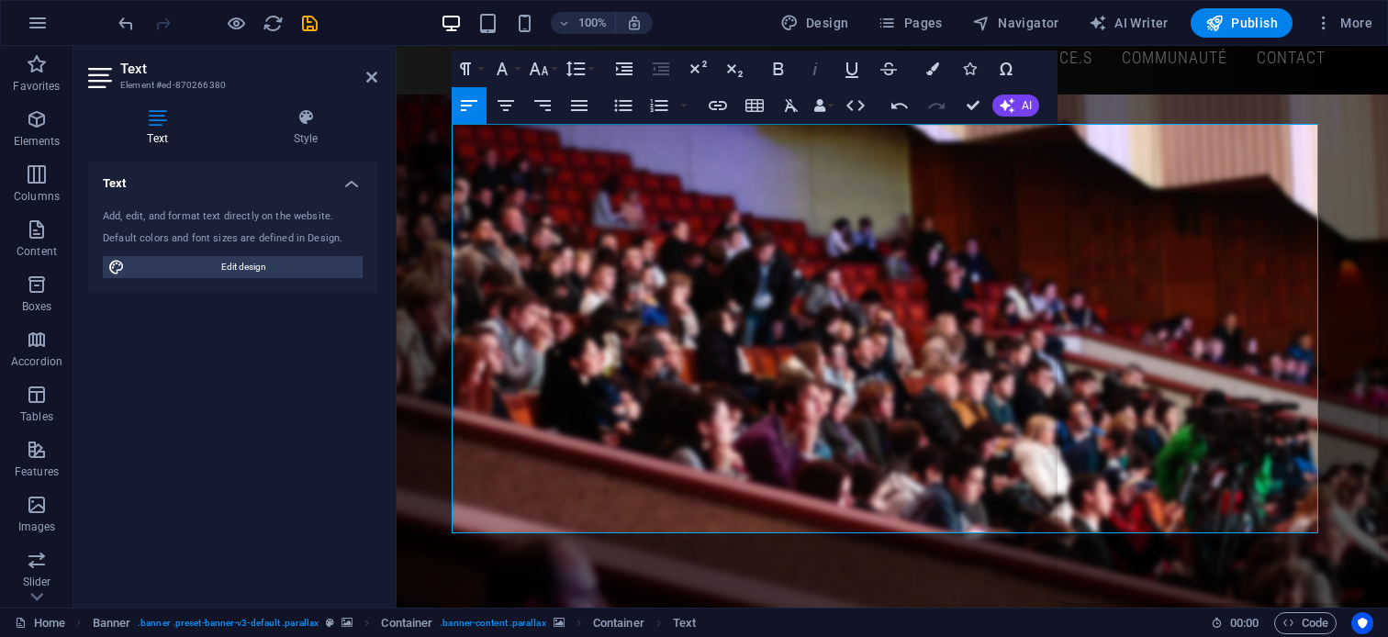
click at [818, 71] on icon "button" at bounding box center [815, 69] width 22 height 22
drag, startPoint x: 709, startPoint y: 364, endPoint x: 416, endPoint y: 274, distance: 306.3
click at [617, 67] on icon "button" at bounding box center [624, 68] width 17 height 13
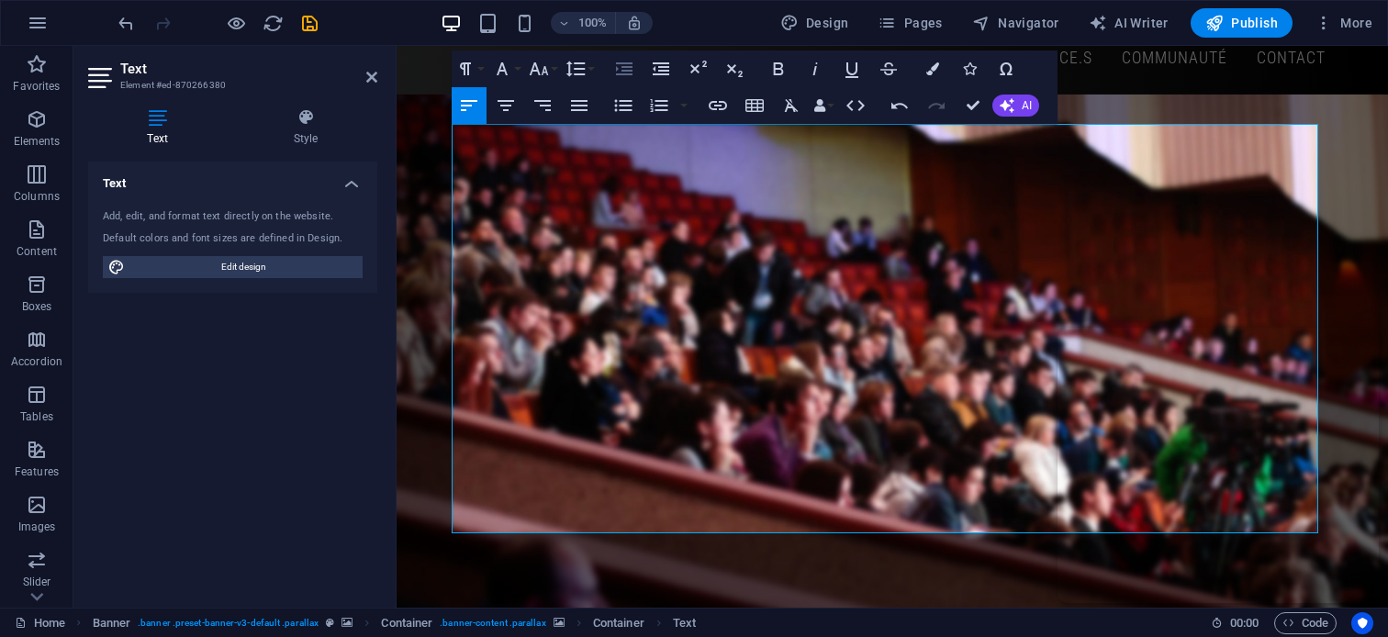
click at [617, 67] on icon "button" at bounding box center [624, 68] width 17 height 13
click at [848, 78] on icon "button" at bounding box center [851, 70] width 13 height 16
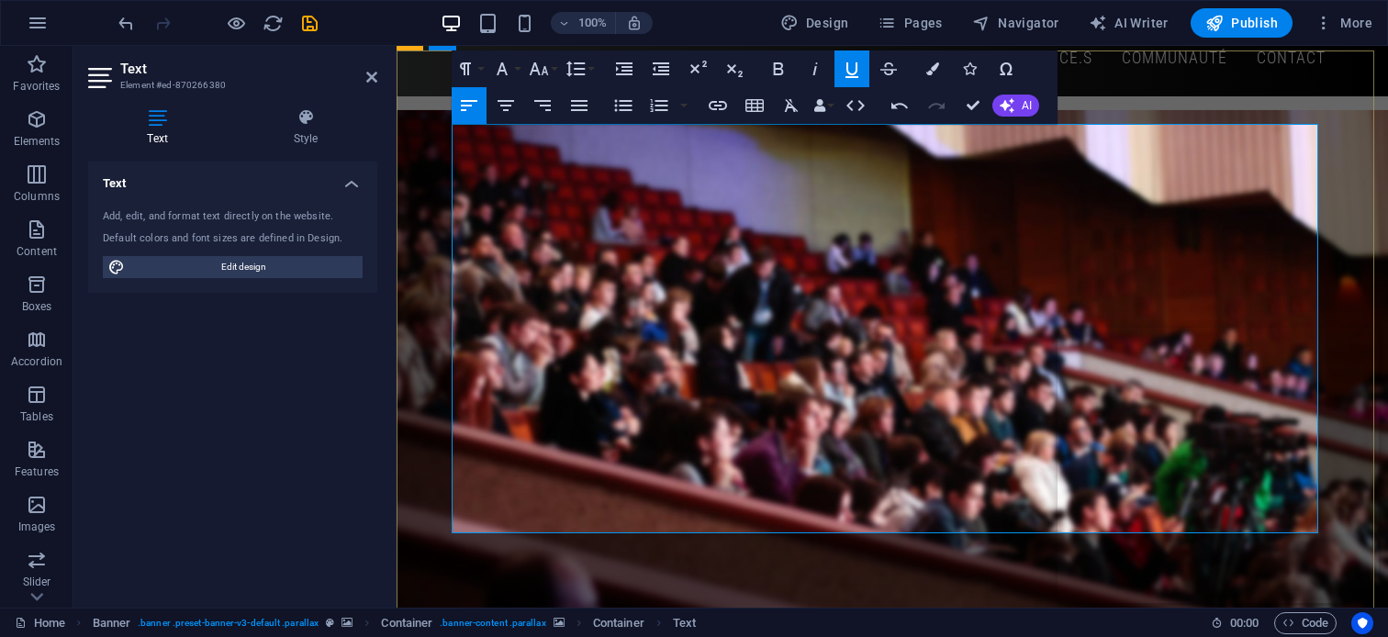
scroll to position [275, 0]
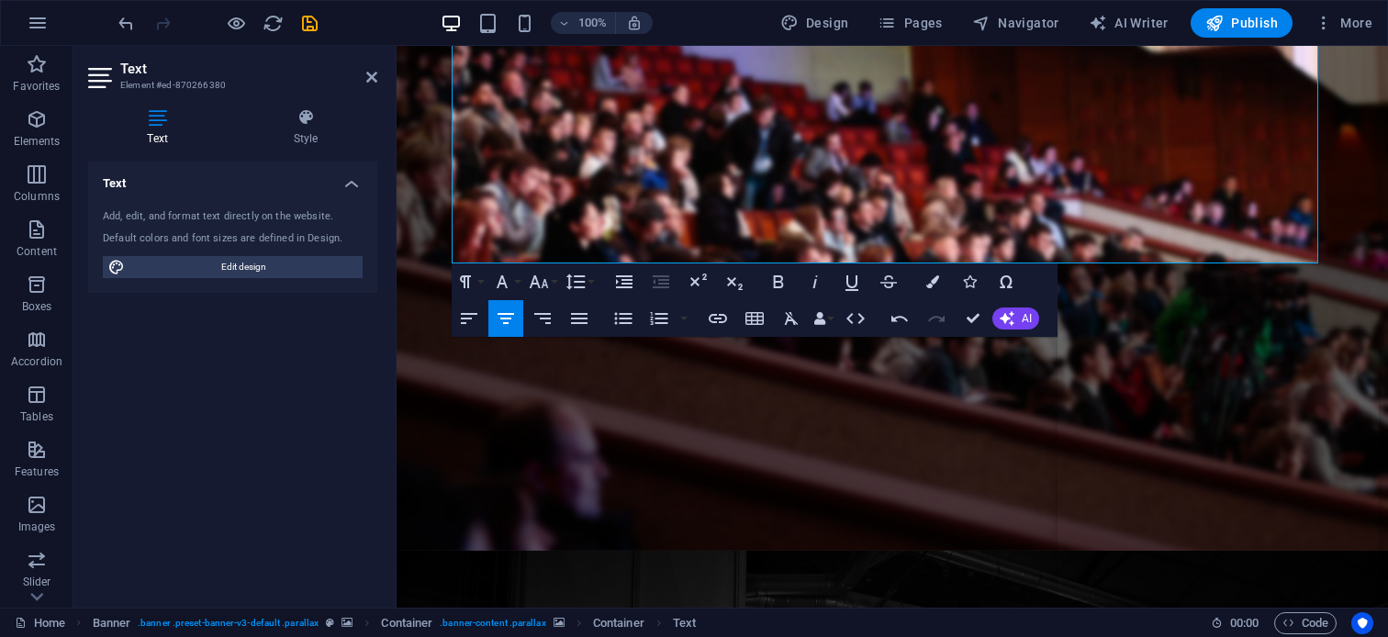
drag, startPoint x: 815, startPoint y: 171, endPoint x: 270, endPoint y: 98, distance: 550.0
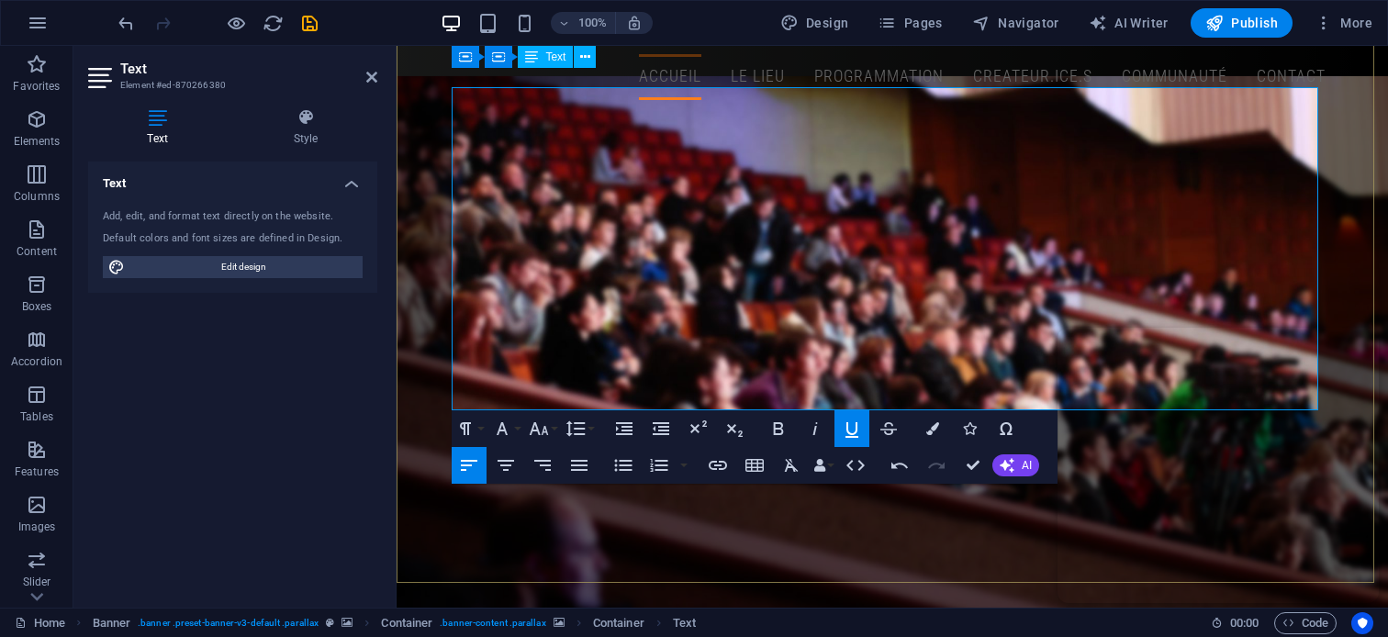
scroll to position [0, 0]
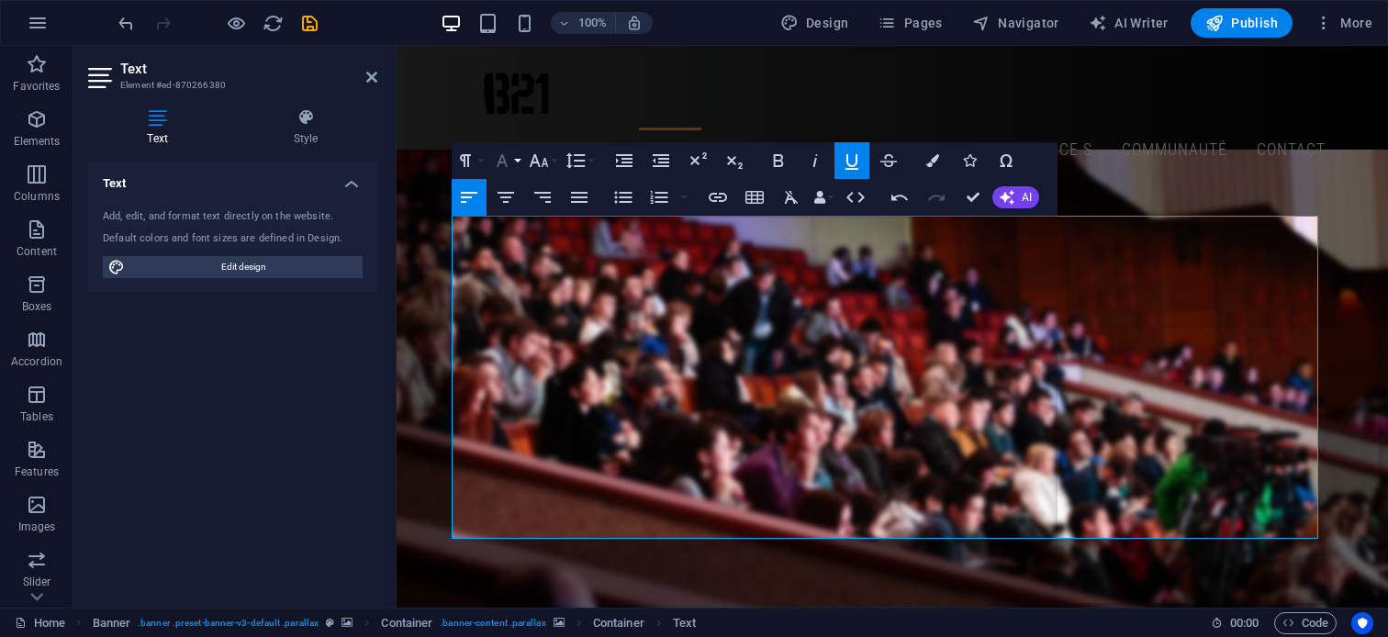
click at [498, 166] on icon "button" at bounding box center [502, 160] width 11 height 13
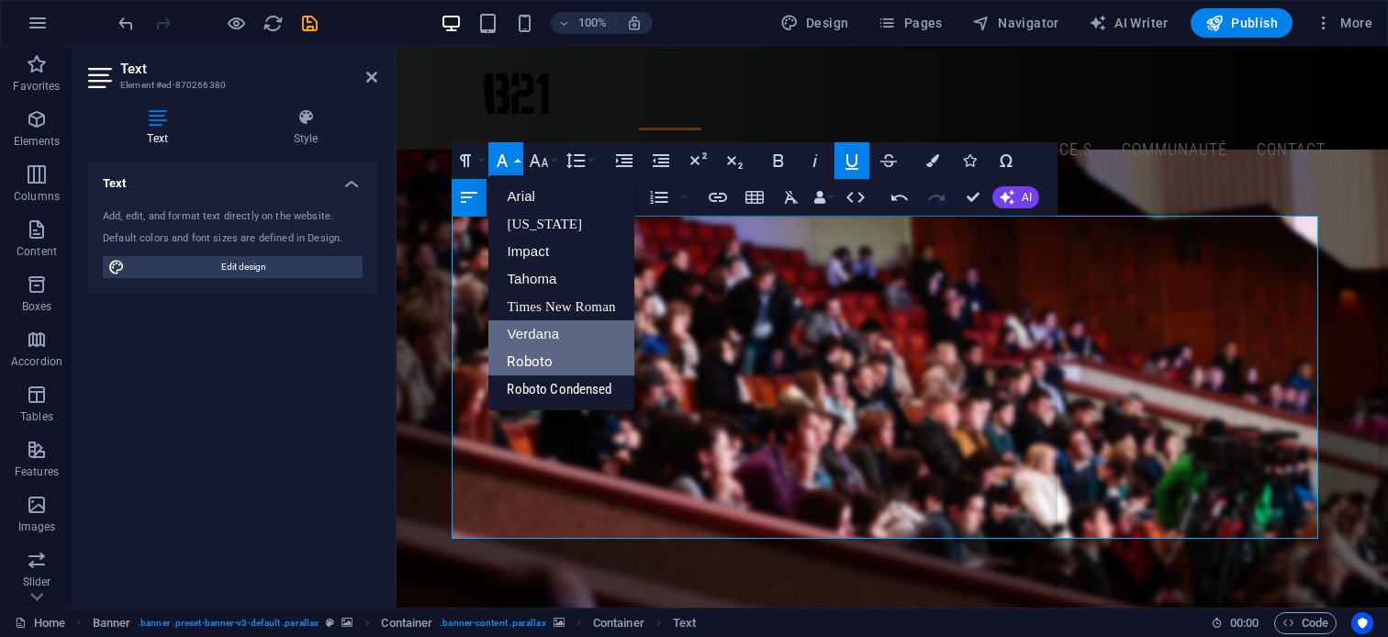
click at [555, 356] on link "Roboto" at bounding box center [560, 362] width 145 height 28
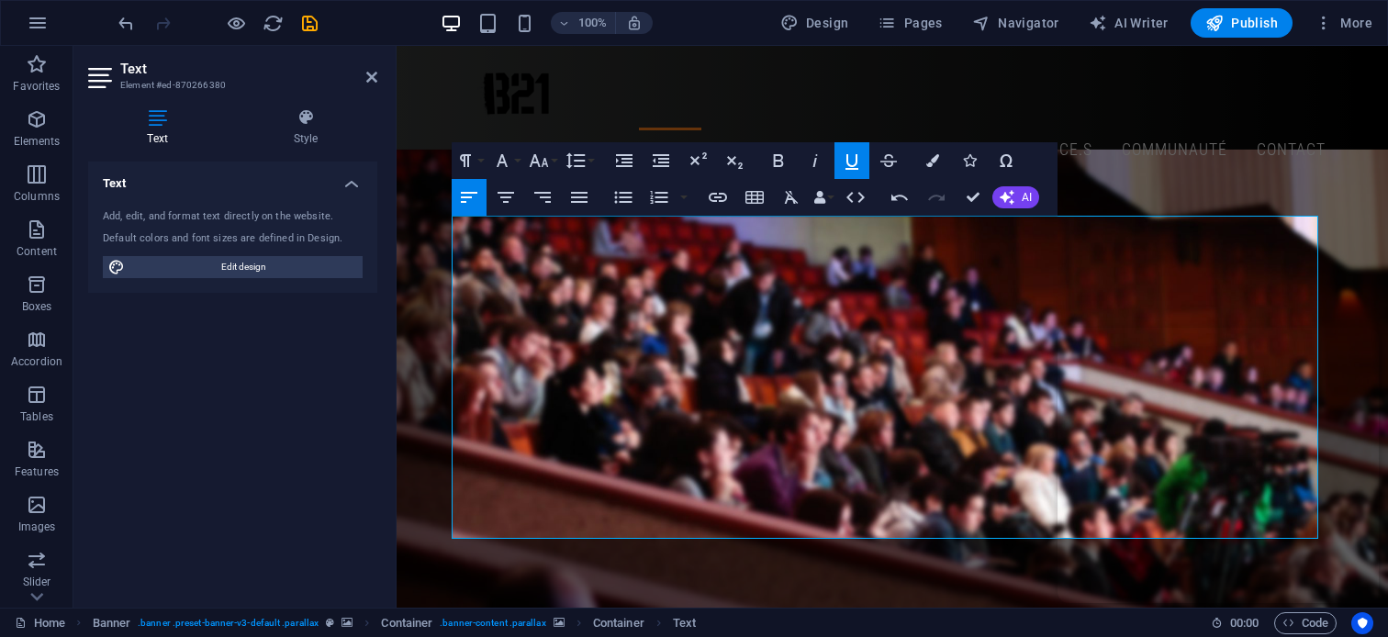
click at [856, 162] on icon "button" at bounding box center [851, 162] width 13 height 16
click at [819, 162] on icon "button" at bounding box center [815, 161] width 22 height 22
click at [852, 160] on icon "button" at bounding box center [852, 161] width 22 height 22
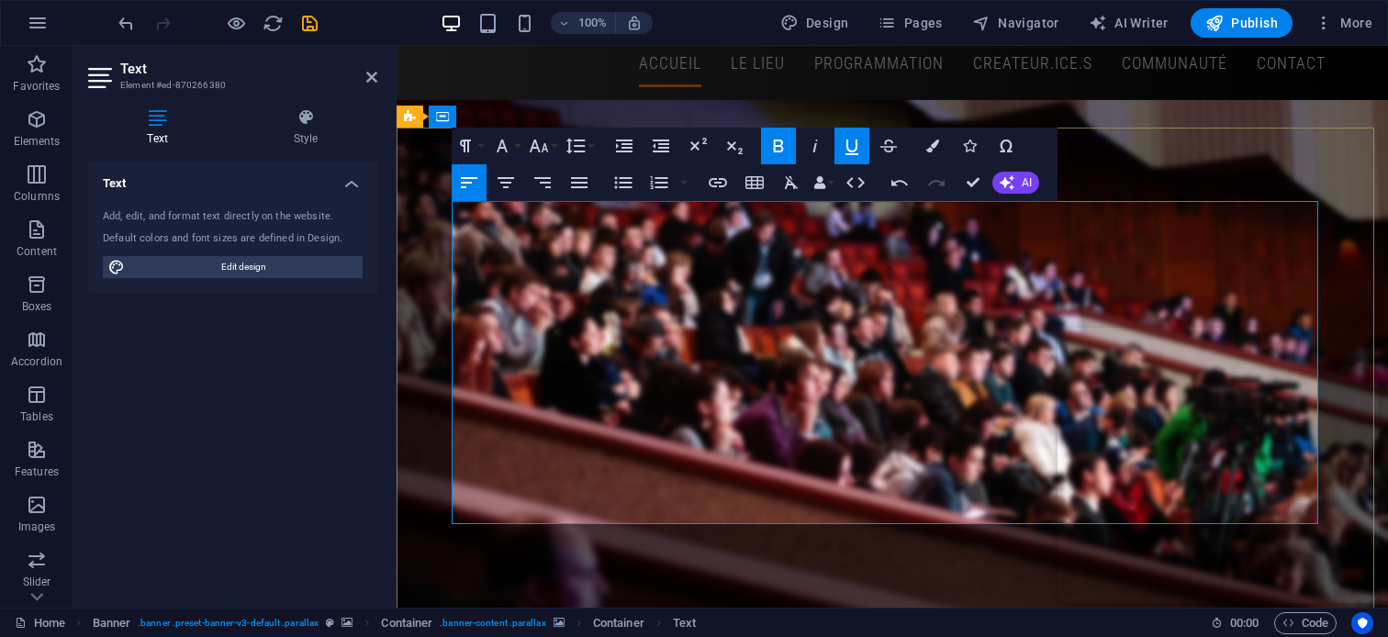
scroll to position [92, 0]
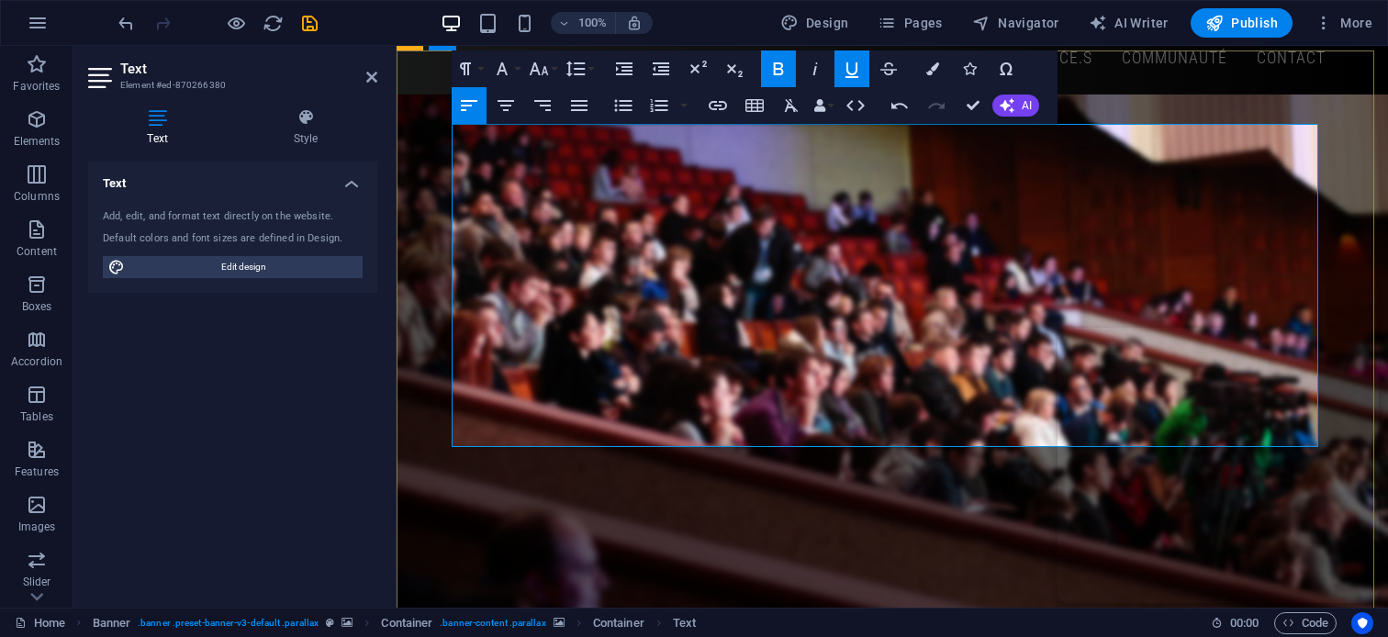
drag, startPoint x: 798, startPoint y: 351, endPoint x: 494, endPoint y: 291, distance: 310.5
click at [941, 71] on button "Colors" at bounding box center [932, 68] width 35 height 37
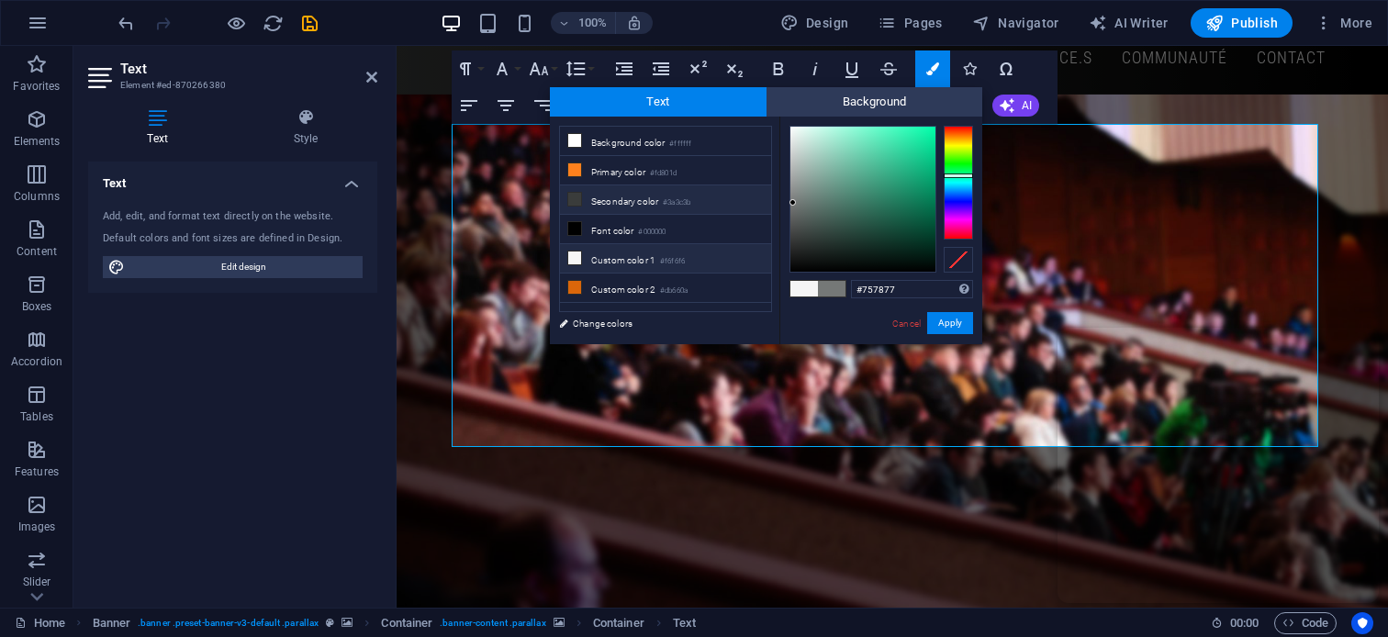
click at [631, 260] on li "Custom color 1 #f6f6f6" at bounding box center [665, 258] width 211 height 29
type input "#f6f6f6"
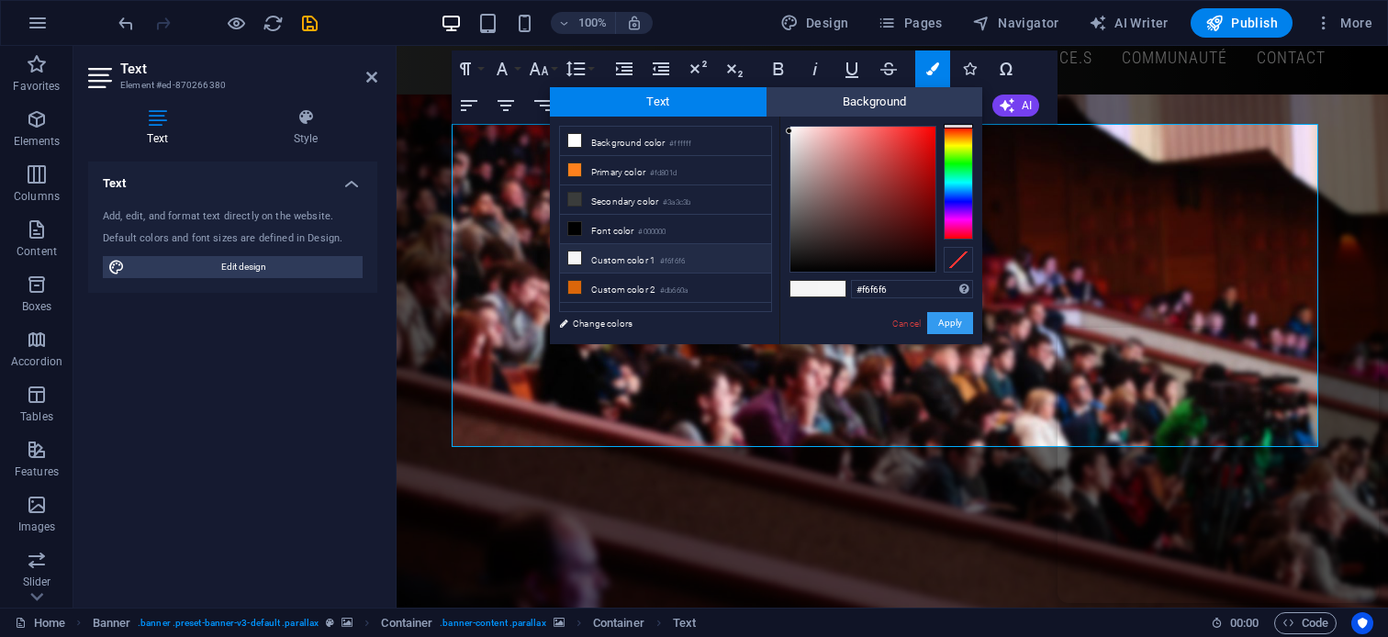
click at [945, 320] on button "Apply" at bounding box center [950, 323] width 46 height 22
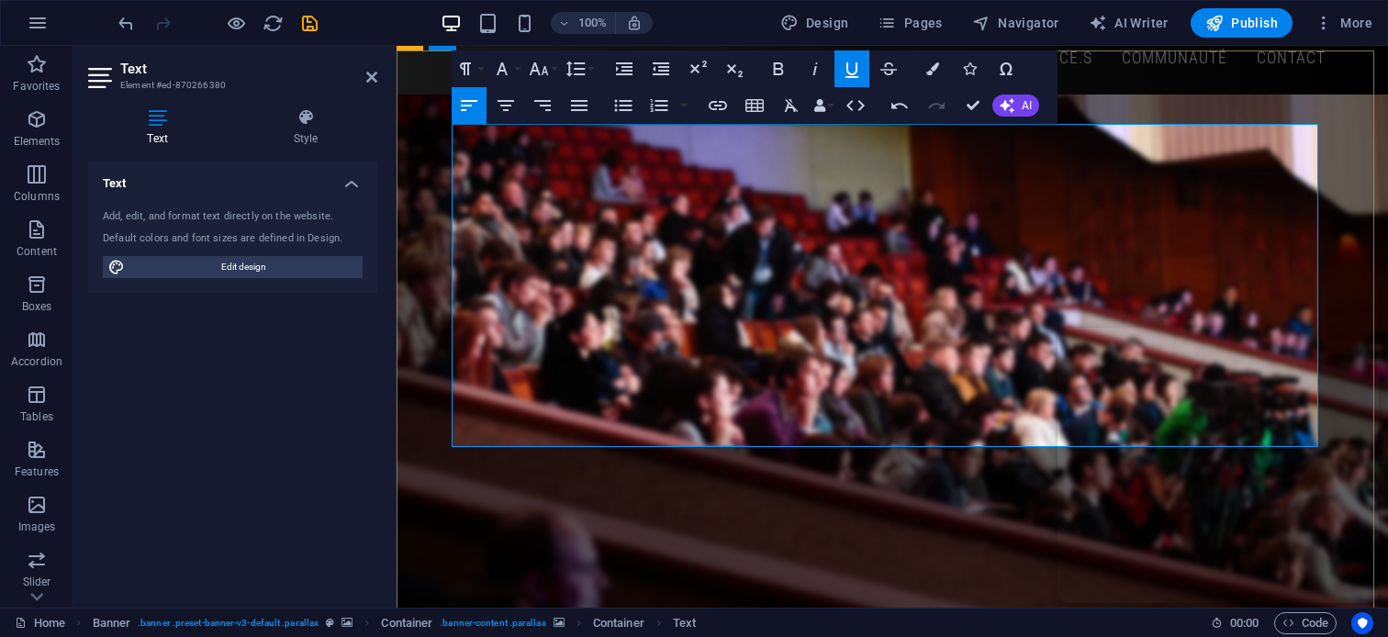
drag, startPoint x: 815, startPoint y: 375, endPoint x: 830, endPoint y: 376, distance: 14.7
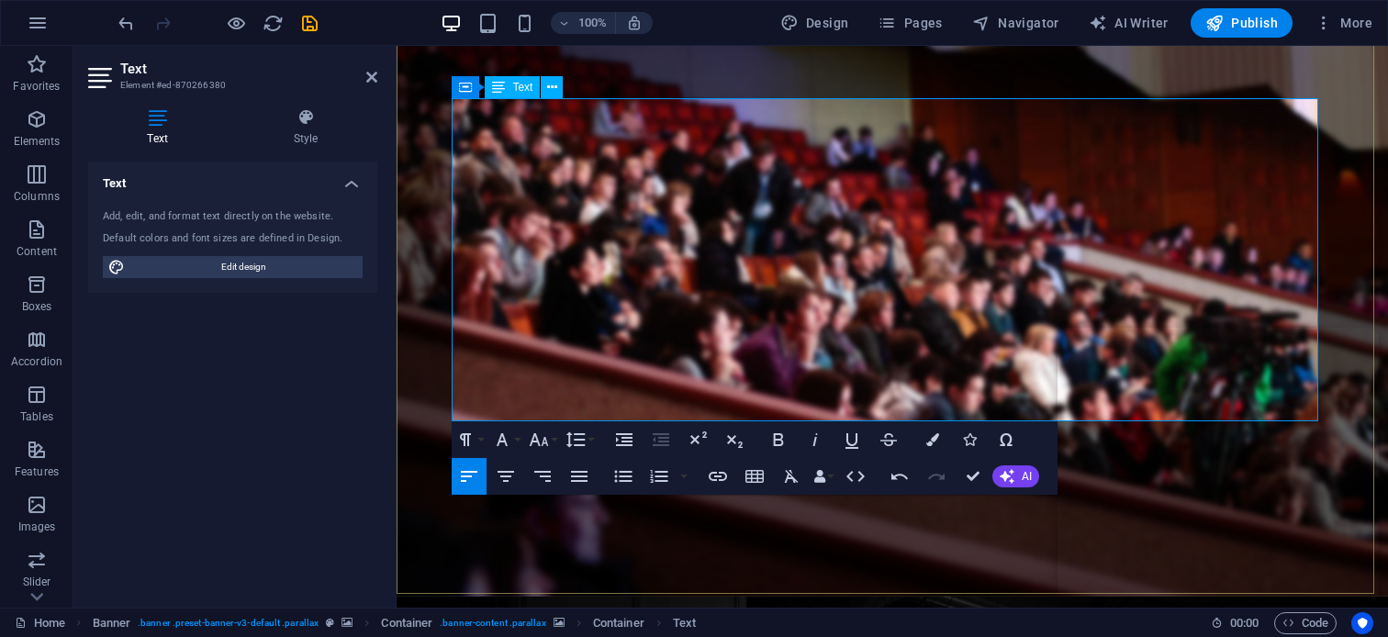
scroll to position [275, 0]
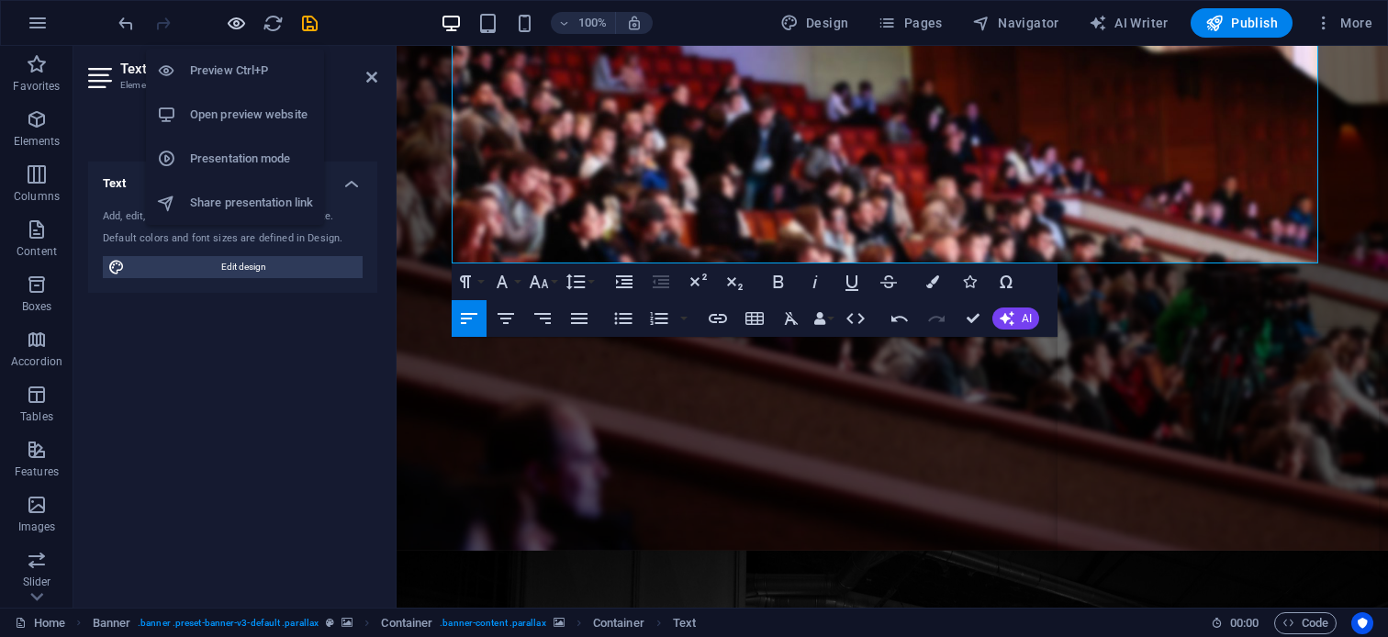
click at [243, 22] on icon "button" at bounding box center [236, 23] width 21 height 21
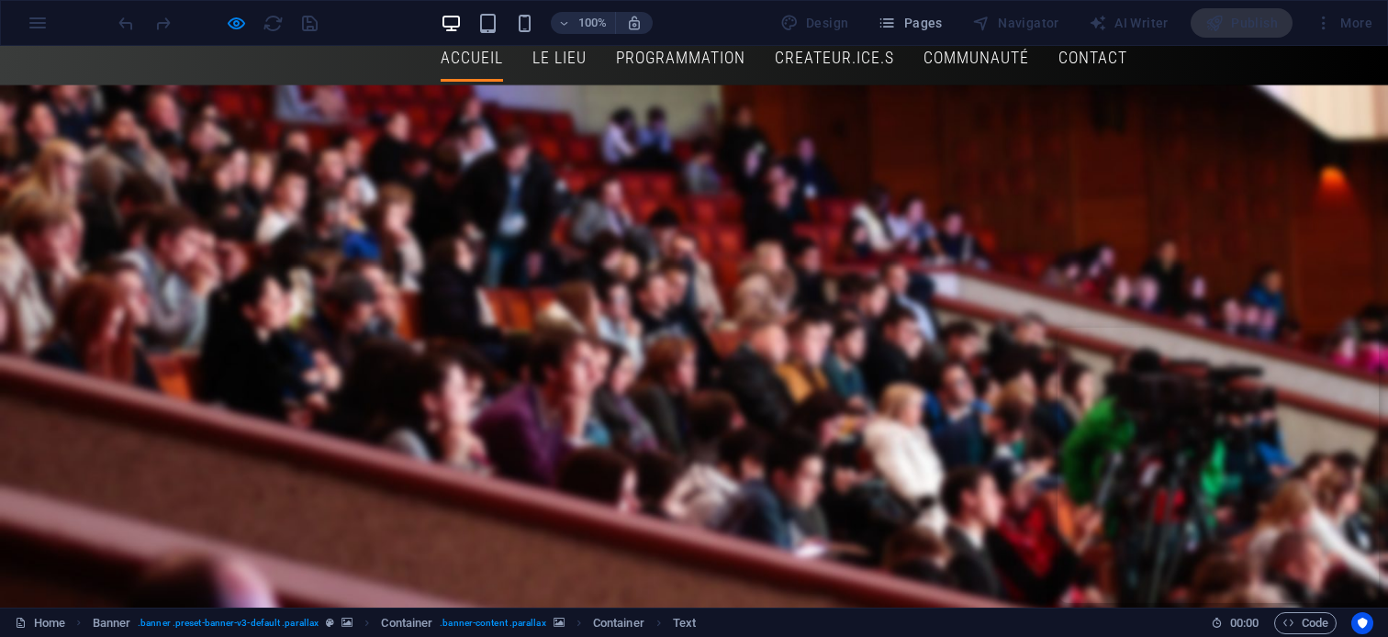
scroll to position [0, 0]
